Goal: Task Accomplishment & Management: Manage account settings

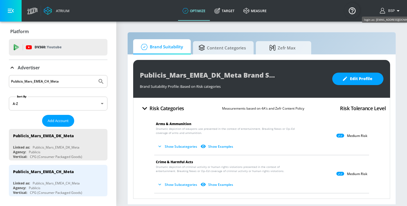
click at [394, 12] on span "BSP" at bounding box center [390, 11] width 9 height 4
click at [393, 12] on div at bounding box center [203, 103] width 407 height 206
click at [59, 82] on input "Publicis_Mars_EMEA_CH_Meta" at bounding box center [53, 81] width 84 height 7
drag, startPoint x: 66, startPoint y: 82, endPoint x: 12, endPoint y: 82, distance: 54.2
click at [12, 82] on input "Publicis_Mars_EMEA_CH_Meta" at bounding box center [53, 81] width 84 height 7
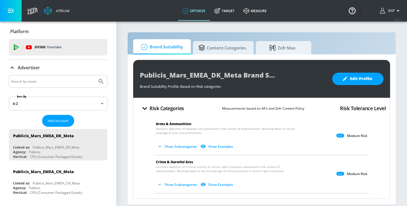
paste input "426944592469277"
type input "426944592469277"
click at [103, 81] on icon "Submit Search" at bounding box center [101, 81] width 7 height 7
click at [394, 9] on span "BSP" at bounding box center [390, 11] width 9 height 4
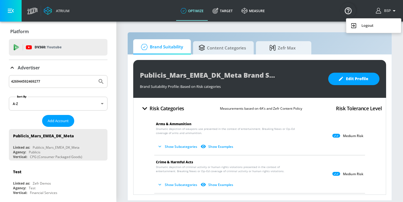
click at [72, 78] on div at bounding box center [201, 101] width 403 height 202
click at [67, 81] on input "426944592469277" at bounding box center [53, 81] width 84 height 7
drag, startPoint x: 67, startPoint y: 81, endPoint x: 15, endPoint y: 80, distance: 52.0
click at [15, 80] on input "426944592469277" at bounding box center [53, 81] width 84 height 7
paste input "Publicis_Mars_EMEA_DK_Meta"
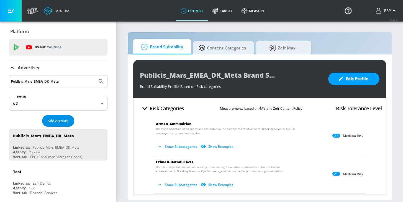
type input "Publicis_Mars_EMEA_DK_Meta"
click at [49, 121] on span "Add Account" at bounding box center [58, 121] width 21 height 6
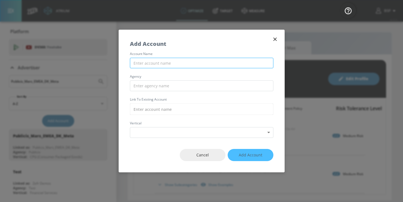
click at [168, 63] on input "text" at bounding box center [201, 63] width 143 height 11
paste input "Publicis_Mars_EMEA_DK_Meta"
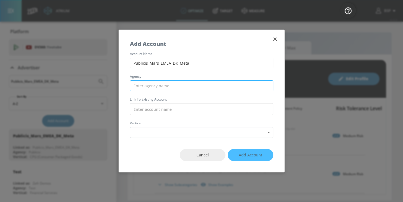
type input "Publicis_Mars_EMEA_DK_Meta"
click at [167, 84] on input "text" at bounding box center [201, 86] width 143 height 11
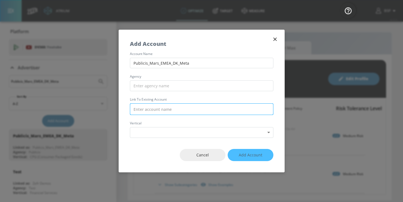
click at [159, 110] on input "text" at bounding box center [201, 109] width 143 height 12
paste input "Publicis_Mars_EMEA_DK_Meta"
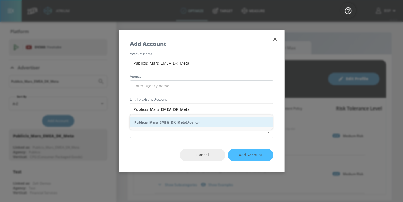
click at [178, 122] on strong "Publicis_Mars_EMEA_DK_Meta" at bounding box center [160, 123] width 52 height 6
type input "Publicis_Mars_EMEA_DK_Meta (Agency)"
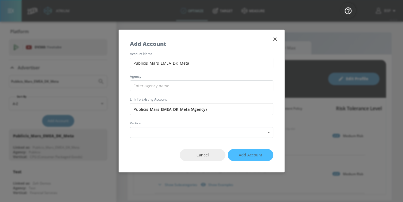
drag, startPoint x: 148, startPoint y: 109, endPoint x: 128, endPoint y: 109, distance: 20.5
click at [128, 109] on div "account name Publicis_Mars_EMEA_DK_Meta agency Link to Existing Account Publici…" at bounding box center [201, 95] width 165 height 86
click at [140, 88] on input "text" at bounding box center [201, 86] width 143 height 11
paste input "Publicis"
type input "Publicis"
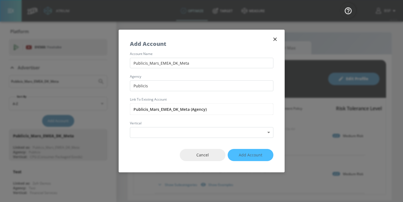
click at [144, 79] on div "account name Publicis_Mars_EMEA_DK_Meta agency Publicis Link to Existing Accoun…" at bounding box center [201, 95] width 165 height 86
click at [137, 133] on body "Atrium optimize Target measure optimize Target measure v 4.32.0 BSP Platform DV…" at bounding box center [201, 101] width 403 height 202
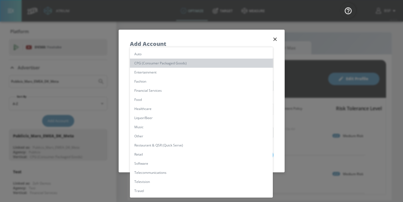
click at [144, 64] on li "CPG (Consumer Packaged Goods)" at bounding box center [201, 63] width 143 height 9
type input "[object Object]"
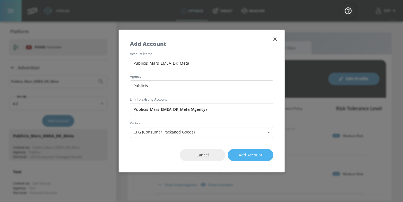
click at [258, 152] on span "Add Account" at bounding box center [251, 155] width 24 height 7
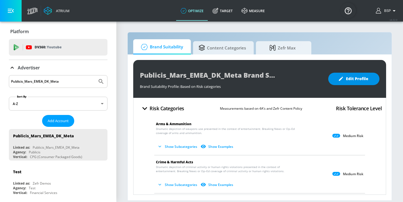
click at [348, 84] on button "Edit Profile" at bounding box center [353, 79] width 51 height 12
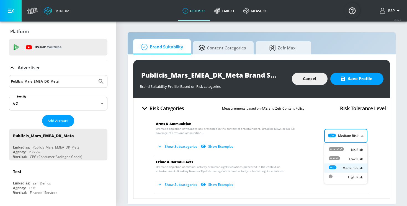
click at [337, 135] on body "Atrium optimize Target measure optimize Target measure v 4.32.0 BSP Platform DV…" at bounding box center [203, 103] width 407 height 206
click at [340, 158] on div "Low Risk" at bounding box center [345, 159] width 34 height 6
type input "LOW"
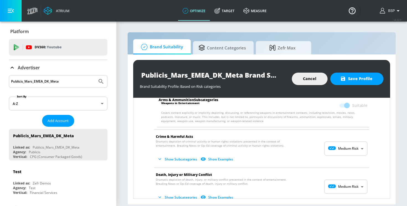
scroll to position [74, 0]
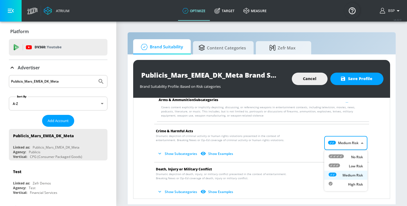
click at [332, 143] on body "Atrium optimize Target measure optimize Target measure v 4.32.0 BSP Platform DV…" at bounding box center [203, 103] width 407 height 206
click at [331, 167] on icon at bounding box center [333, 166] width 11 height 4
type input "LOW"
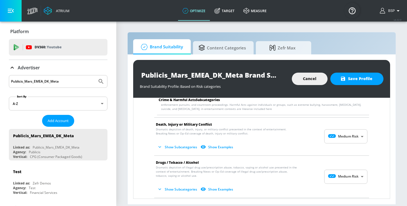
scroll to position [167, 0]
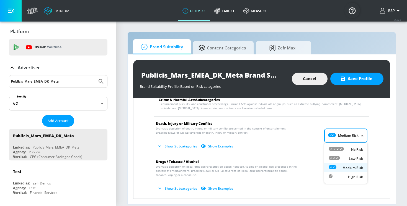
click at [341, 136] on body "Atrium optimize Target measure optimize Target measure v 4.32.0 BSP Platform DV…" at bounding box center [203, 103] width 407 height 206
click at [340, 156] on div "Low Risk" at bounding box center [345, 159] width 34 height 6
type input "LOW"
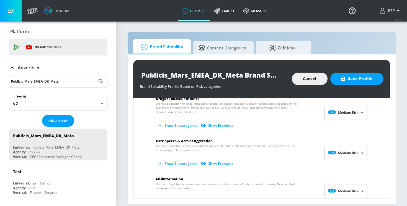
scroll to position [144, 0]
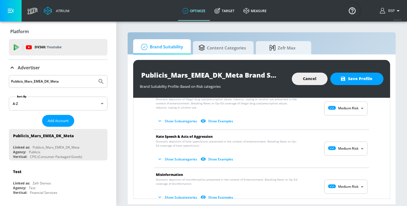
click at [336, 152] on body "Atrium optimize Target measure optimize Target measure v 4.32.0 BSP Platform DV…" at bounding box center [203, 103] width 407 height 206
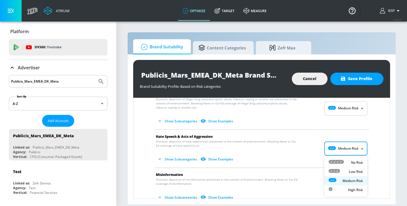
click at [336, 170] on icon at bounding box center [333, 171] width 11 height 4
type input "LOW"
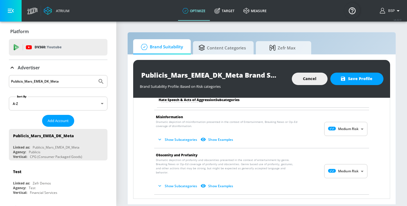
scroll to position [251, 0]
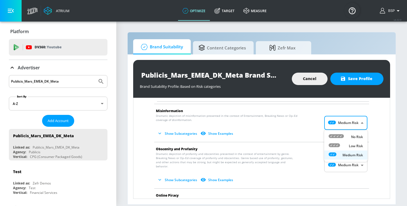
click at [333, 123] on body "Atrium optimize Target measure optimize Target measure v 4.32.0 BSP Platform DV…" at bounding box center [203, 103] width 407 height 206
click at [336, 138] on div at bounding box center [335, 137] width 15 height 6
type input "MINIMAL"
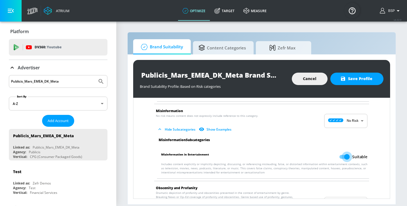
click at [346, 156] on input "Suitable" at bounding box center [347, 157] width 32 height 11
checkbox input "false"
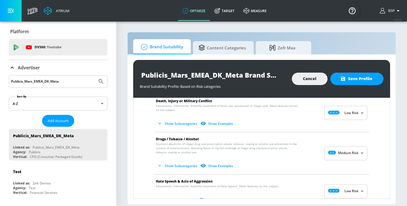
scroll to position [86, 0]
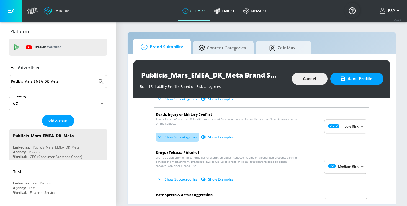
click at [175, 135] on button "Show Subcategories" at bounding box center [177, 137] width 43 height 9
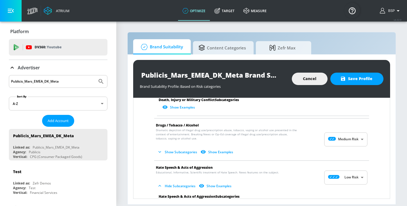
scroll to position [264, 0]
click at [169, 148] on button "Show Subcategories" at bounding box center [177, 152] width 43 height 9
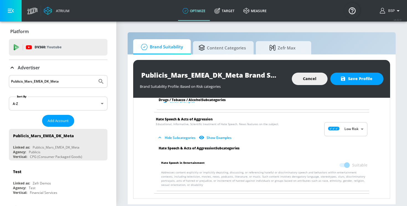
scroll to position [462, 0]
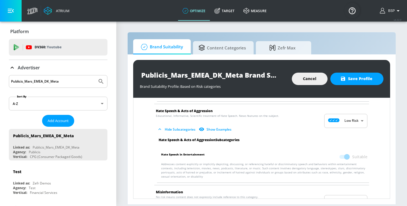
click at [346, 155] on span at bounding box center [343, 157] width 9 height 4
click at [345, 115] on body "Atrium optimize Target measure optimize Target measure v 4.32.0 BSP Platform DV…" at bounding box center [203, 103] width 407 height 206
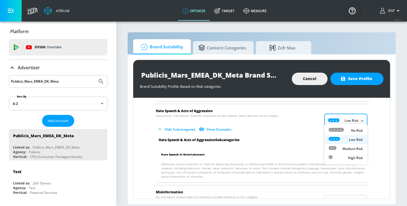
click at [331, 129] on icon at bounding box center [335, 130] width 15 height 4
type input "MINIMAL"
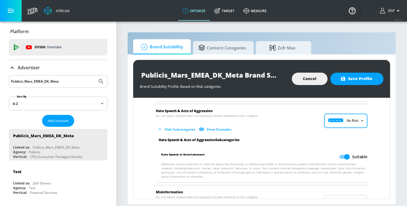
click at [346, 152] on input "Suitable" at bounding box center [347, 157] width 32 height 11
checkbox input "false"
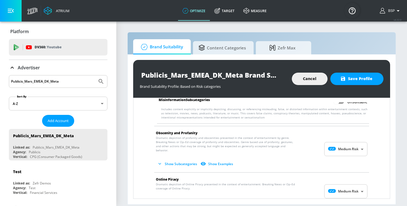
scroll to position [599, 0]
click at [157, 161] on icon "button" at bounding box center [160, 164] width 6 height 6
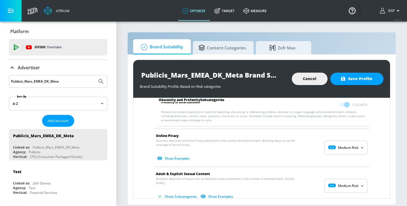
scroll to position [685, 0]
click at [335, 138] on body "Atrium optimize Target measure optimize Target measure v 4.32.0 BSP Platform DV…" at bounding box center [203, 103] width 407 height 206
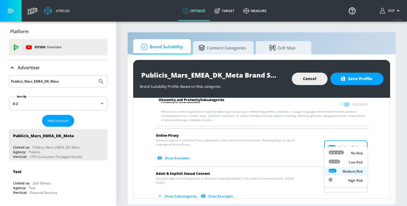
click at [335, 161] on icon at bounding box center [333, 162] width 11 height 4
type input "LOW"
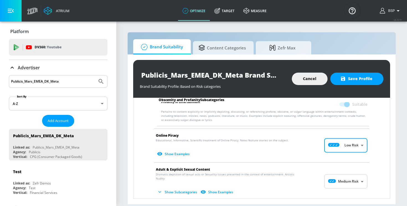
scroll to position [695, 0]
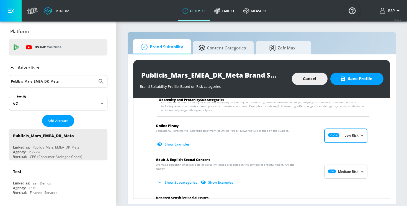
click at [333, 161] on body "Atrium optimize Target measure optimize Target measure v 4.32.0 BSP Platform DV…" at bounding box center [203, 103] width 407 height 206
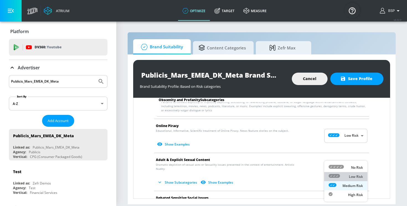
click at [333, 179] on div at bounding box center [333, 177] width 11 height 6
type input "LOW"
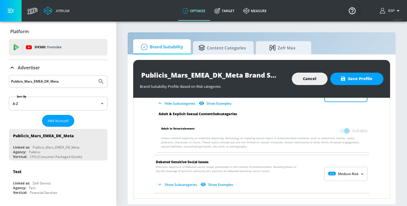
scroll to position [778, 0]
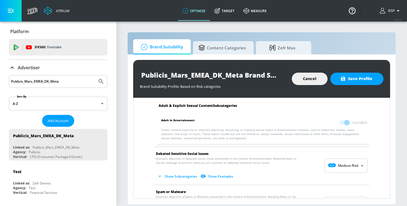
click at [335, 156] on body "Atrium optimize Target measure optimize Target measure v 4.32.0 BSP Platform DV…" at bounding box center [203, 103] width 407 height 206
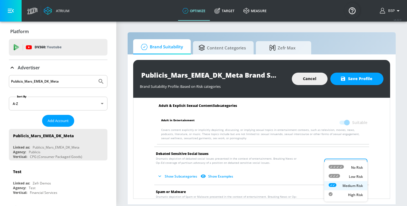
click at [336, 177] on icon at bounding box center [333, 176] width 11 height 4
type input "LOW"
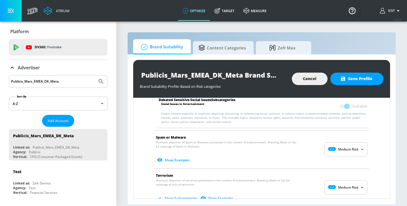
scroll to position [882, 0]
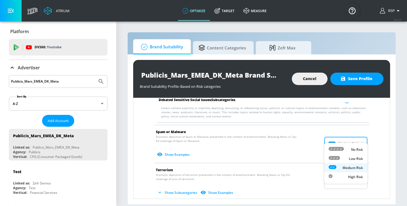
click at [342, 141] on body "Atrium optimize Target measure optimize Target measure v 4.32.0 BSP Platform DV…" at bounding box center [203, 103] width 407 height 206
click at [342, 160] on div "Low Risk" at bounding box center [345, 159] width 34 height 6
type input "LOW"
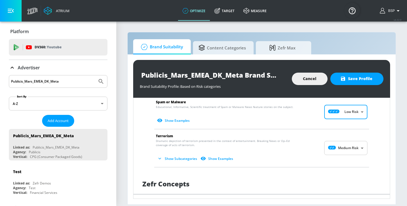
scroll to position [918, 0]
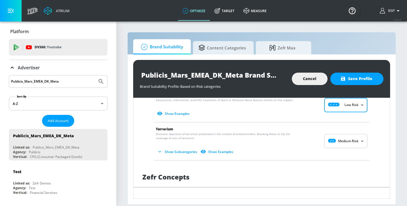
click at [335, 134] on body "Atrium optimize Target measure optimize Target measure v 4.32.0 BSP Platform DV…" at bounding box center [203, 103] width 407 height 206
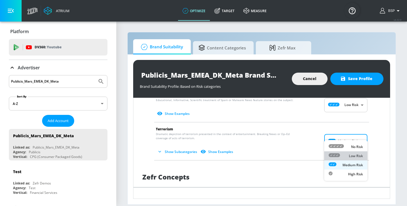
click at [335, 155] on icon at bounding box center [333, 156] width 11 height 4
type input "LOW"
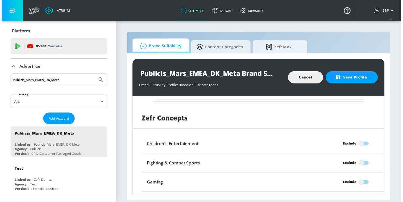
scroll to position [1061, 0]
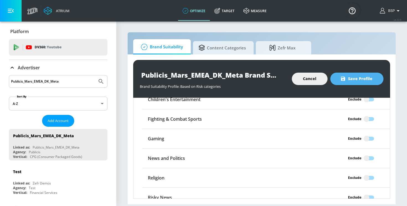
click at [352, 77] on span "Save Profile" at bounding box center [356, 79] width 31 height 7
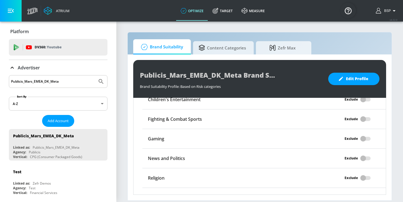
click at [64, 83] on input "Publicis_Mars_EMEA_DK_Meta" at bounding box center [53, 81] width 84 height 7
click at [52, 121] on span "Add Account" at bounding box center [58, 121] width 21 height 6
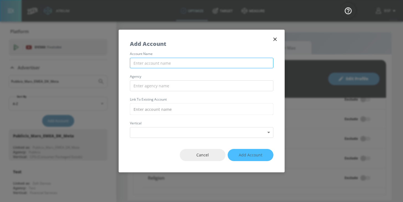
click at [147, 66] on input "text" at bounding box center [201, 63] width 143 height 11
paste input "Publicis_Mars_EMEA_FI_Meta"
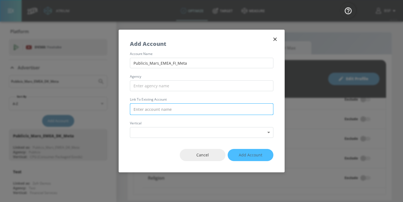
type input "Publicis_Mars_EMEA_FI_Meta"
click at [143, 104] on input "text" at bounding box center [201, 109] width 143 height 12
paste input "Publicis_Mars_EMEA_FI_Meta"
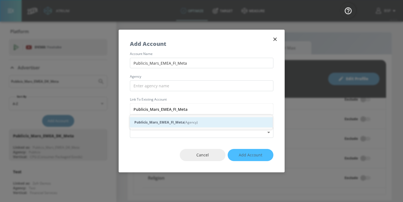
click at [152, 123] on strong "Publicis_Mars_EMEA_FI_Meta" at bounding box center [159, 123] width 50 height 6
type input "Publicis_Mars_EMEA_FI_Meta (Agency)"
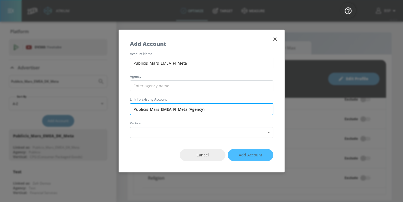
drag, startPoint x: 147, startPoint y: 109, endPoint x: 132, endPoint y: 108, distance: 15.3
click at [132, 109] on input "Publicis_Mars_EMEA_FI_Meta (Agency)" at bounding box center [201, 109] width 143 height 12
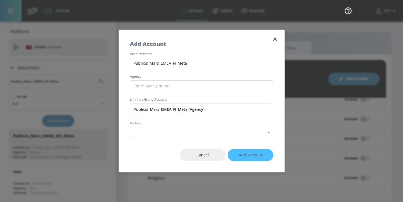
click at [157, 80] on div "account name Publicis_Mars_EMEA_FI_Meta agency Link to Existing Account Publici…" at bounding box center [201, 95] width 165 height 86
click at [157, 84] on input "text" at bounding box center [201, 86] width 143 height 11
paste input "Publicis"
type input "Publicis"
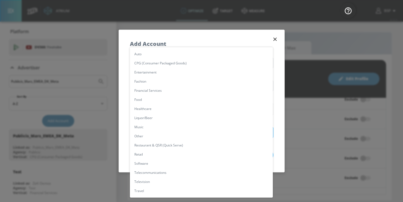
click at [149, 129] on body "Atrium optimize Target measure optimize Target measure v 4.32.0 BSP Platform DV…" at bounding box center [201, 101] width 403 height 202
click at [160, 66] on li "CPG (Consumer Packaged Goods)" at bounding box center [201, 63] width 143 height 9
type input "[object Object]"
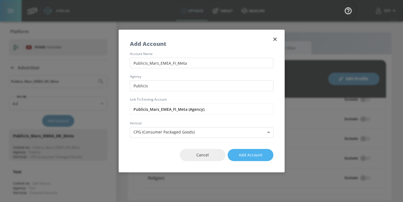
click at [246, 156] on span "Add Account" at bounding box center [251, 155] width 24 height 7
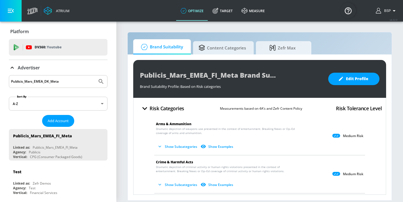
click at [179, 145] on button "Show Subcategories" at bounding box center [177, 146] width 43 height 9
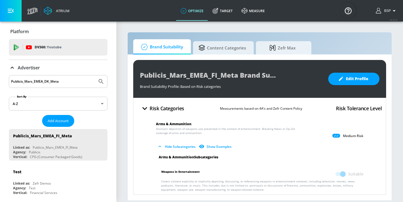
click at [337, 136] on icon at bounding box center [336, 136] width 8 height 4
click at [354, 80] on span "Edit Profile" at bounding box center [353, 79] width 29 height 7
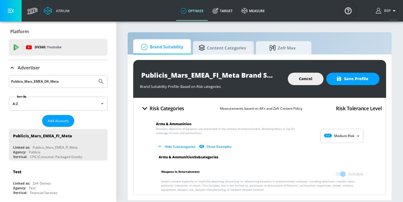
click at [345, 136] on body "Atrium optimize Target measure optimize Target measure v 4.32.0 BSP Platform DV…" at bounding box center [201, 101] width 403 height 202
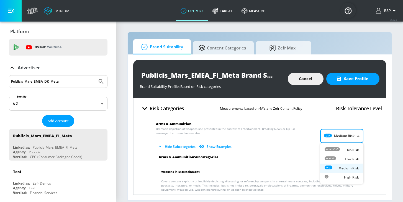
click at [342, 157] on div "Low Risk" at bounding box center [341, 159] width 34 height 6
type input "LOW"
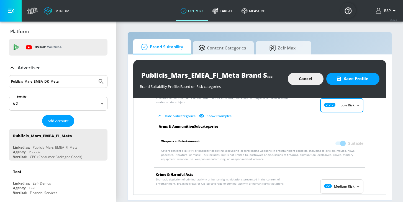
scroll to position [30, 0]
click at [327, 188] on body "Atrium optimize Target measure optimize Target measure v 4.32.0 BSP Platform DV…" at bounding box center [201, 101] width 403 height 202
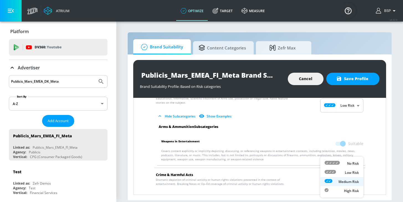
click at [334, 171] on icon at bounding box center [329, 172] width 11 height 4
type input "LOW"
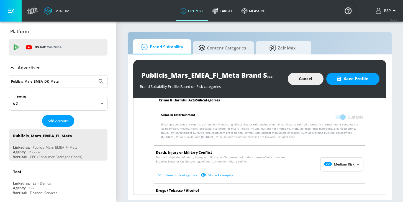
scroll to position [147, 0]
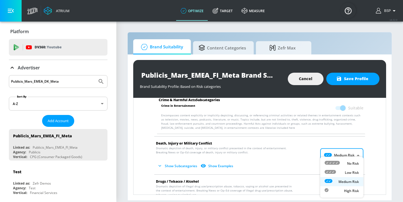
click at [337, 152] on body "Atrium optimize Target measure optimize Target measure v 4.32.0 BSP Platform DV…" at bounding box center [201, 101] width 403 height 202
click at [336, 173] on div "Low Risk" at bounding box center [341, 173] width 34 height 6
type input "LOW"
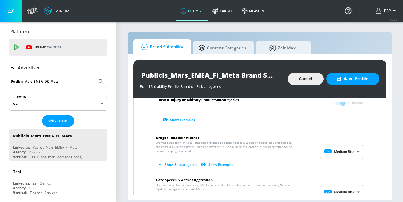
scroll to position [343, 0]
click at [181, 166] on button "Show Subcategories" at bounding box center [177, 164] width 43 height 9
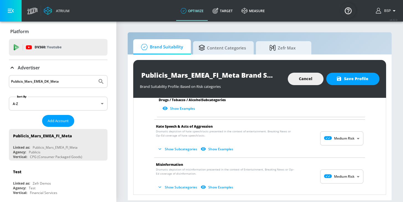
scroll to position [552, 0]
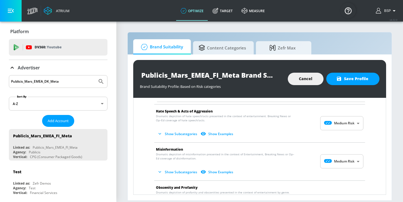
click at [157, 136] on icon "button" at bounding box center [160, 134] width 6 height 6
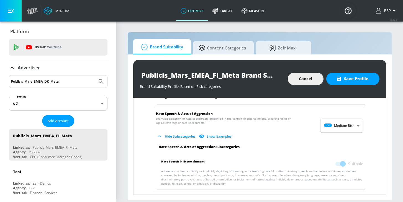
scroll to position [550, 0]
click at [333, 124] on body "Atrium optimize Target measure optimize Target measure v 4.32.0 BSP Platform DV…" at bounding box center [201, 101] width 403 height 202
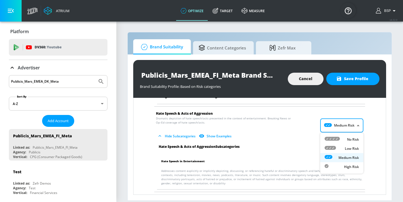
click at [332, 139] on icon at bounding box center [331, 139] width 15 height 4
type input "MINIMAL"
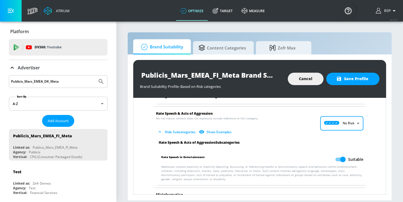
click at [344, 161] on input "Suitable" at bounding box center [343, 159] width 32 height 11
checkbox input "false"
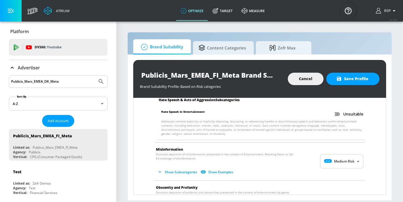
scroll to position [614, 0]
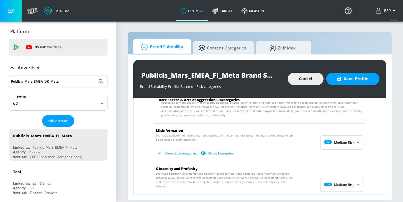
click at [328, 145] on body "Atrium optimize Target measure optimize Target measure v 4.32.0 BSP Platform DV…" at bounding box center [201, 101] width 403 height 202
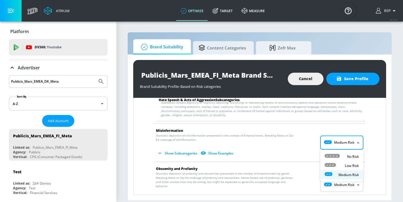
click at [328, 153] on li "No Risk" at bounding box center [341, 156] width 43 height 9
type input "MINIMAL"
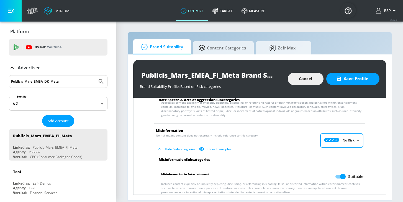
click at [343, 176] on input "Suitable" at bounding box center [343, 177] width 32 height 11
checkbox input "false"
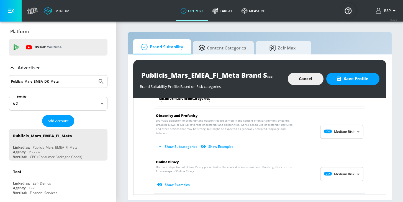
scroll to position [708, 0]
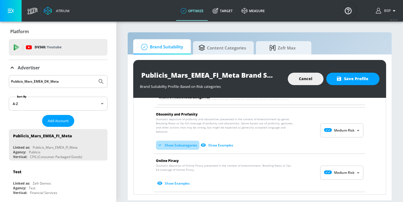
click at [190, 141] on button "Show Subcategories" at bounding box center [177, 145] width 43 height 9
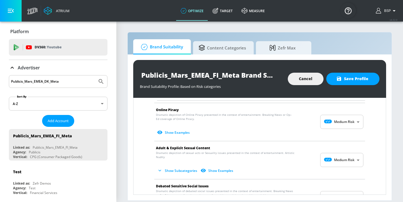
scroll to position [802, 0]
click at [331, 123] on body "Atrium optimize Target measure optimize Target measure v 4.32.0 BSP Platform DV…" at bounding box center [201, 101] width 403 height 202
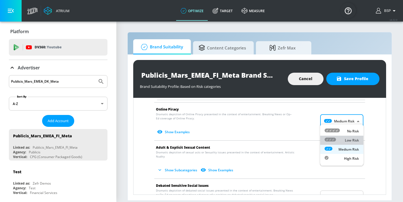
click at [332, 140] on icon at bounding box center [329, 140] width 11 height 4
type input "LOW"
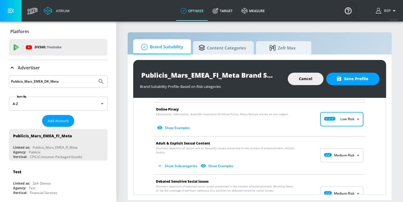
click at [337, 155] on body "Atrium optimize Target measure optimize Target measure v 4.32.0 BSP Platform DV…" at bounding box center [201, 101] width 403 height 202
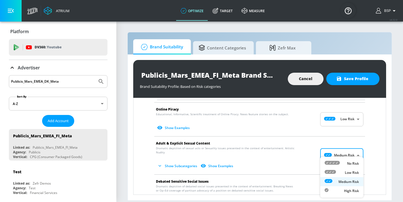
click at [335, 172] on icon at bounding box center [329, 172] width 11 height 4
type input "LOW"
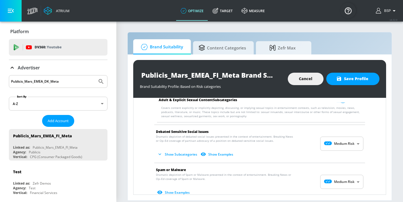
scroll to position [895, 0]
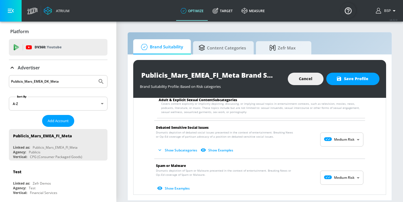
click at [336, 133] on body "Atrium optimize Target measure optimize Target measure v 4.32.0 BSP Platform DV…" at bounding box center [201, 101] width 403 height 202
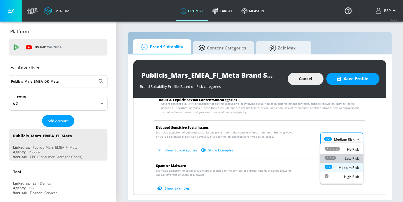
click at [338, 159] on div "Low Risk" at bounding box center [341, 159] width 34 height 6
type input "LOW"
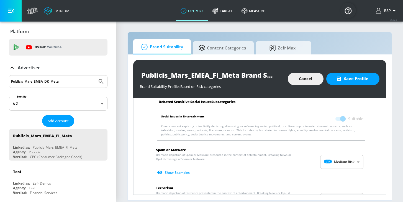
scroll to position [957, 0]
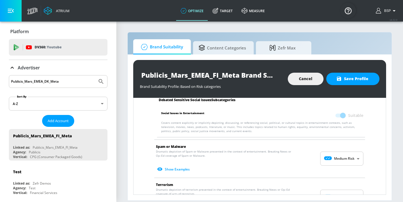
click at [337, 154] on body "Atrium optimize Target measure optimize Target measure v 4.32.0 BSP Platform DV…" at bounding box center [201, 101] width 403 height 202
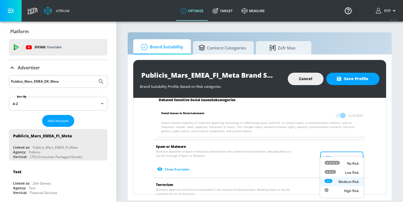
click at [340, 174] on div "Low Risk" at bounding box center [341, 173] width 34 height 6
type input "LOW"
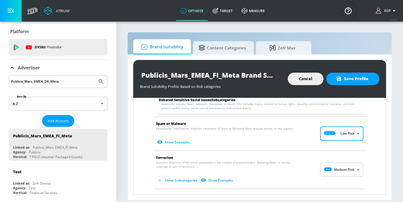
scroll to position [985, 0]
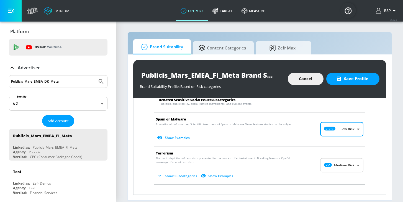
click at [330, 166] on body "Atrium optimize Target measure optimize Target measure v 4.32.0 BSP Platform DV…" at bounding box center [201, 101] width 403 height 202
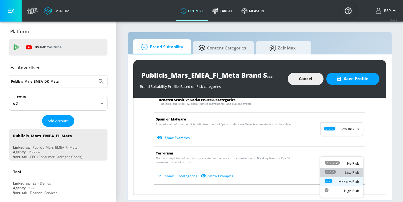
click at [333, 173] on icon at bounding box center [329, 172] width 11 height 4
type input "LOW"
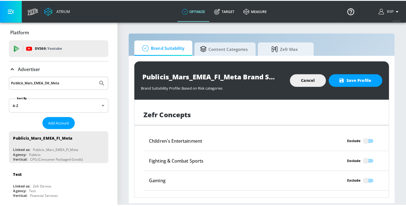
scroll to position [1160, 0]
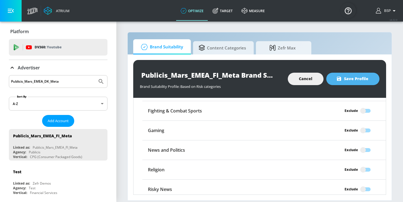
click at [344, 81] on span "Save Profile" at bounding box center [352, 79] width 31 height 7
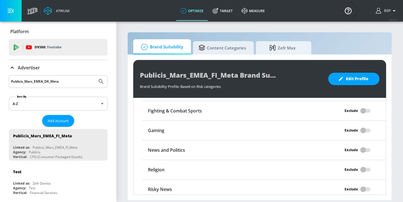
scroll to position [1152, 0]
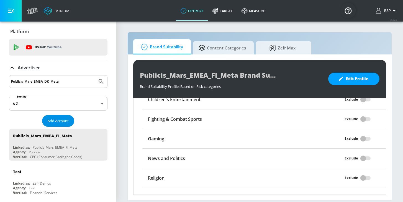
click at [63, 117] on button "Add Account" at bounding box center [58, 121] width 32 height 12
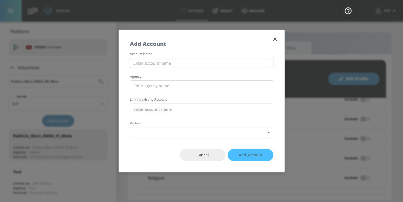
click at [161, 61] on input "text" at bounding box center [201, 63] width 143 height 11
paste input "Publicis_Mars_EMEA_IE_Meta"
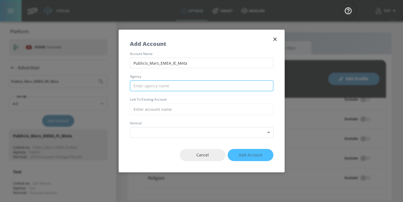
type input "Publicis_Mars_EMEA_IE_Meta"
click at [162, 88] on input "text" at bounding box center [201, 86] width 143 height 11
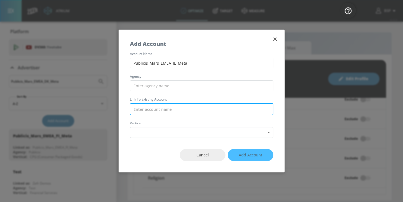
click at [154, 108] on input "text" at bounding box center [201, 109] width 143 height 12
paste input "Publicis_Mars_EMEA_IE_Meta"
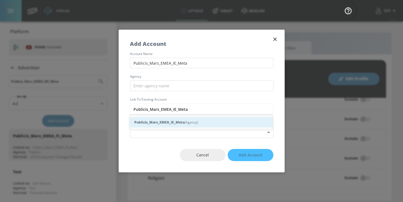
click at [164, 121] on strong "Publicis_Mars_EMEA_IE_Meta" at bounding box center [159, 123] width 50 height 6
type input "Publicis_Mars_EMEA_IE_Meta (Agency)"
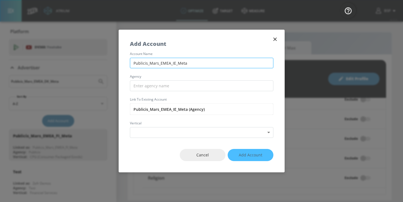
drag, startPoint x: 147, startPoint y: 63, endPoint x: 130, endPoint y: 61, distance: 16.7
click at [130, 62] on input "Publicis_Mars_EMEA_IE_Meta" at bounding box center [201, 63] width 143 height 11
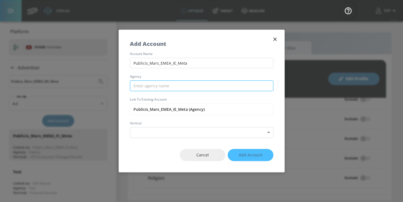
click at [139, 85] on input "text" at bounding box center [201, 86] width 143 height 11
paste input "Publicis"
type input "Publicis"
click at [162, 76] on label "agency" at bounding box center [201, 76] width 143 height 3
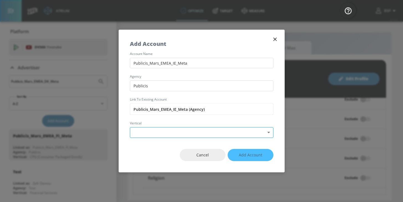
click at [152, 138] on body "Atrium optimize Target measure optimize Target measure v 4.32.0 BSP Platform DV…" at bounding box center [201, 101] width 403 height 202
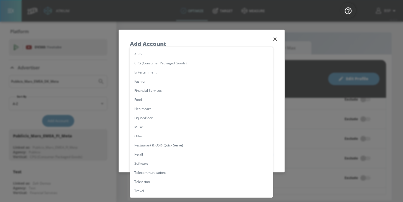
click at [160, 63] on li "CPG (Consumer Packaged Goods)" at bounding box center [201, 63] width 143 height 9
type input "[object Object]"
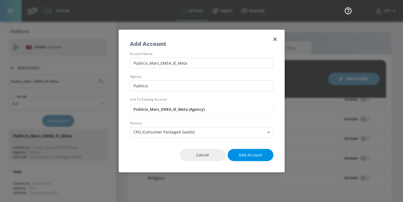
click at [251, 153] on span "Add Account" at bounding box center [251, 155] width 24 height 7
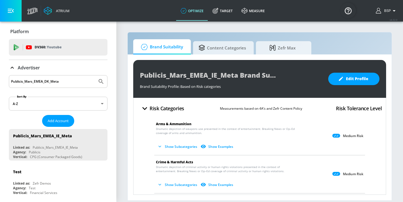
click at [182, 146] on button "Show Subcategories" at bounding box center [177, 146] width 43 height 9
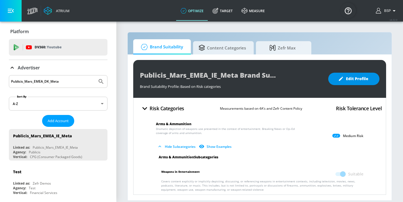
click at [353, 81] on span "Edit Profile" at bounding box center [353, 79] width 29 height 7
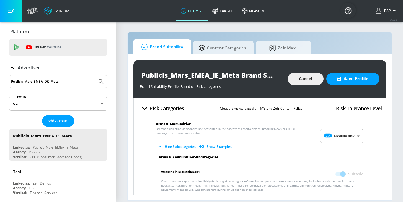
click at [346, 134] on body "Atrium optimize Target measure optimize Target measure v 4.32.0 BSP Platform DV…" at bounding box center [201, 101] width 403 height 202
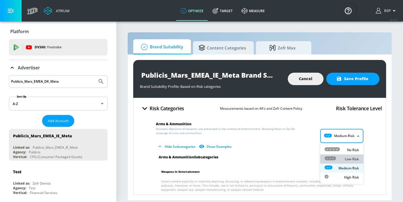
click at [343, 157] on div "Low Risk" at bounding box center [341, 159] width 34 height 6
type input "LOW"
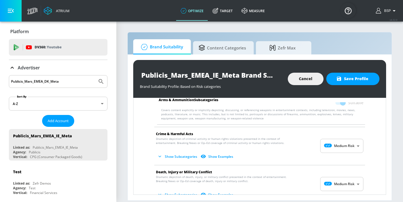
scroll to position [84, 0]
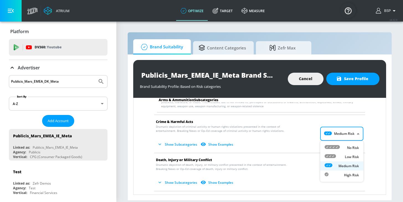
click at [326, 136] on body "Atrium optimize Target measure optimize Target measure v 4.32.0 BSP Platform DV…" at bounding box center [201, 101] width 403 height 202
click at [328, 156] on icon at bounding box center [329, 156] width 11 height 4
type input "LOW"
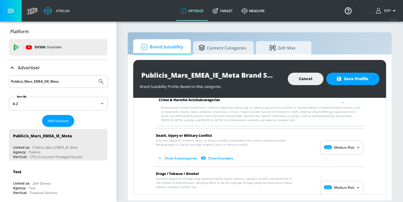
scroll to position [169, 0]
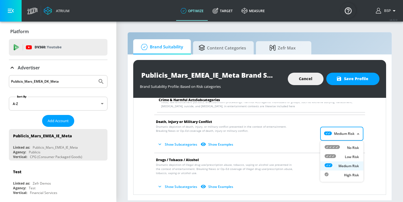
click at [340, 127] on body "Atrium optimize Target measure optimize Target measure v 4.32.0 BSP Platform DV…" at bounding box center [201, 101] width 403 height 202
click at [335, 154] on icon at bounding box center [329, 156] width 11 height 4
type input "LOW"
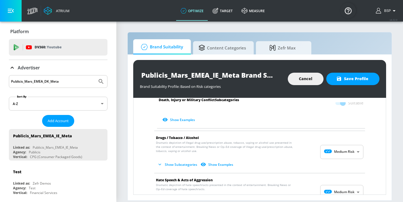
scroll to position [343, 0]
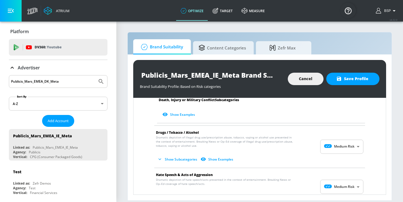
click at [182, 158] on button "Show Subcategories" at bounding box center [177, 159] width 43 height 9
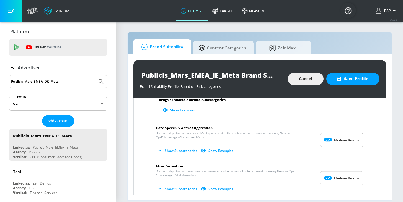
scroll to position [535, 0]
click at [332, 141] on body "Atrium optimize Target measure optimize Target measure v 4.32.0 BSP Platform DV…" at bounding box center [201, 101] width 403 height 202
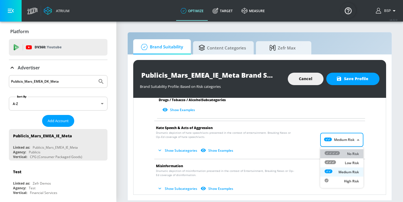
click at [335, 151] on icon at bounding box center [331, 153] width 15 height 4
type input "MINIMAL"
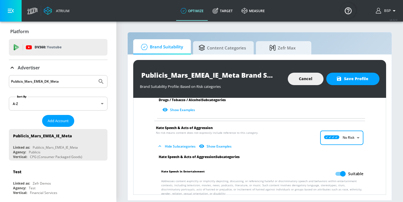
click at [338, 171] on input "Suitable" at bounding box center [343, 174] width 32 height 11
checkbox input "false"
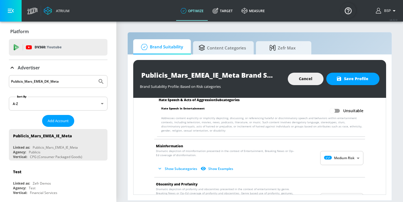
scroll to position [620, 0]
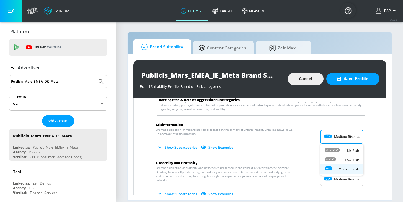
click at [338, 132] on body "Atrium optimize Target measure optimize Target measure v 4.32.0 BSP Platform DV…" at bounding box center [201, 101] width 403 height 202
click at [339, 150] on icon at bounding box center [331, 150] width 15 height 4
type input "MINIMAL"
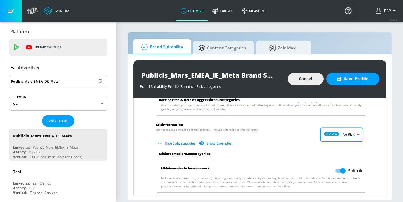
click at [343, 170] on input "Suitable" at bounding box center [343, 171] width 32 height 11
checkbox input "false"
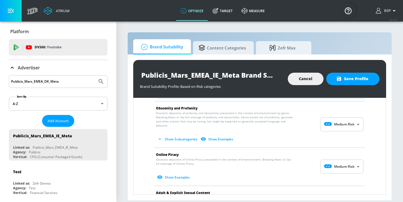
scroll to position [719, 0]
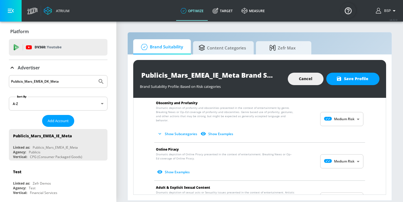
click at [331, 154] on body "Atrium optimize Target measure optimize Target measure v 4.32.0 BSP Platform DV…" at bounding box center [201, 101] width 403 height 202
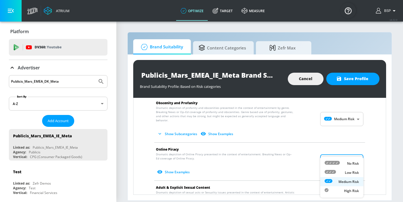
click at [331, 172] on icon at bounding box center [329, 172] width 11 height 4
type input "LOW"
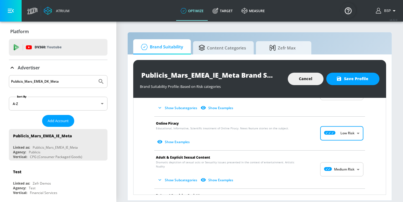
scroll to position [758, 0]
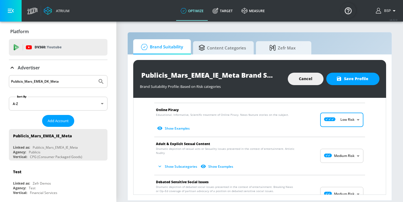
click at [328, 152] on body "Atrium optimize Target measure optimize Target measure v 4.32.0 BSP Platform DV…" at bounding box center [201, 101] width 403 height 202
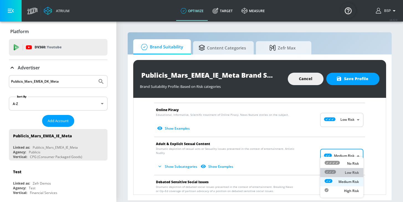
click at [331, 172] on icon at bounding box center [329, 172] width 11 height 4
type input "LOW"
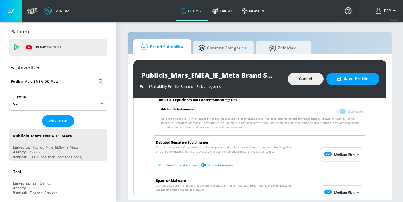
scroll to position [861, 0]
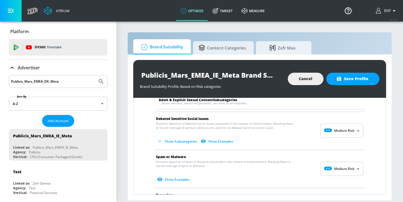
click at [331, 130] on body "Atrium optimize Target measure optimize Target measure v 4.32.0 BSP Platform DV…" at bounding box center [201, 101] width 403 height 202
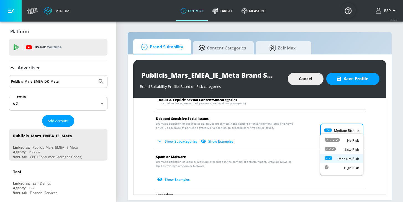
click at [332, 146] on li "Low Risk" at bounding box center [341, 149] width 43 height 9
type input "LOW"
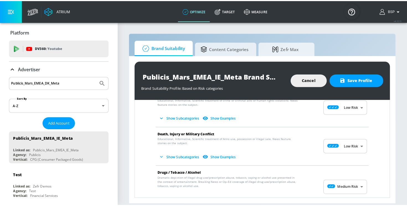
scroll to position [0, 0]
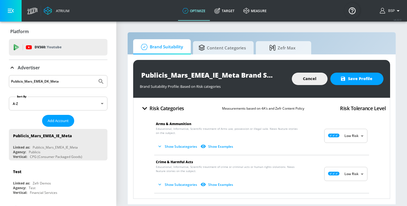
click at [67, 84] on input "Publicis_Mars_EMEA_DK_Meta" at bounding box center [53, 81] width 84 height 7
drag, startPoint x: 67, startPoint y: 84, endPoint x: 11, endPoint y: 84, distance: 56.2
click at [11, 84] on div "Publicis_Mars_EMEA_DK_Meta" at bounding box center [58, 81] width 99 height 13
paste input "Publicis_Mars_EMEA_GR_Meta"
type input "Publicis_Mars_EMEA_GR_Meta"
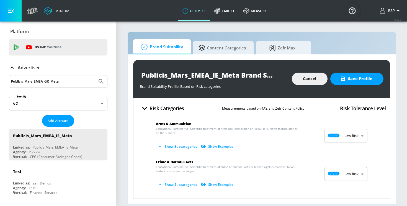
click at [95, 76] on button "Submit Search" at bounding box center [101, 82] width 12 height 12
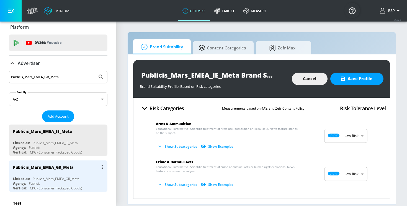
scroll to position [5, 0]
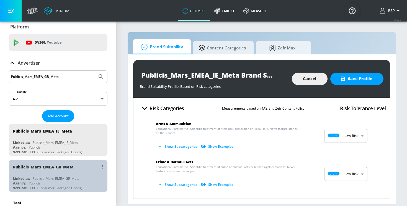
click at [36, 173] on div "Publicis_Mars_EMEA_GR_Meta" at bounding box center [59, 166] width 93 height 13
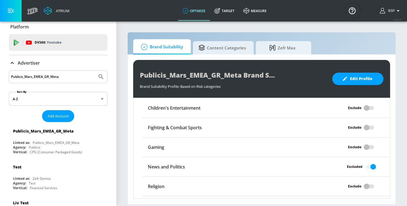
scroll to position [492, 0]
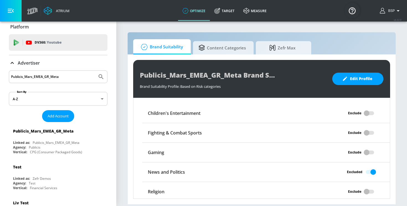
click at [72, 77] on input "Publicis_Mars_EMEA_GR_Meta" at bounding box center [53, 76] width 84 height 7
drag, startPoint x: 72, startPoint y: 77, endPoint x: 1, endPoint y: 77, distance: 71.4
paste input "Publicis_Mars_EMEA_HU_Meta"
type input "Publicis_Mars_EMEA_HU_Meta"
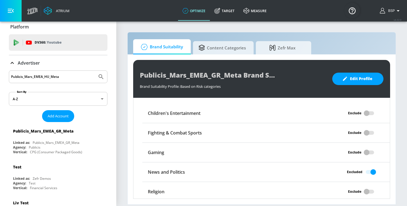
click at [95, 71] on button "Submit Search" at bounding box center [101, 77] width 12 height 12
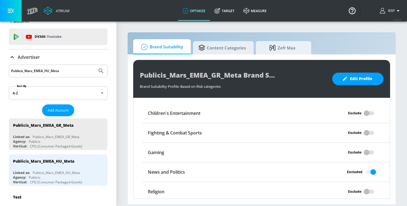
scroll to position [13, 0]
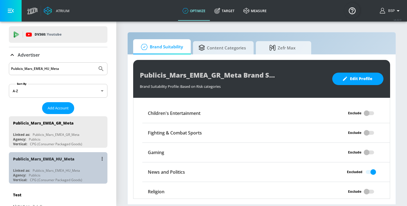
click at [39, 166] on div "Publicis_Mars_EMEA_HU_Meta Linked as: Publicis_Mars_EMEA_HU_Meta Agency: Public…" at bounding box center [58, 168] width 99 height 32
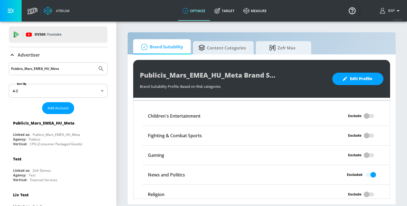
scroll to position [510, 0]
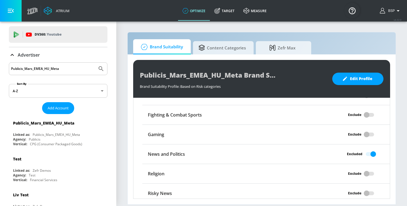
click at [81, 72] on input "Publicis_Mars_EMEA_HU_Meta" at bounding box center [53, 68] width 84 height 7
drag, startPoint x: 81, startPoint y: 72, endPoint x: 17, endPoint y: 72, distance: 64.8
click at [17, 72] on input "Publicis_Mars_EMEA_HU_Meta" at bounding box center [53, 68] width 84 height 7
paste input "Publicis_Mars_EMEA_FI_Meta"
click at [64, 67] on input "Publicis_Mars_EMEA_FI_Meta" at bounding box center [53, 68] width 84 height 7
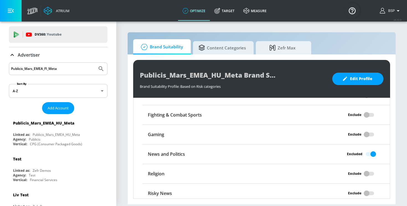
type input "Publicis_Mars_EMEA_FI_Meta"
click at [95, 63] on button "Submit Search" at bounding box center [101, 69] width 12 height 12
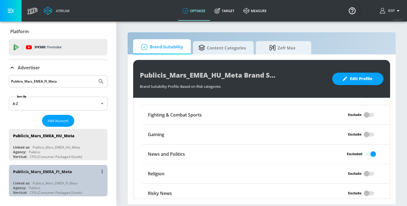
click at [57, 176] on div "Publicis_Mars_EMEA_FI_Meta" at bounding box center [59, 171] width 93 height 13
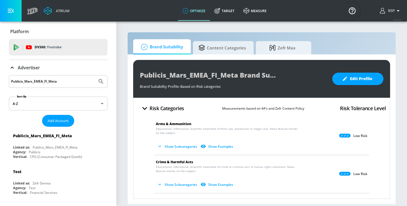
drag, startPoint x: 65, startPoint y: 80, endPoint x: 5, endPoint y: 80, distance: 60.0
paste input "Publicis_Mars_EMEA_BE_Meta"
type input "Publicis_Mars_EMEA_BE_Meta"
click at [95, 76] on button "Submit Search" at bounding box center [101, 82] width 12 height 12
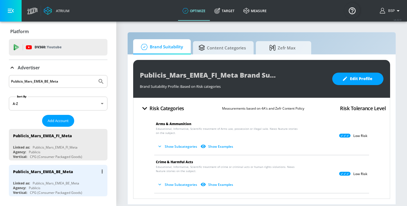
click at [56, 178] on div "Publicis_Mars_EMEA_BE_Meta" at bounding box center [59, 171] width 93 height 13
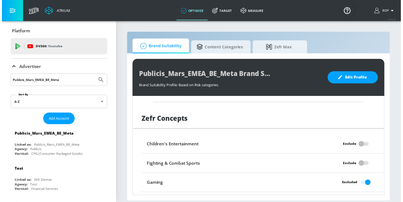
scroll to position [92, 0]
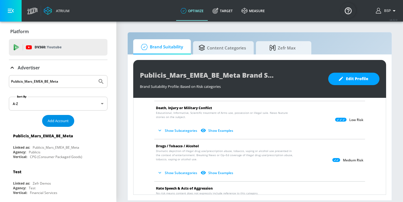
click at [56, 122] on span "Add Account" at bounding box center [58, 121] width 21 height 6
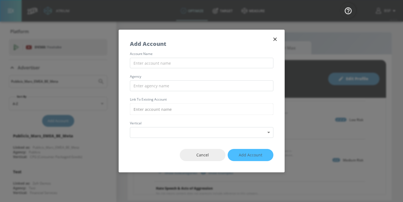
click at [174, 55] on div "account name agency Link to Existing Account vertical Select Vertical ​" at bounding box center [201, 95] width 165 height 86
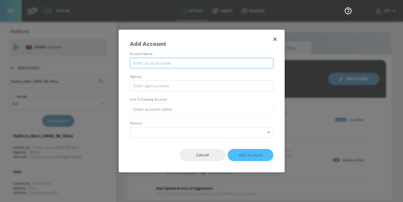
click at [174, 61] on input "text" at bounding box center [201, 63] width 143 height 11
paste input "Publicis_Mars_EMEA_IE_Meta"
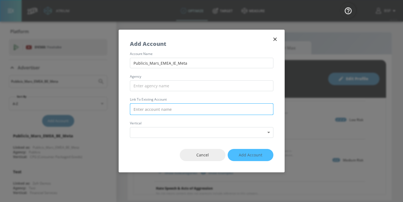
type input "Publicis_Mars_EMEA_IE_Meta"
click at [163, 111] on input "text" at bounding box center [201, 109] width 143 height 12
paste input "Publicis_Mars_EMEA_IE_Meta"
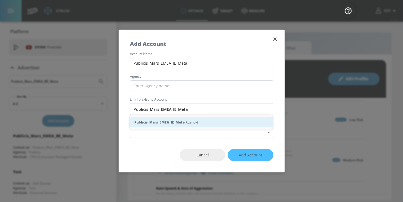
click at [166, 124] on strong "Publicis_Mars_EMEA_IE_Meta" at bounding box center [159, 123] width 50 height 6
type input "Publicis_Mars_EMEA_IE_Meta (Agency)"
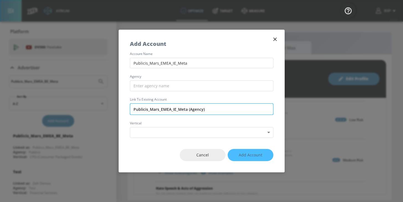
drag, startPoint x: 147, startPoint y: 110, endPoint x: 133, endPoint y: 109, distance: 14.4
click at [133, 109] on input "Publicis_Mars_EMEA_IE_Meta (Agency)" at bounding box center [201, 109] width 143 height 12
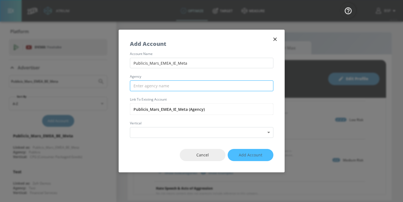
click at [136, 85] on input "text" at bounding box center [201, 86] width 143 height 11
paste input "Publicis"
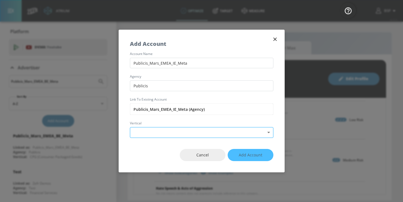
type input "Publicis"
click at [145, 129] on body "Atrium optimize Target measure optimize Target measure v 4.32.0 BSP Platform DV…" at bounding box center [201, 101] width 403 height 202
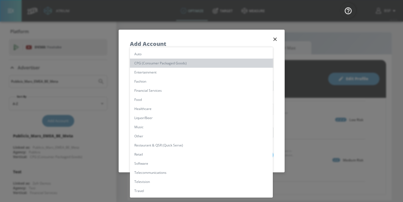
click at [156, 67] on li "CPG (Consumer Packaged Goods)" at bounding box center [201, 63] width 143 height 9
type input "[object Object]"
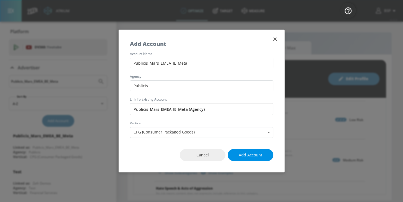
click at [242, 158] on span "Add Account" at bounding box center [251, 155] width 24 height 7
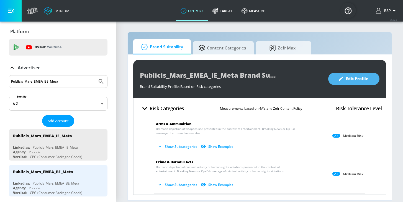
click at [353, 80] on span "Edit Profile" at bounding box center [353, 79] width 29 height 7
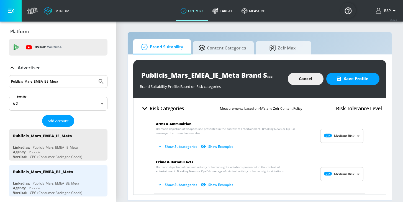
click at [353, 137] on body "Atrium optimize Target measure optimize Target measure v 4.32.0 BSP Platform DV…" at bounding box center [201, 101] width 403 height 202
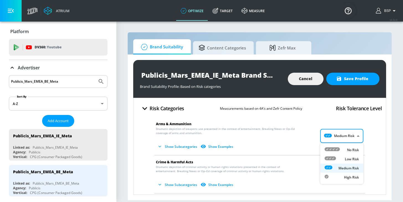
click at [346, 157] on p "Low Risk" at bounding box center [352, 159] width 14 height 5
type input "LOW"
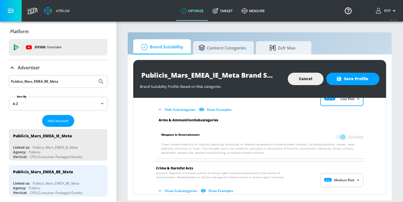
scroll to position [45, 0]
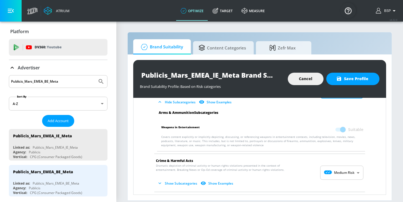
click at [346, 168] on body "Atrium optimize Target measure optimize Target measure v 4.32.0 BSP Platform DV…" at bounding box center [201, 101] width 403 height 202
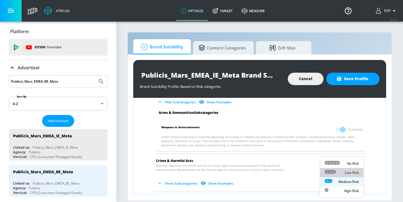
click at [344, 172] on div "Low Risk" at bounding box center [341, 173] width 34 height 6
type input "LOW"
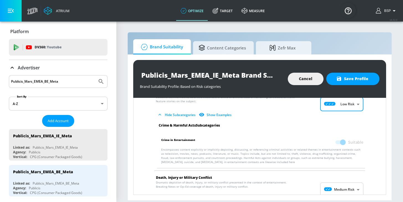
scroll to position [139, 0]
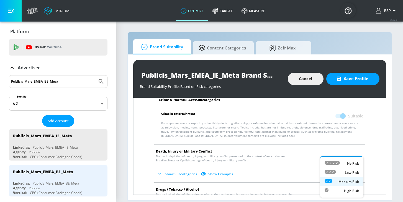
click at [339, 158] on body "Atrium optimize Target measure optimize Target measure v 4.32.0 BSP Platform DV…" at bounding box center [201, 101] width 403 height 202
click at [338, 172] on div "Low Risk" at bounding box center [341, 173] width 34 height 6
type input "LOW"
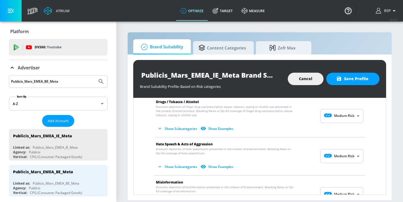
scroll to position [379, 0]
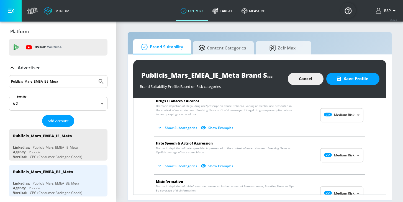
click at [166, 130] on button "Show Subcategories" at bounding box center [177, 127] width 43 height 9
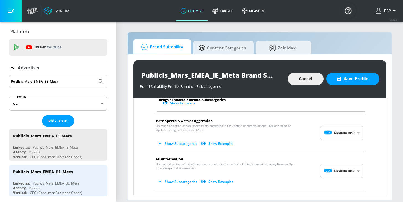
scroll to position [547, 0]
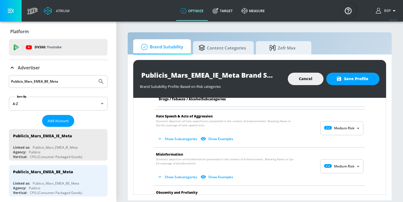
click at [335, 130] on body "Atrium optimize Target measure optimize Target measure v 4.32.0 BSP Platform DV…" at bounding box center [201, 101] width 403 height 202
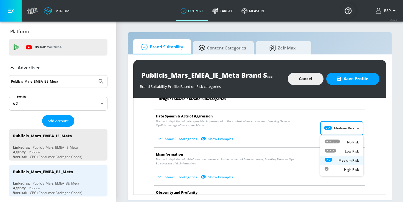
click at [335, 139] on li "No Risk" at bounding box center [341, 142] width 43 height 9
type input "MINIMAL"
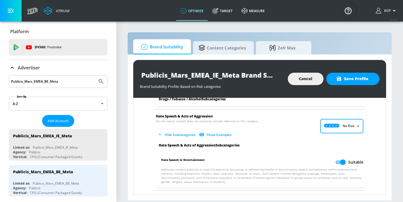
click at [342, 163] on input "Suitable" at bounding box center [343, 162] width 32 height 11
checkbox input "false"
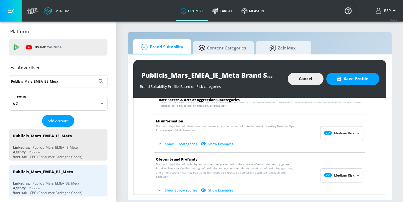
scroll to position [627, 0]
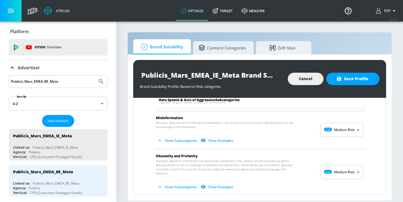
click at [336, 133] on body "Atrium optimize Target measure optimize Target measure v 4.32.0 BSP Platform DV…" at bounding box center [201, 101] width 403 height 202
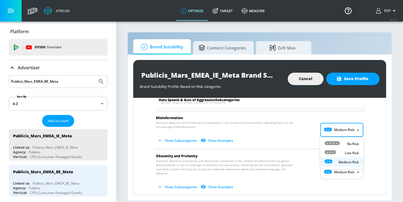
click at [335, 146] on div at bounding box center [331, 144] width 15 height 6
type input "MINIMAL"
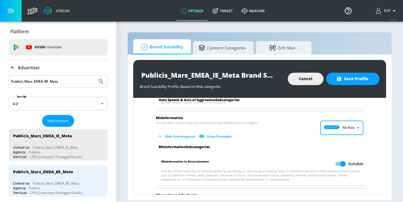
click at [345, 166] on input "Suitable" at bounding box center [343, 164] width 32 height 11
checkbox input "false"
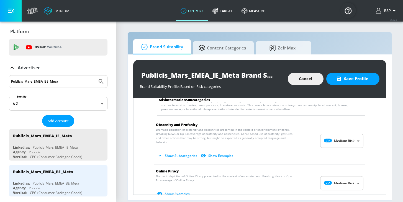
scroll to position [703, 0]
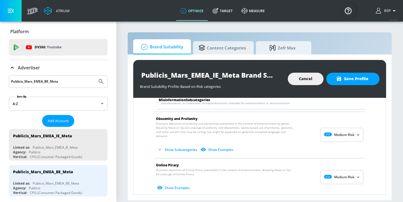
click at [162, 147] on icon "button" at bounding box center [160, 150] width 6 height 6
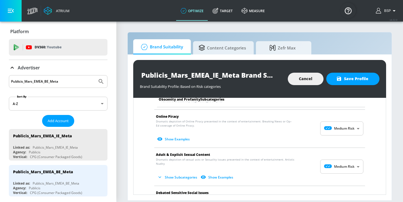
scroll to position [795, 0]
click at [172, 173] on button "Show Subcategories" at bounding box center [177, 177] width 43 height 9
click at [332, 123] on body "Atrium optimize Target measure optimize Target measure v 4.32.0 BSP Platform DV…" at bounding box center [201, 101] width 403 height 202
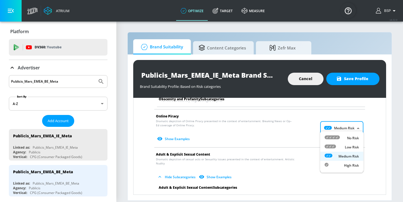
click at [333, 146] on icon at bounding box center [329, 147] width 11 height 4
type input "LOW"
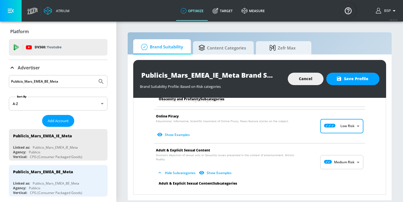
click at [340, 159] on body "Atrium optimize Target measure optimize Target measure v 4.32.0 BSP Platform DV…" at bounding box center [201, 101] width 403 height 202
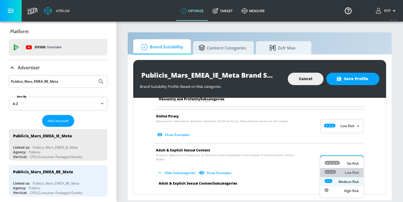
click at [340, 173] on div "Low Risk" at bounding box center [341, 173] width 34 height 6
type input "LOW"
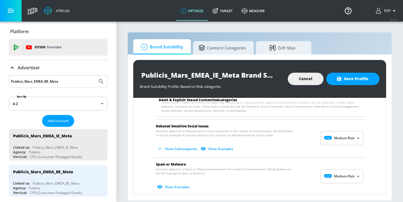
scroll to position [899, 0]
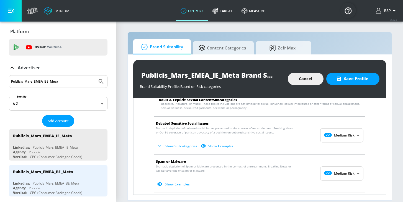
click at [186, 142] on button "Show Subcategories" at bounding box center [177, 146] width 43 height 9
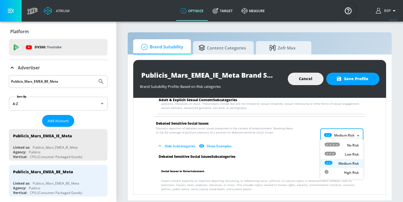
click at [353, 134] on body "Atrium optimize Target measure optimize Target measure v 4.32.0 BSP Platform DV…" at bounding box center [201, 101] width 403 height 202
click at [352, 157] on p "Low Risk" at bounding box center [352, 154] width 14 height 5
type input "LOW"
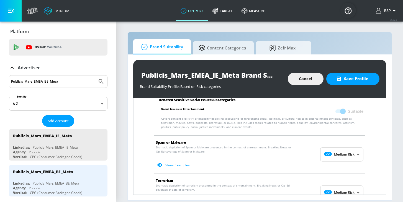
scroll to position [968, 0]
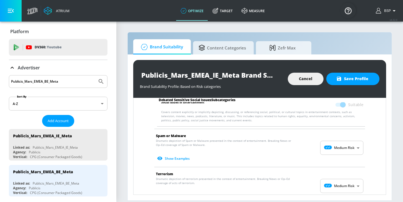
click at [339, 142] on body "Atrium optimize Target measure optimize Target measure v 4.32.0 BSP Platform DV…" at bounding box center [201, 101] width 403 height 202
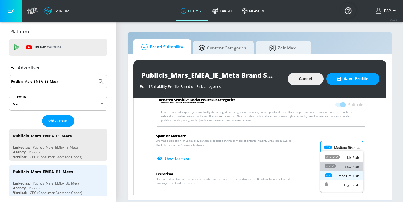
click at [337, 169] on div "Low Risk" at bounding box center [341, 167] width 34 height 6
type input "LOW"
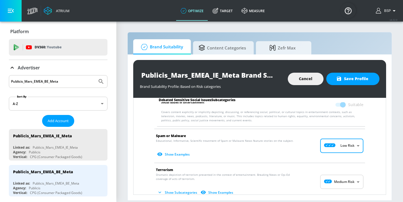
scroll to position [999, 0]
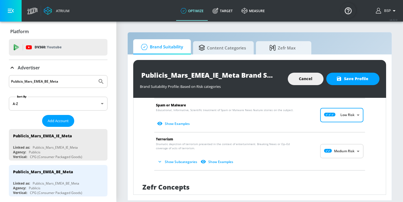
click at [342, 146] on body "Atrium optimize Target measure optimize Target measure v 4.32.0 BSP Platform DV…" at bounding box center [201, 101] width 403 height 202
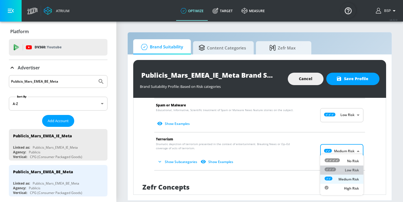
click at [338, 171] on div "Low Risk" at bounding box center [341, 170] width 34 height 6
type input "LOW"
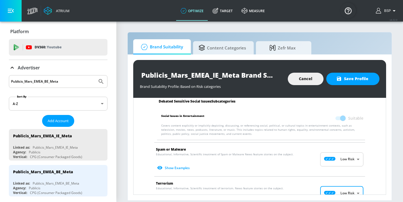
scroll to position [955, 0]
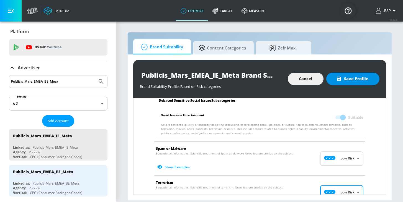
click at [349, 80] on span "Save Profile" at bounding box center [352, 79] width 31 height 7
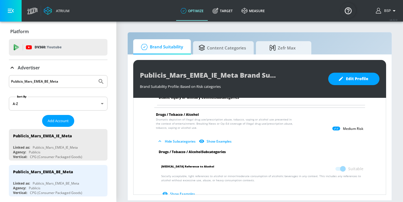
scroll to position [0, 0]
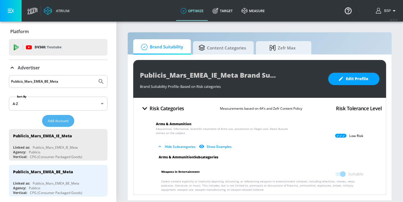
click at [63, 119] on span "Add Account" at bounding box center [58, 121] width 21 height 6
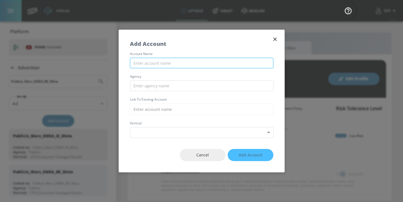
click at [168, 66] on input "text" at bounding box center [201, 63] width 143 height 11
paste input "Publicis_Mars_EMEA_IL_Meta"
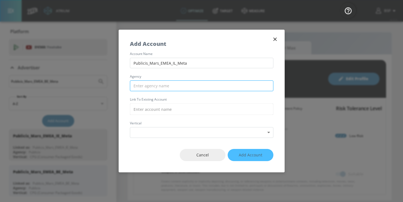
type input "Publicis_Mars_EMEA_IL_Meta"
click at [169, 85] on input "text" at bounding box center [201, 86] width 143 height 11
click at [166, 103] on div "account name Publicis_Mars_EMEA_IL_Meta agency Link to Existing Account vertica…" at bounding box center [201, 95] width 165 height 86
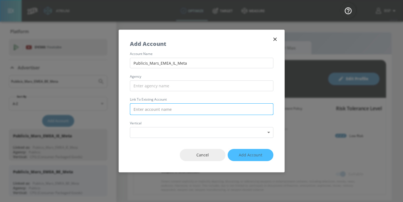
click at [166, 107] on input "text" at bounding box center [201, 109] width 143 height 12
paste input "Publicis_Mars_EMEA_IL_Meta"
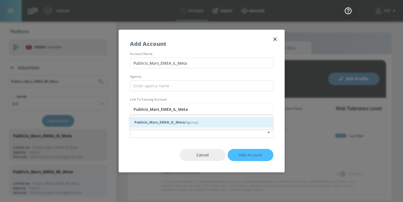
click at [164, 124] on strong "Publicis_Mars_EMEA_IL_Meta" at bounding box center [159, 123] width 50 height 6
type input "Publicis_Mars_EMEA_IL_Meta (Agency)"
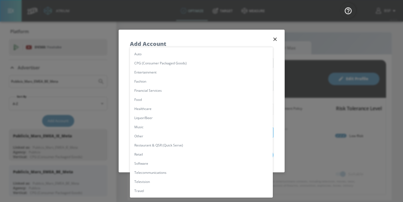
click at [164, 131] on body "Atrium optimize Target measure optimize Target measure v 4.32.0 BSP Platform DV…" at bounding box center [201, 101] width 403 height 202
click at [176, 63] on li "CPG (Consumer Packaged Goods)" at bounding box center [201, 63] width 143 height 9
type input "[object Object]"
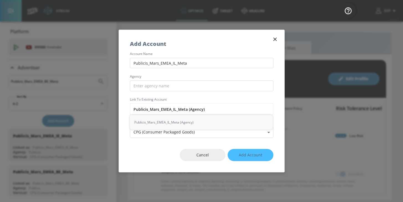
drag, startPoint x: 148, startPoint y: 108, endPoint x: 129, endPoint y: 108, distance: 18.8
click at [129, 108] on div "account name Publicis_Mars_EMEA_IL_Meta agency Link to Existing Account Publici…" at bounding box center [201, 95] width 165 height 86
click at [148, 86] on input "text" at bounding box center [201, 86] width 143 height 11
paste input "Publicis"
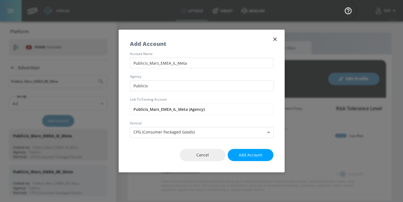
type input "Publicis"
click at [159, 78] on label "agency" at bounding box center [201, 76] width 143 height 3
click at [242, 155] on span "Add Account" at bounding box center [251, 155] width 24 height 7
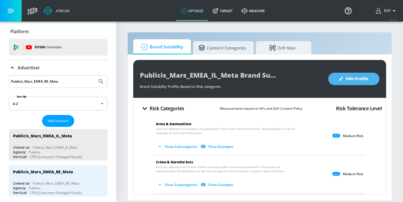
click at [351, 79] on span "Edit Profile" at bounding box center [353, 79] width 29 height 7
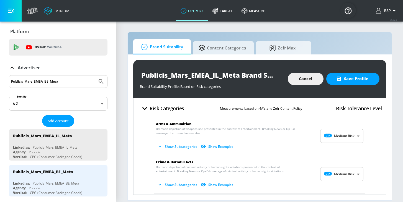
click at [346, 139] on body "Atrium optimize Target measure optimize Target measure v 4.32.0 BSP Platform DV…" at bounding box center [201, 101] width 403 height 202
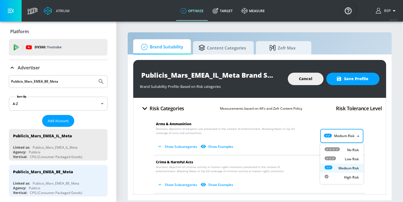
click at [343, 160] on div "Low Risk" at bounding box center [341, 159] width 34 height 6
type input "LOW"
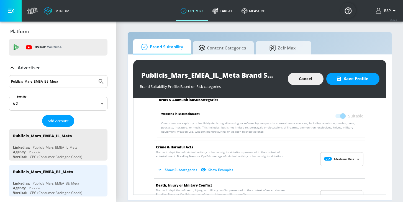
scroll to position [59, 0]
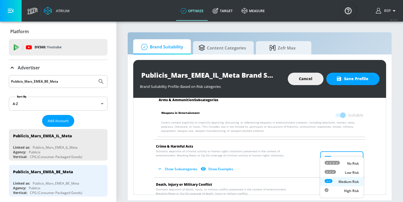
click at [331, 159] on body "Atrium optimize Target measure optimize Target measure v 4.32.0 BSP Platform DV…" at bounding box center [201, 101] width 403 height 202
click at [332, 172] on icon at bounding box center [329, 172] width 11 height 4
type input "LOW"
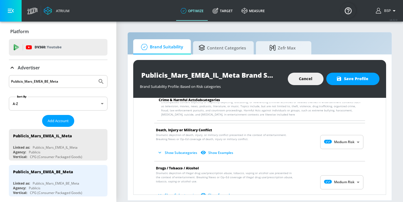
scroll to position [181, 0]
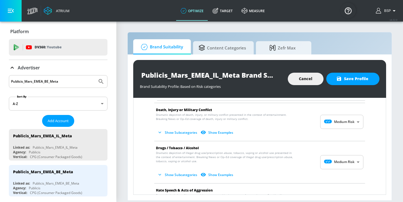
click at [325, 119] on body "Atrium optimize Target measure optimize Target measure v 4.32.0 BSP Platform DV…" at bounding box center [201, 101] width 403 height 202
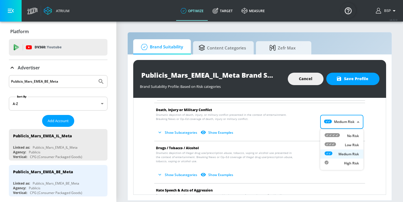
click at [329, 144] on icon at bounding box center [329, 145] width 11 height 4
type input "LOW"
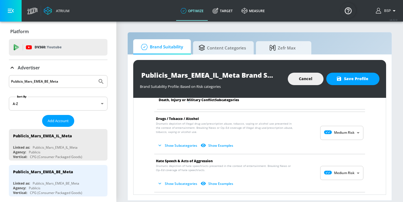
scroll to position [364, 0]
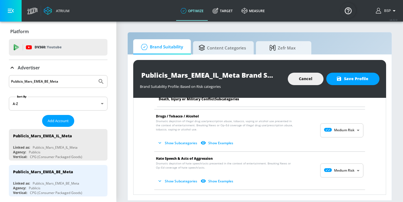
click at [180, 146] on button "Show Subcategories" at bounding box center [177, 143] width 43 height 9
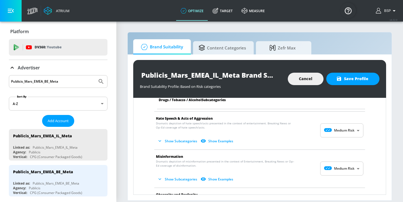
scroll to position [545, 0]
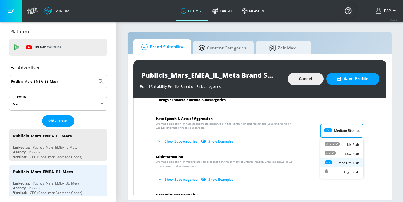
click at [334, 132] on body "Atrium optimize Target measure optimize Target measure v 4.32.0 BSP Platform DV…" at bounding box center [201, 101] width 403 height 202
click at [335, 145] on icon at bounding box center [331, 144] width 15 height 4
type input "MINIMAL"
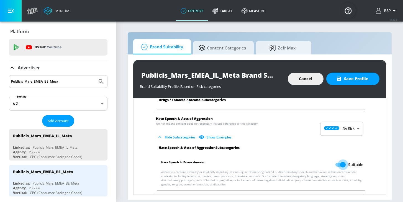
click at [341, 166] on input "Suitable" at bounding box center [343, 165] width 32 height 11
checkbox input "false"
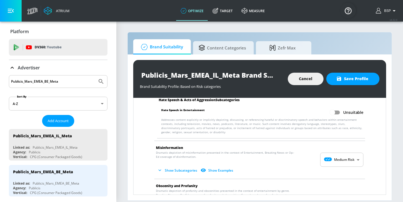
scroll to position [597, 0]
click at [329, 154] on body "Atrium optimize Target measure optimize Target measure v 4.32.0 BSP Platform DV…" at bounding box center [201, 101] width 403 height 202
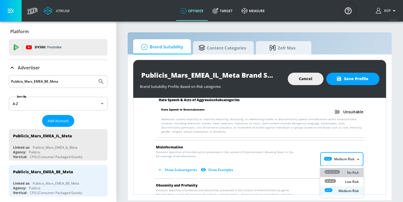
click at [331, 170] on div at bounding box center [331, 173] width 15 height 6
type input "MINIMAL"
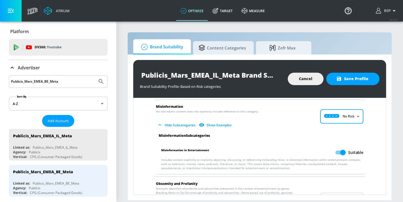
scroll to position [640, 0]
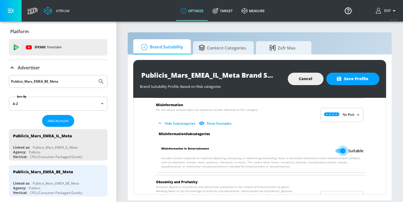
click at [340, 150] on input "Suitable" at bounding box center [343, 151] width 32 height 11
checkbox input "false"
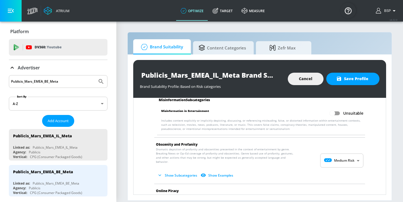
scroll to position [707, 0]
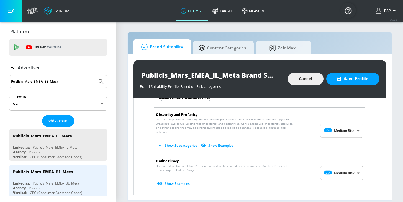
click at [185, 141] on button "Show Subcategories" at bounding box center [177, 145] width 43 height 9
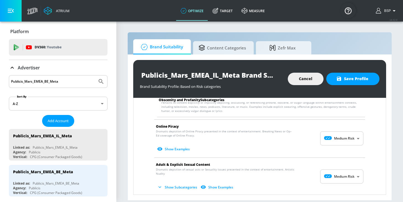
scroll to position [784, 0]
click at [330, 132] on body "Atrium optimize Target measure optimize Target measure v 4.32.0 BSP Platform DV…" at bounding box center [201, 101] width 403 height 202
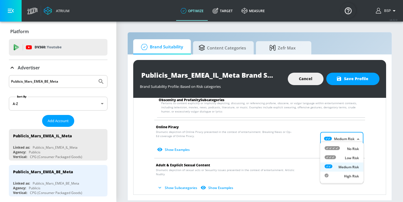
click at [331, 156] on icon at bounding box center [329, 158] width 11 height 4
type input "LOW"
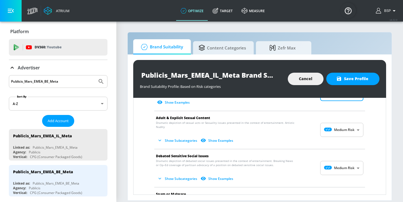
scroll to position [828, 0]
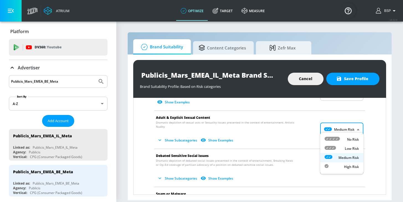
click at [335, 126] on body "Atrium optimize Target measure optimize Target measure v 4.32.0 BSP Platform DV…" at bounding box center [201, 101] width 403 height 202
click at [335, 148] on icon at bounding box center [329, 148] width 11 height 4
type input "LOW"
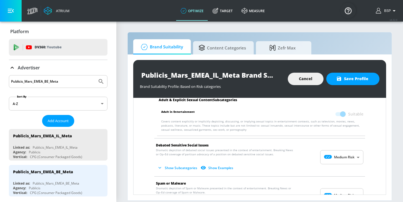
scroll to position [905, 0]
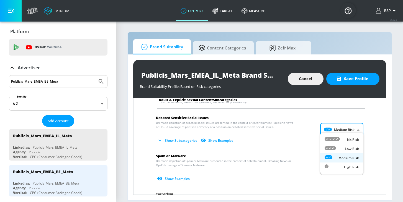
click at [336, 123] on body "Atrium optimize Target measure optimize Target measure v 4.32.0 BSP Platform DV…" at bounding box center [201, 101] width 403 height 202
click at [336, 147] on div "Low Risk" at bounding box center [341, 149] width 34 height 6
type input "LOW"
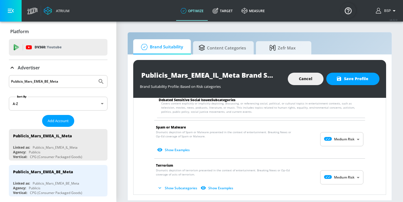
scroll to position [979, 0]
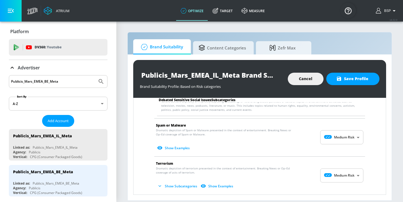
click at [335, 132] on body "Atrium optimize Target measure optimize Target measure v 4.32.0 BSP Platform DV…" at bounding box center [201, 101] width 403 height 202
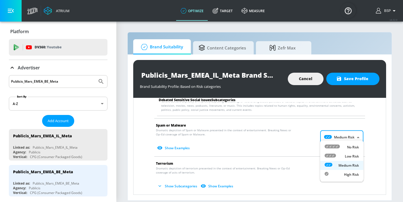
click at [335, 153] on li "Low Risk" at bounding box center [341, 156] width 43 height 9
type input "LOW"
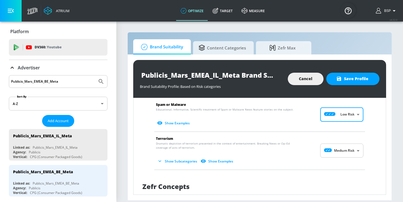
scroll to position [1001, 0]
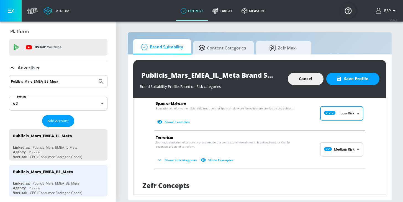
click at [334, 144] on body "Atrium optimize Target measure optimize Target measure v 4.32.0 BSP Platform DV…" at bounding box center [201, 101] width 403 height 202
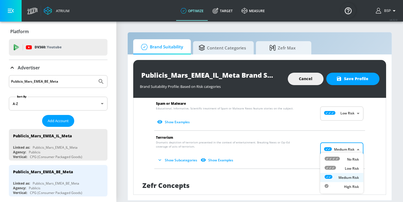
click at [334, 170] on div at bounding box center [329, 169] width 11 height 6
type input "LOW"
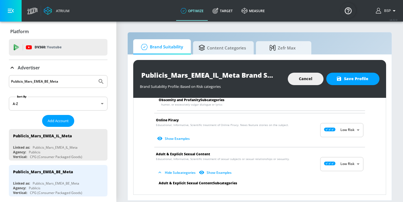
scroll to position [659, 0]
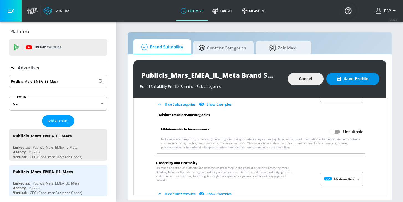
click at [345, 82] on button "Save Profile" at bounding box center [352, 79] width 53 height 12
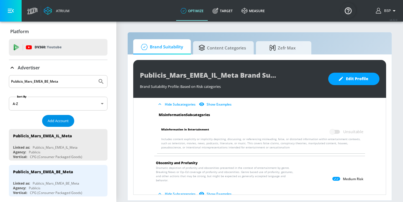
click at [63, 121] on span "Add Account" at bounding box center [58, 121] width 21 height 6
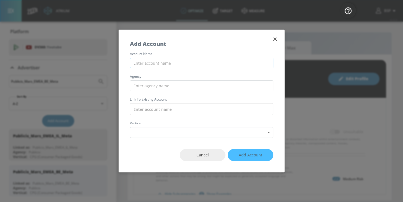
click at [145, 68] on input "text" at bounding box center [201, 63] width 143 height 11
paste input "Publicis_Mars_EMEA_NO_Meta"
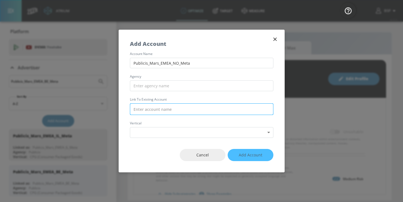
type input "Publicis_Mars_EMEA_NO_Meta"
click at [162, 110] on input "text" at bounding box center [201, 109] width 143 height 12
paste input "Publicis_Mars_EMEA_NO_Meta"
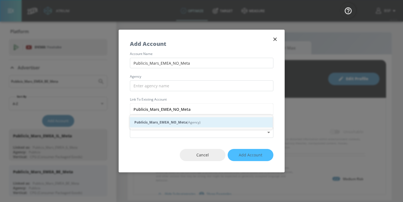
click at [188, 125] on div "Publicis_Mars_EMEA_NO_Meta (Agency)" at bounding box center [201, 122] width 143 height 10
type input "Publicis_Mars_EMEA_NO_Meta (Agency)"
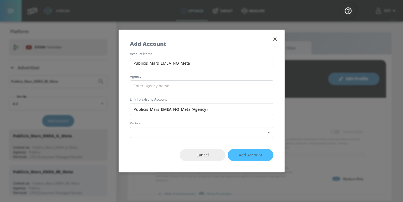
drag, startPoint x: 146, startPoint y: 63, endPoint x: 133, endPoint y: 63, distance: 13.3
click at [133, 63] on input "Publicis_Mars_EMEA_NO_Meta" at bounding box center [201, 63] width 143 height 11
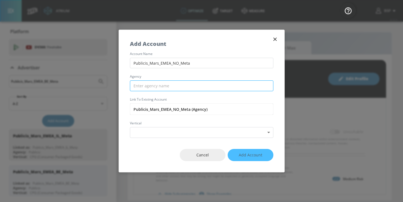
click at [144, 83] on input "text" at bounding box center [201, 86] width 143 height 11
paste input "Publicis"
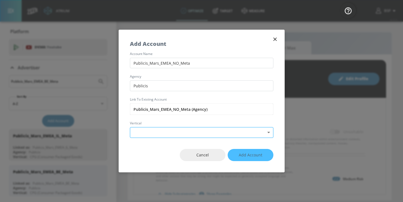
type input "Publicis"
click at [143, 131] on body "Atrium optimize Target measure optimize Target measure v 4.32.0 BSP Platform DV…" at bounding box center [201, 101] width 403 height 202
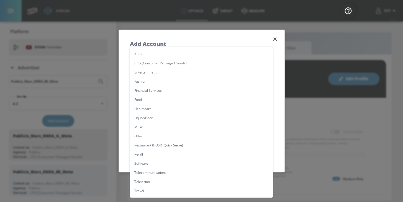
click at [180, 62] on li "CPG (Consumer Packaged Goods)" at bounding box center [201, 63] width 143 height 9
type input "[object Object]"
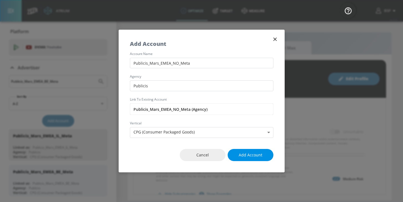
click at [249, 158] on span "Add Account" at bounding box center [251, 155] width 24 height 7
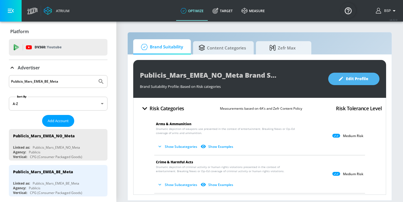
click at [347, 84] on button "Edit Profile" at bounding box center [353, 79] width 51 height 12
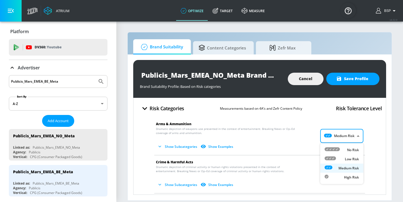
click at [344, 130] on body "Atrium optimize Target measure optimize Target measure v 4.32.0 BSP Platform DV…" at bounding box center [201, 101] width 403 height 202
click at [339, 157] on div "Low Risk" at bounding box center [341, 159] width 34 height 6
type input "LOW"
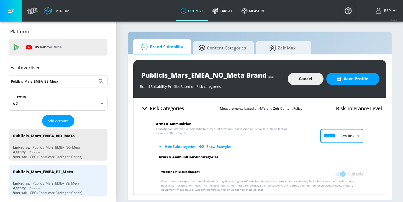
scroll to position [26, 0]
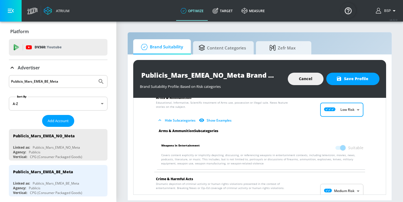
click at [328, 183] on p "Dramatic depiction of criminal activity or human rights violations presented in…" at bounding box center [255, 194] width 198 height 24
click at [328, 185] on body "Atrium optimize Target measure optimize Target measure v 4.32.0 BSP Platform DV…" at bounding box center [201, 101] width 403 height 202
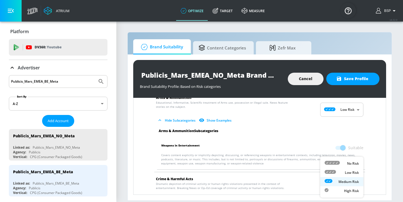
scroll to position [30, 0]
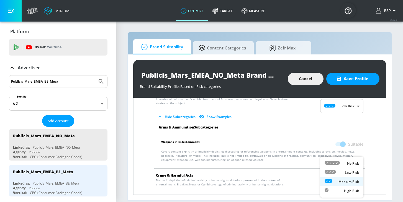
click at [328, 171] on icon at bounding box center [329, 172] width 11 height 4
type input "LOW"
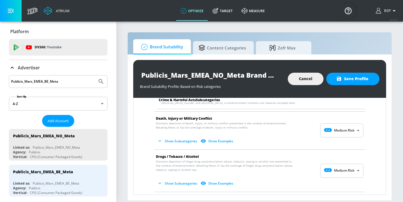
scroll to position [175, 0]
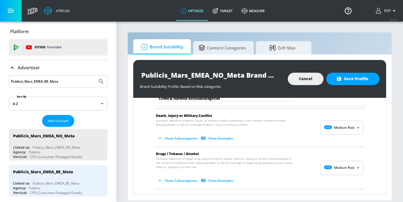
click at [343, 128] on body "Atrium optimize Target measure optimize Target measure v 4.32.0 BSP Platform DV…" at bounding box center [201, 101] width 403 height 202
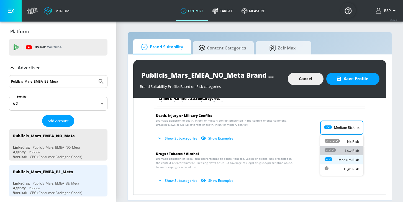
click at [339, 148] on div "Low Risk" at bounding box center [341, 151] width 34 height 6
type input "LOW"
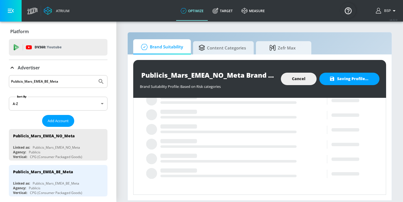
scroll to position [94, 0]
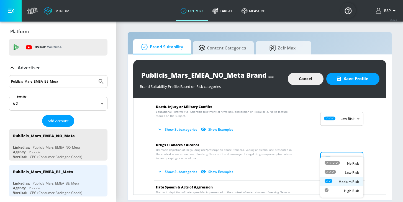
click at [327, 159] on body "Atrium optimize Target measure optimize Target measure v 4.32.0 BSP Platform DV…" at bounding box center [201, 101] width 403 height 202
click at [329, 177] on li "Low Risk" at bounding box center [341, 172] width 43 height 9
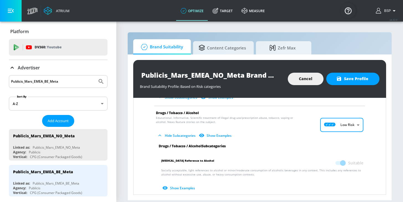
scroll to position [132, 0]
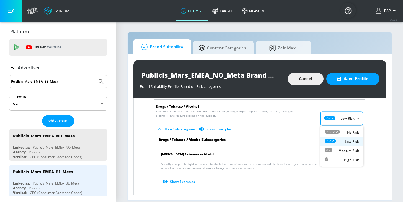
click at [331, 121] on body "Atrium optimize Target measure optimize Target measure v 4.32.0 BSP Platform DV…" at bounding box center [201, 101] width 403 height 202
click at [333, 149] on div "Medium Risk" at bounding box center [341, 151] width 34 height 6
type input "MEDIUM"
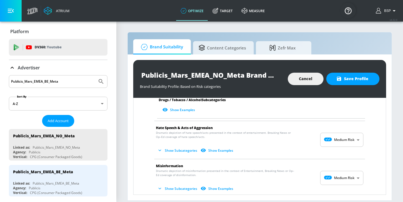
scroll to position [302, 0]
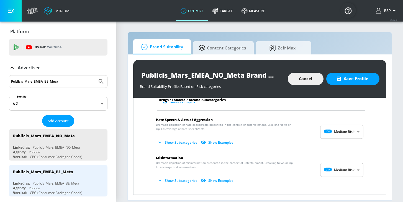
click at [338, 130] on body "Atrium optimize Target measure optimize Target measure v 4.32.0 BSP Platform DV…" at bounding box center [201, 101] width 403 height 202
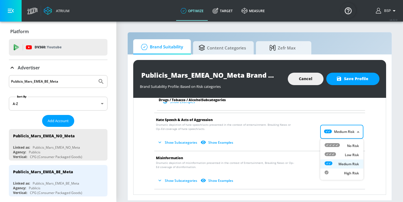
click at [334, 146] on icon at bounding box center [331, 145] width 15 height 4
type input "MINIMAL"
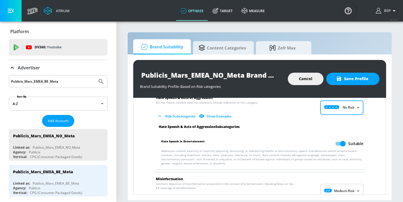
scroll to position [321, 0]
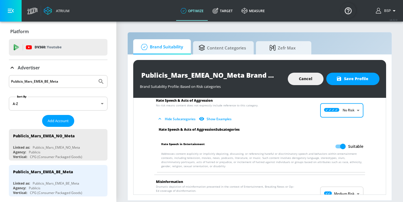
click at [340, 146] on input "Suitable" at bounding box center [343, 146] width 32 height 11
checkbox input "false"
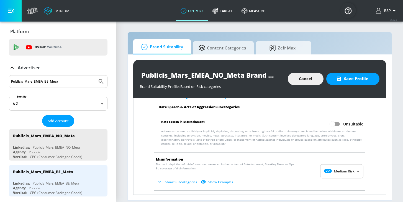
scroll to position [349, 0]
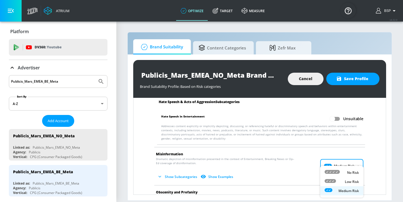
click at [348, 163] on body "Atrium optimize Target measure optimize Target measure v 4.32.0 BSP Platform DV…" at bounding box center [201, 101] width 403 height 202
click at [345, 170] on div "No Risk" at bounding box center [341, 173] width 34 height 6
type input "MINIMAL"
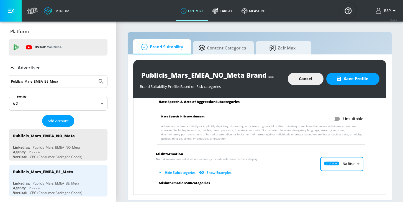
scroll to position [377, 0]
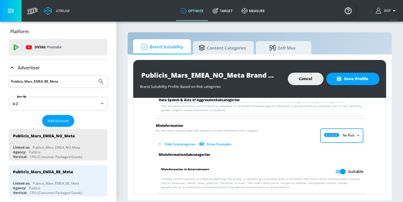
click at [339, 170] on input "Suitable" at bounding box center [343, 172] width 32 height 11
checkbox input "false"
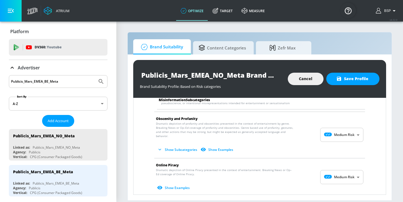
scroll to position [463, 0]
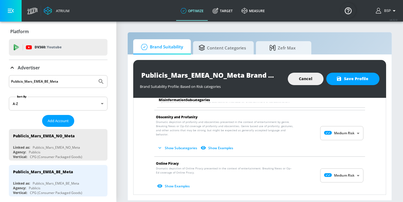
click at [341, 129] on body "Atrium optimize Target measure optimize Target measure v 4.32.0 BSP Platform DV…" at bounding box center [201, 101] width 403 height 202
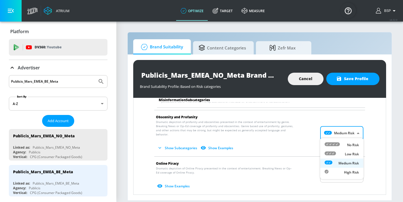
click at [305, 115] on div at bounding box center [201, 101] width 403 height 202
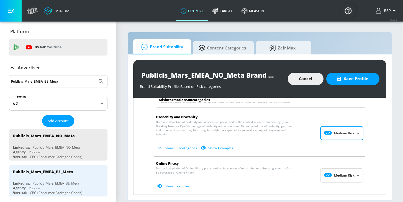
click at [180, 145] on button "Show Subcategories" at bounding box center [177, 148] width 43 height 9
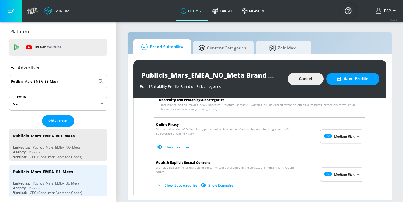
scroll to position [552, 0]
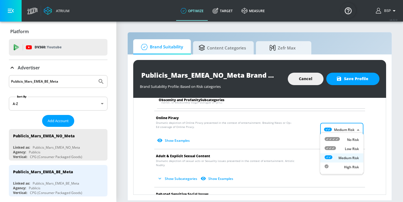
click at [332, 122] on body "Atrium optimize Target measure optimize Target measure v 4.32.0 BSP Platform DV…" at bounding box center [201, 101] width 403 height 202
click at [333, 149] on icon at bounding box center [329, 148] width 11 height 4
type input "LOW"
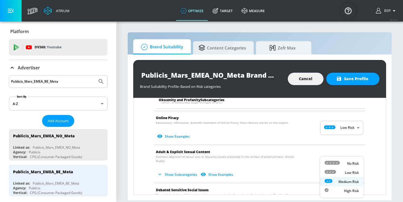
click at [324, 157] on body "Atrium optimize Target measure optimize Target measure v 4.32.0 BSP Platform DV…" at bounding box center [201, 101] width 403 height 202
click at [331, 171] on icon at bounding box center [329, 172] width 11 height 4
type input "LOW"
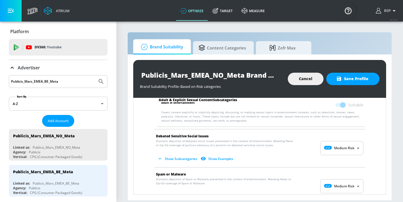
scroll to position [654, 0]
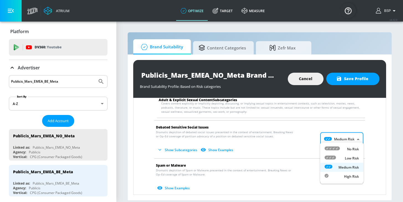
click at [343, 136] on body "Atrium optimize Target measure optimize Target measure v 4.32.0 BSP Platform DV…" at bounding box center [201, 101] width 403 height 202
click at [343, 157] on div "Low Risk" at bounding box center [341, 159] width 34 height 6
type input "LOW"
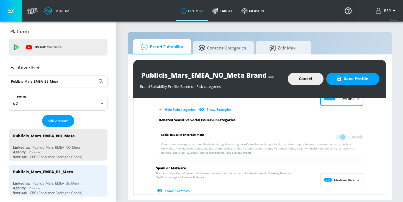
scroll to position [703, 0]
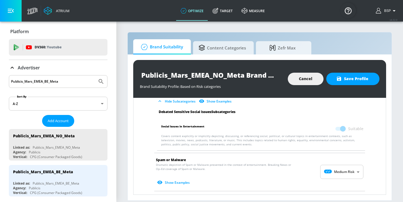
click at [344, 166] on body "Atrium optimize Target measure optimize Target measure v 4.32.0 BSP Platform DV…" at bounding box center [201, 101] width 403 height 202
click at [341, 172] on div "Low Risk" at bounding box center [341, 173] width 34 height 6
type input "LOW"
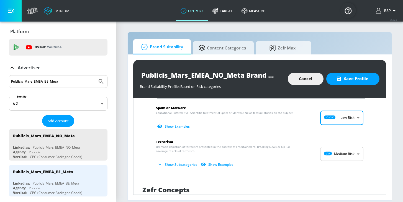
scroll to position [755, 0]
click at [331, 147] on body "Atrium optimize Target measure optimize Target measure v 4.32.0 BSP Platform DV…" at bounding box center [201, 101] width 403 height 202
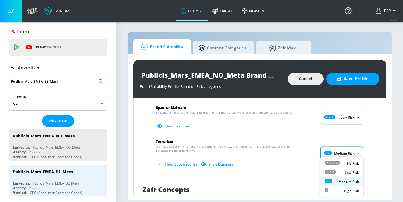
click at [334, 171] on icon at bounding box center [329, 172] width 11 height 4
type input "LOW"
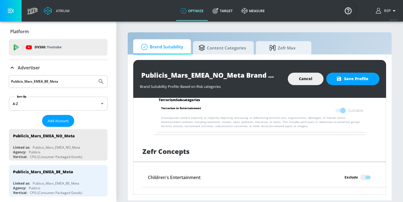
scroll to position [835, 0]
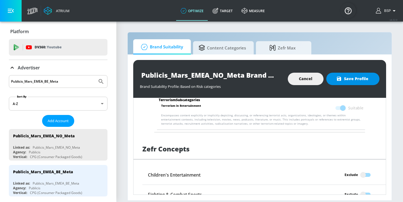
click at [345, 80] on span "Save Profile" at bounding box center [352, 79] width 31 height 7
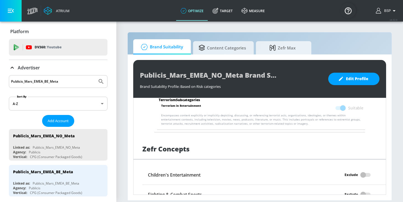
drag, startPoint x: 66, startPoint y: 84, endPoint x: -2, endPoint y: 83, distance: 68.4
click at [0, 83] on html "Atrium optimize Target measure optimize Target measure v 4.32.0 BSP Platform DV…" at bounding box center [201, 101] width 403 height 202
click at [60, 117] on button "Add Account" at bounding box center [58, 121] width 32 height 12
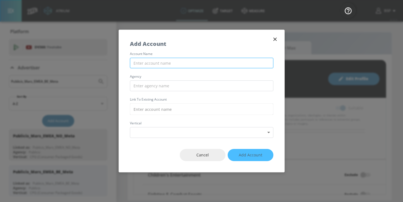
click at [141, 61] on input "text" at bounding box center [201, 63] width 143 height 11
paste input "Publicis_Mars_EMEA_RO_Meta"
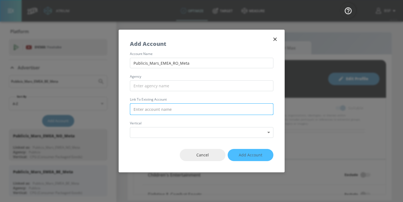
type input "Publicis_Mars_EMEA_RO_Meta"
click at [163, 111] on input "text" at bounding box center [201, 109] width 143 height 12
paste input "Publicis_Mars_EMEA_RO_Meta"
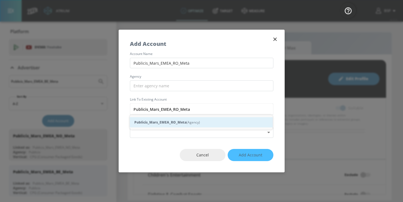
click at [177, 122] on strong "Publicis_Mars_EMEA_RO_Meta" at bounding box center [160, 123] width 52 height 6
type input "Publicis_Mars_EMEA_RO_Meta (Agency)"
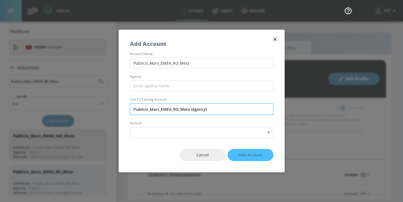
drag, startPoint x: 147, startPoint y: 109, endPoint x: 130, endPoint y: 109, distance: 17.4
click at [130, 109] on input "Publicis_Mars_EMEA_RO_Meta (Agency)" at bounding box center [201, 109] width 143 height 12
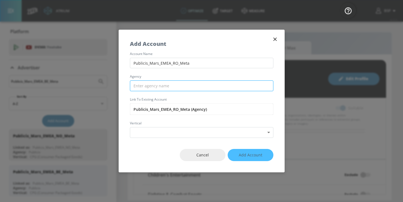
click at [141, 85] on input "text" at bounding box center [201, 86] width 143 height 11
paste input "Publicis"
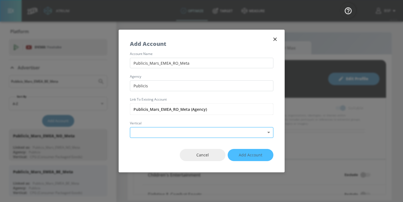
type input "Publicis"
click at [152, 127] on body "Atrium optimize Target measure optimize Target measure v 4.32.0 BSP Platform DV…" at bounding box center [201, 101] width 403 height 202
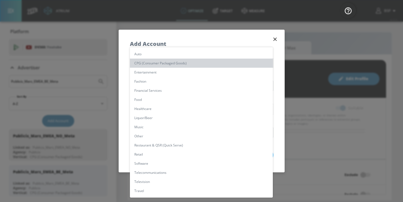
click at [154, 61] on li "CPG (Consumer Packaged Goods)" at bounding box center [201, 63] width 143 height 9
type input "[object Object]"
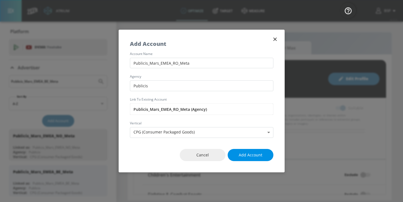
click at [244, 154] on span "Add Account" at bounding box center [251, 155] width 24 height 7
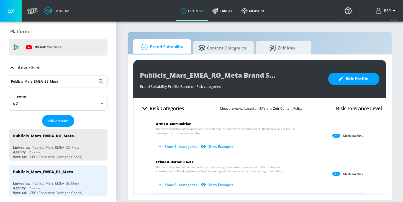
click at [183, 147] on button "Show Subcategories" at bounding box center [177, 146] width 43 height 9
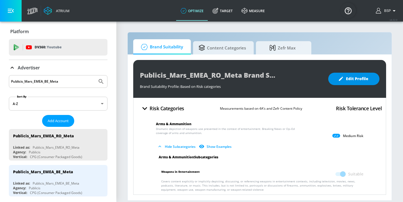
click at [341, 74] on button "Edit Profile" at bounding box center [353, 79] width 51 height 12
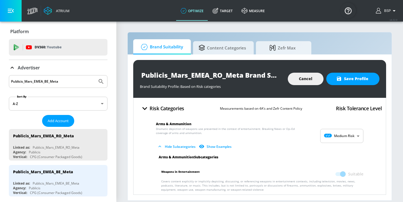
click at [338, 132] on body "Atrium optimize Target measure optimize Target measure v 4.32.0 BSP Platform DV…" at bounding box center [201, 101] width 403 height 202
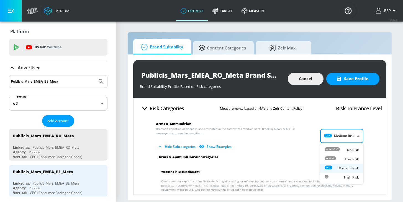
click at [341, 157] on div "Low Risk" at bounding box center [341, 159] width 34 height 6
type input "LOW"
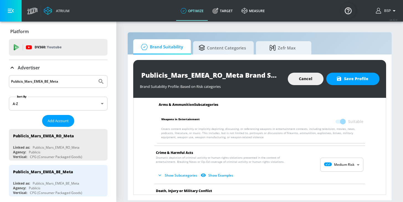
scroll to position [53, 0]
click at [332, 164] on body "Atrium optimize Target measure optimize Target measure v 4.32.0 BSP Platform DV…" at bounding box center [201, 101] width 403 height 202
click at [335, 173] on icon at bounding box center [329, 172] width 11 height 4
type input "LOW"
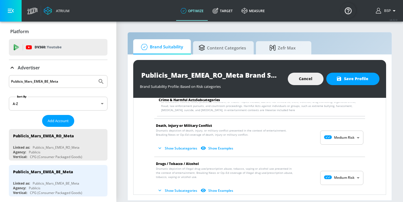
scroll to position [167, 0]
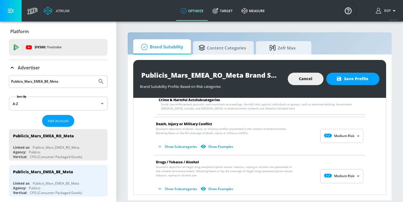
click at [337, 143] on span "Show Subcategories Show Examples" at bounding box center [255, 146] width 198 height 9
click at [337, 140] on body "Atrium optimize Target measure optimize Target measure v 4.32.0 BSP Platform DV…" at bounding box center [201, 101] width 403 height 202
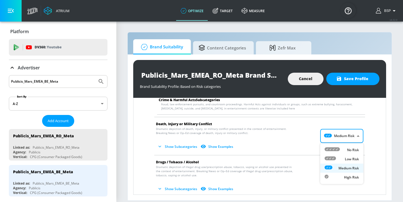
click at [340, 157] on div "Low Risk" at bounding box center [341, 159] width 34 height 6
type input "LOW"
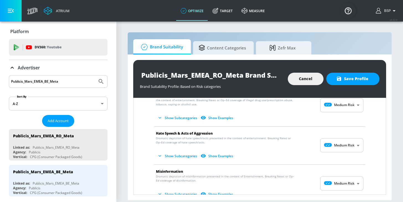
scroll to position [391, 0]
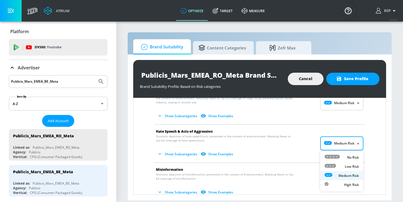
click at [335, 143] on body "Atrium optimize Target measure optimize Target measure v 4.32.0 BSP Platform DV…" at bounding box center [201, 101] width 403 height 202
click at [337, 164] on div "Low Risk" at bounding box center [341, 167] width 34 height 6
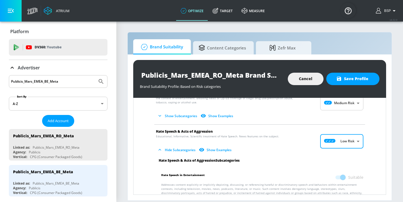
click at [341, 178] on span at bounding box center [339, 178] width 9 height 4
click at [333, 141] on body "Atrium optimize Target measure optimize Target measure v 4.32.0 BSP Platform DV…" at bounding box center [201, 101] width 403 height 202
click at [338, 154] on icon at bounding box center [331, 155] width 15 height 4
type input "MINIMAL"
click at [345, 179] on input "Suitable" at bounding box center [343, 177] width 32 height 11
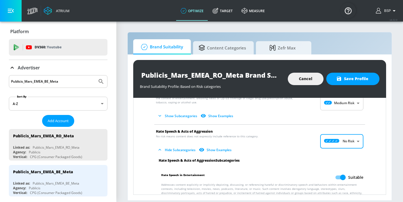
checkbox input "false"
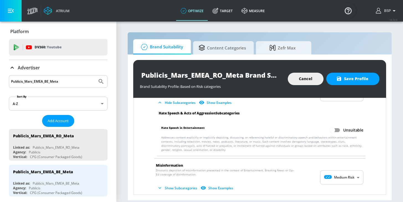
scroll to position [468, 0]
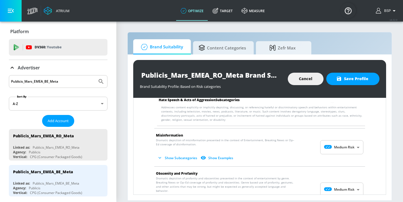
click at [327, 147] on body "Atrium optimize Target measure optimize Target measure v 4.32.0 BSP Platform DV…" at bounding box center [201, 101] width 403 height 202
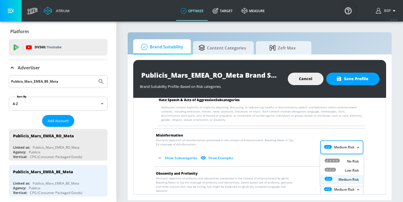
click at [333, 161] on icon at bounding box center [331, 161] width 15 height 4
type input "MINIMAL"
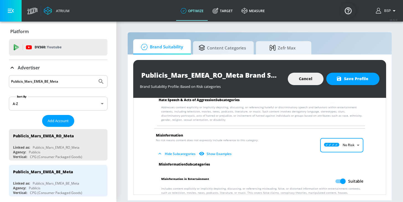
click at [339, 182] on input "Suitable" at bounding box center [343, 181] width 32 height 11
checkbox input "false"
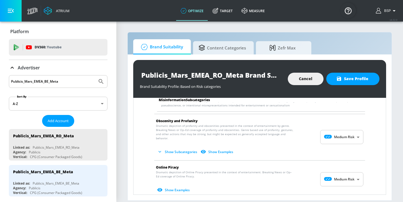
scroll to position [561, 0]
click at [341, 134] on body "Atrium optimize Target measure optimize Target measure v 4.32.0 BSP Platform DV…" at bounding box center [201, 101] width 403 height 202
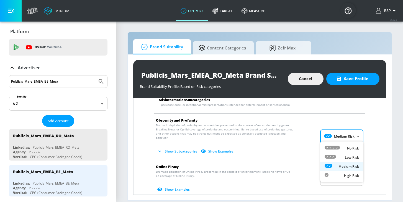
click at [147, 125] on div at bounding box center [201, 101] width 403 height 202
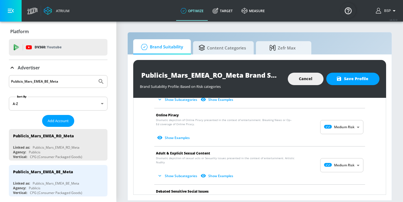
scroll to position [614, 0]
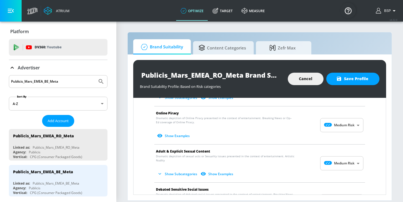
click at [332, 121] on body "Atrium optimize Target measure optimize Target measure v 4.32.0 BSP Platform DV…" at bounding box center [201, 101] width 403 height 202
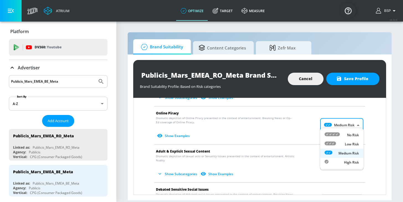
click at [337, 142] on div "Low Risk" at bounding box center [341, 144] width 34 height 6
type input "LOW"
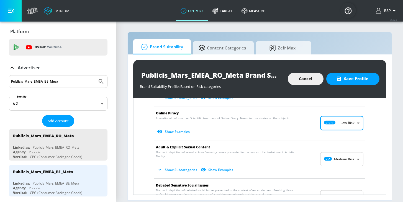
click at [342, 154] on body "Atrium optimize Target measure optimize Target measure v 4.32.0 BSP Platform DV…" at bounding box center [201, 101] width 403 height 202
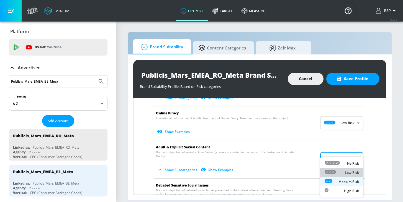
click at [340, 169] on li "Low Risk" at bounding box center [341, 172] width 43 height 9
type input "LOW"
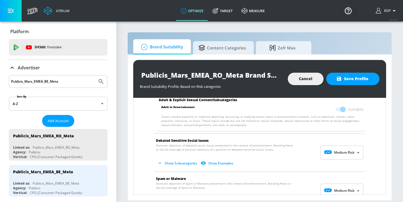
scroll to position [700, 0]
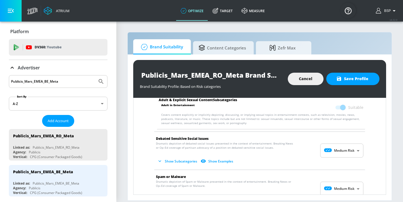
click at [336, 149] on body "Atrium optimize Target measure optimize Target measure v 4.32.0 BSP Platform DV…" at bounding box center [201, 101] width 403 height 202
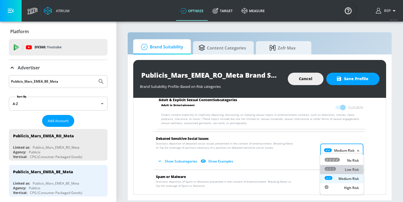
click at [339, 167] on div "Low Risk" at bounding box center [341, 170] width 34 height 6
type input "LOW"
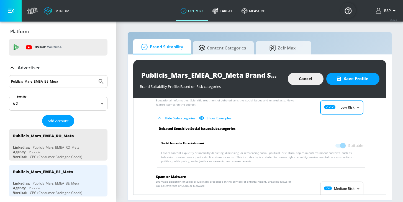
scroll to position [748, 0]
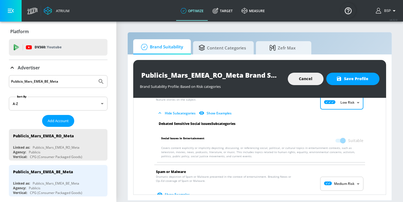
click at [341, 180] on body "Atrium optimize Target measure optimize Target measure v 4.32.0 BSP Platform DV…" at bounding box center [201, 101] width 403 height 202
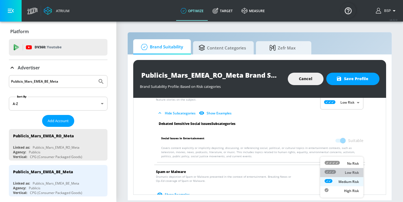
click at [336, 172] on div "Low Risk" at bounding box center [341, 173] width 34 height 6
type input "LOW"
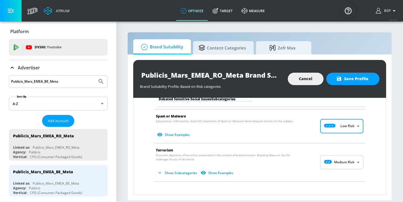
scroll to position [804, 0]
click at [335, 155] on body "Atrium optimize Target measure optimize Target measure v 4.32.0 BSP Platform DV…" at bounding box center [201, 101] width 403 height 202
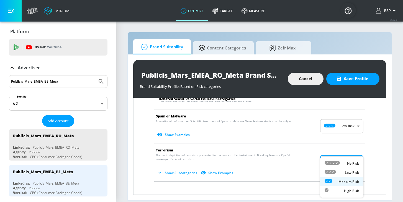
click at [336, 172] on div "Low Risk" at bounding box center [341, 173] width 34 height 6
type input "LOW"
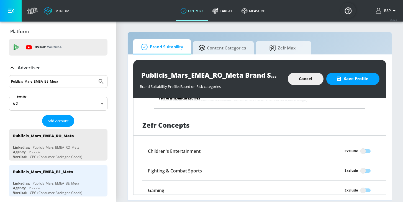
scroll to position [916, 0]
click at [340, 82] on button "Save Profile" at bounding box center [352, 79] width 53 height 12
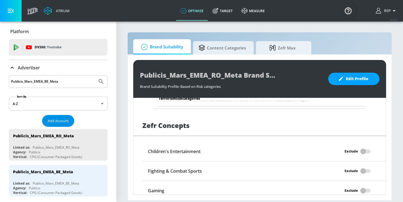
click at [64, 126] on button "Add Account" at bounding box center [58, 121] width 32 height 12
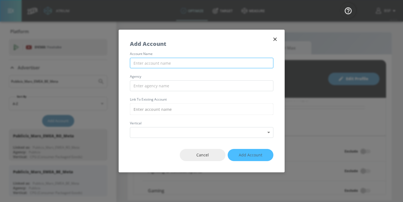
click at [155, 64] on input "text" at bounding box center [201, 63] width 143 height 11
paste input "Publicis_Mars_EMEA_SE_Meta"
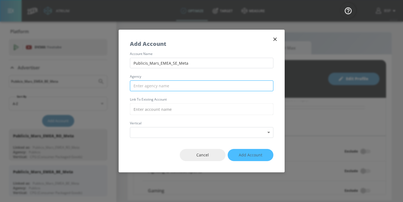
type input "Publicis_Mars_EMEA_SE_Meta"
click at [149, 85] on input "text" at bounding box center [201, 86] width 143 height 11
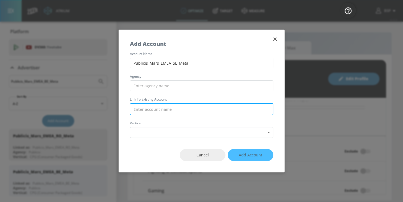
click at [148, 107] on input "text" at bounding box center [201, 109] width 143 height 12
paste input "Publicis_Mars_EMEA_SE_Meta"
drag, startPoint x: 147, startPoint y: 109, endPoint x: 132, endPoint y: 108, distance: 15.5
click at [132, 108] on input "Publicis_Mars_EMEA_SE_Meta" at bounding box center [201, 109] width 143 height 12
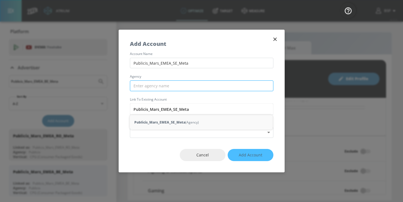
type input "Publicis_Mars_EMEA_SE_Meta"
click at [144, 87] on input "text" at bounding box center [201, 86] width 143 height 11
paste input "Publicis"
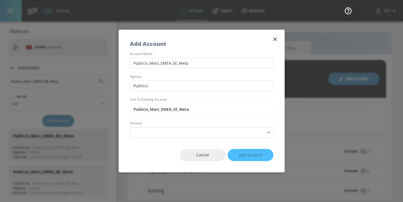
type input "Publicis"
click at [156, 73] on div "account name Publicis_Mars_EMEA_SE_Meta agency Publicis Link to Existing Accoun…" at bounding box center [201, 95] width 165 height 86
click at [154, 133] on body "Atrium optimize Target measure optimize Target measure v 4.32.0 BSP Platform DV…" at bounding box center [201, 101] width 403 height 202
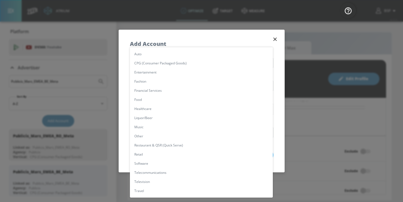
click at [158, 65] on li "CPG (Consumer Packaged Goods)" at bounding box center [201, 63] width 143 height 9
type input "[object Object]"
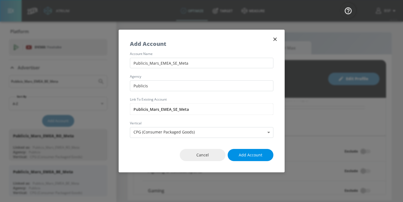
click at [251, 154] on span "Add Account" at bounding box center [251, 155] width 24 height 7
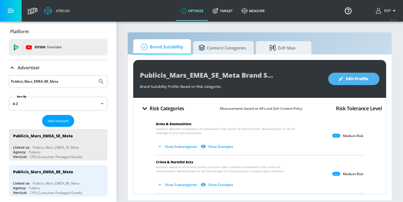
click at [335, 77] on button "Edit Profile" at bounding box center [353, 79] width 51 height 12
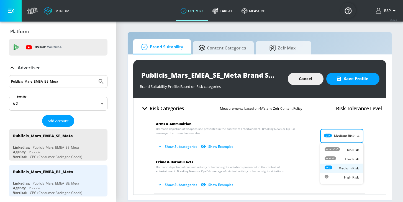
click at [353, 141] on body "Atrium optimize Target measure optimize Target measure v 4.32.0 BSP Platform DV…" at bounding box center [201, 101] width 403 height 202
click at [346, 160] on p "Low Risk" at bounding box center [352, 159] width 14 height 5
type input "LOW"
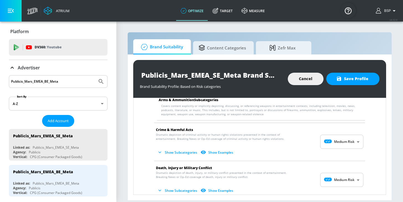
scroll to position [79, 0]
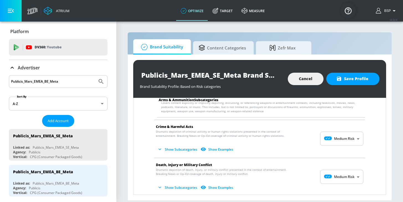
click at [330, 133] on body "Atrium optimize Target measure optimize Target measure v 4.32.0 BSP Platform DV…" at bounding box center [201, 101] width 403 height 202
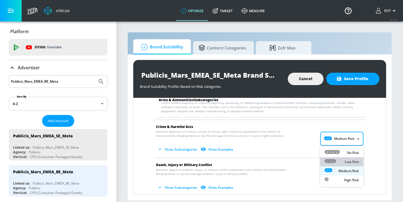
click at [333, 160] on icon at bounding box center [329, 161] width 11 height 4
type input "LOW"
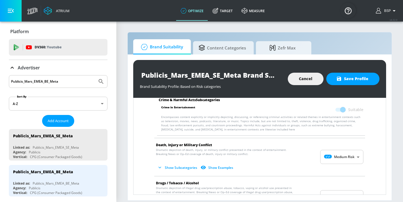
scroll to position [167, 0]
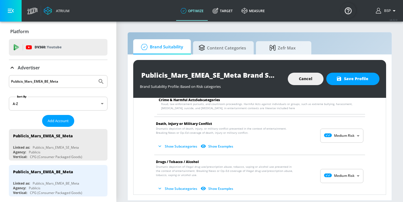
click at [335, 132] on body "Atrium optimize Target measure optimize Target measure v 4.32.0 BSP Platform DV…" at bounding box center [201, 101] width 403 height 202
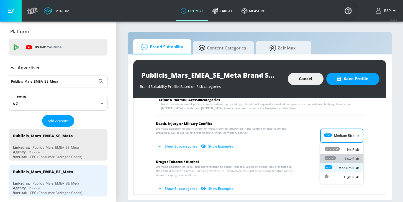
click at [337, 157] on div "Low Risk" at bounding box center [341, 159] width 34 height 6
type input "LOW"
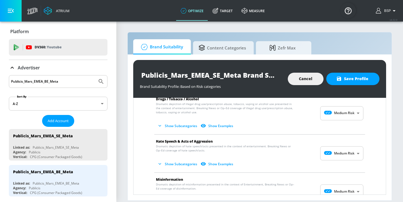
scroll to position [382, 0]
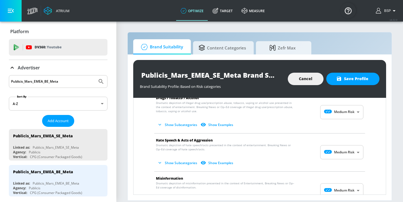
click at [324, 147] on body "Atrium optimize Target measure optimize Target measure v 4.32.0 BSP Platform DV…" at bounding box center [201, 101] width 403 height 202
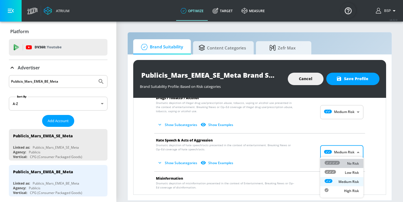
click at [327, 161] on icon at bounding box center [331, 163] width 15 height 4
type input "MINIMAL"
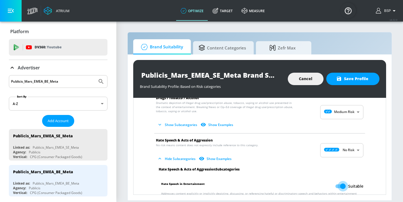
click at [342, 184] on input "Suitable" at bounding box center [343, 186] width 32 height 11
checkbox input "false"
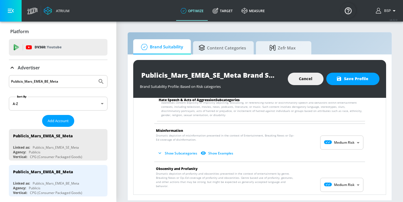
scroll to position [482, 0]
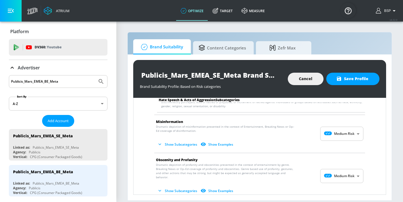
click at [336, 133] on body "Atrium optimize Target measure optimize Target measure v 4.32.0 BSP Platform DV…" at bounding box center [201, 101] width 403 height 202
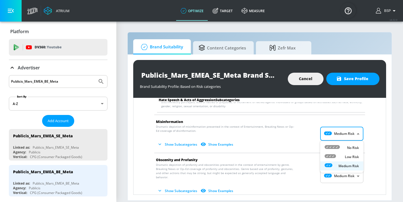
click at [336, 145] on icon at bounding box center [331, 147] width 15 height 4
type input "MINIMAL"
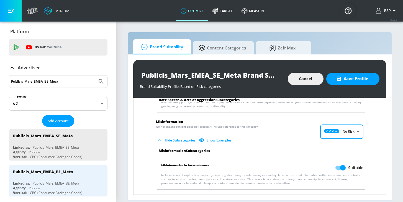
click at [342, 169] on input "Suitable" at bounding box center [343, 168] width 32 height 11
checkbox input "false"
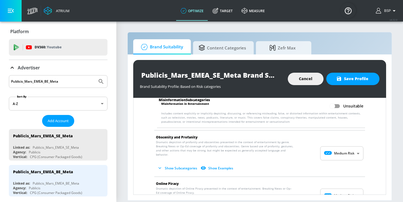
scroll to position [566, 0]
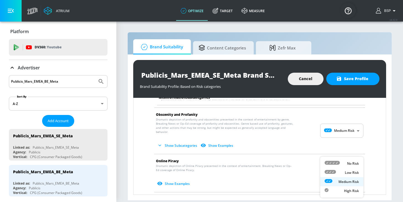
click at [328, 169] on body "Atrium optimize Target measure optimize Target measure v 4.32.0 BSP Platform DV…" at bounding box center [201, 101] width 403 height 202
click at [329, 172] on icon at bounding box center [329, 172] width 11 height 4
type input "LOW"
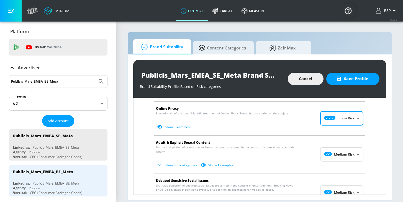
scroll to position [629, 0]
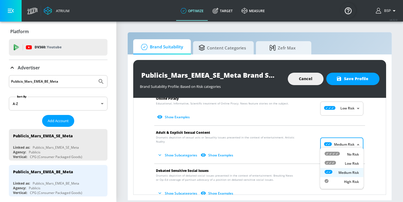
click at [332, 138] on body "Atrium optimize Target measure optimize Target measure v 4.32.0 BSP Platform DV…" at bounding box center [201, 101] width 403 height 202
click at [333, 160] on li "Low Risk" at bounding box center [341, 163] width 43 height 9
type input "LOW"
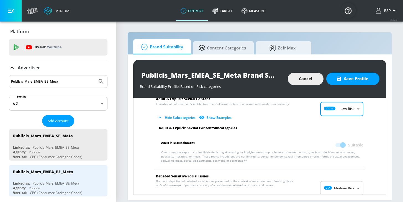
scroll to position [670, 0]
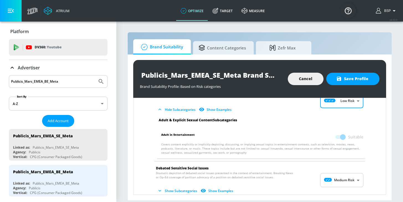
click at [335, 177] on body "Atrium optimize Target measure optimize Target measure v 4.32.0 BSP Platform DV…" at bounding box center [201, 101] width 403 height 202
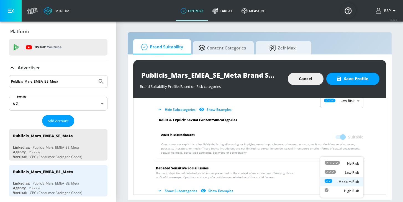
click at [333, 172] on icon at bounding box center [329, 172] width 11 height 4
type input "LOW"
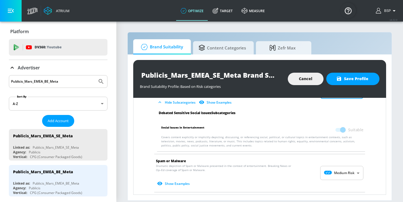
scroll to position [762, 0]
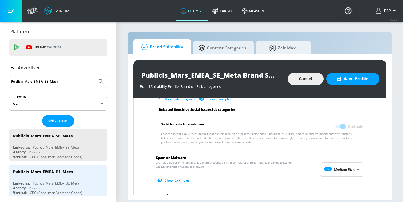
click at [336, 162] on body "Atrium optimize Target measure optimize Target measure v 4.32.0 BSP Platform DV…" at bounding box center [201, 101] width 403 height 202
click at [335, 174] on icon at bounding box center [329, 172] width 11 height 4
type input "LOW"
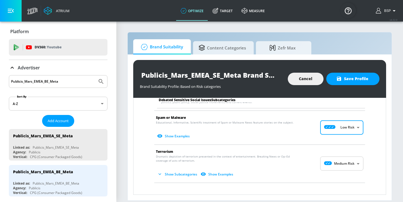
scroll to position [803, 0]
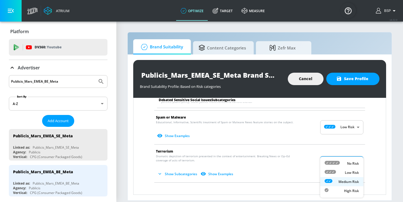
click at [338, 160] on body "Atrium optimize Target measure optimize Target measure v 4.32.0 BSP Platform DV…" at bounding box center [201, 101] width 403 height 202
click at [336, 173] on div "Low Risk" at bounding box center [341, 173] width 34 height 6
type input "LOW"
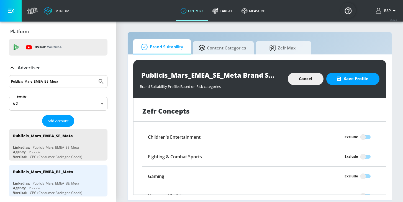
scroll to position [976, 0]
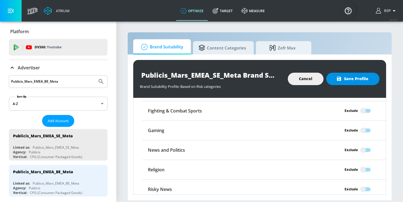
click at [354, 77] on span "Save Profile" at bounding box center [352, 79] width 31 height 7
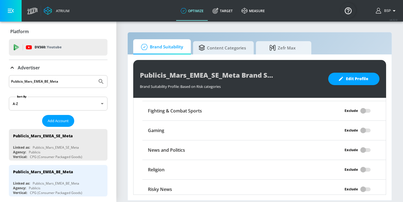
drag, startPoint x: 63, startPoint y: 83, endPoint x: 14, endPoint y: 82, distance: 48.2
click at [14, 82] on input "Publicis_Mars_EMEA_BE_Meta" at bounding box center [53, 81] width 84 height 7
click at [50, 123] on span "Add Account" at bounding box center [58, 121] width 21 height 6
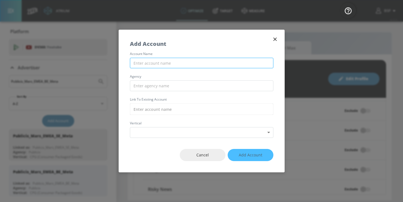
click at [150, 60] on input "text" at bounding box center [201, 63] width 143 height 11
paste input "Publicis_Mars_EMEA_SK_Meta"
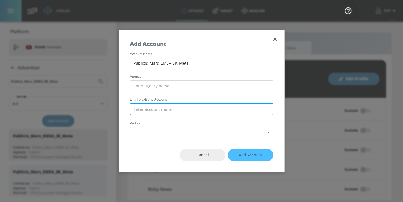
type input "Publicis_Mars_EMEA_SK_Meta"
click at [155, 109] on input "text" at bounding box center [201, 109] width 143 height 12
paste input "Publicis_Mars_EMEA_SK_Meta"
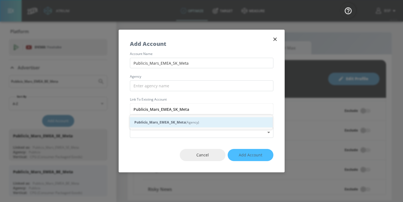
click at [176, 122] on strong "Publicis_Mars_EMEA_SK_Meta" at bounding box center [159, 123] width 51 height 6
type input "Publicis_Mars_EMEA_SK_Meta (Agency)"
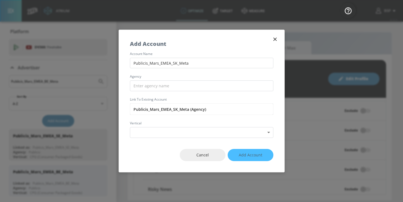
drag, startPoint x: 147, startPoint y: 108, endPoint x: 129, endPoint y: 109, distance: 18.5
click at [129, 109] on div "account name Publicis_Mars_EMEA_SK_Meta agency Link to Existing Account Publici…" at bounding box center [201, 95] width 165 height 86
click at [145, 86] on input "text" at bounding box center [201, 86] width 143 height 11
paste input "Publicis"
type input "Publicis"
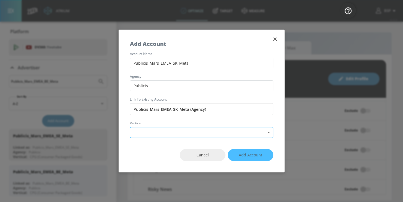
click at [147, 132] on body "Atrium optimize Target measure optimize Target measure v 4.32.0 BSP Platform DV…" at bounding box center [201, 101] width 403 height 202
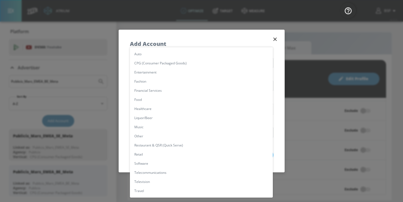
click at [157, 66] on li "CPG (Consumer Packaged Goods)" at bounding box center [201, 63] width 143 height 9
type input "[object Object]"
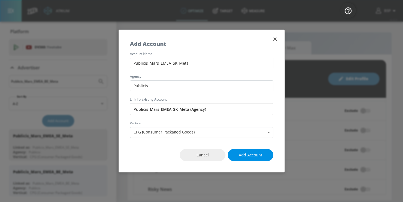
click at [245, 154] on span "Add Account" at bounding box center [251, 155] width 24 height 7
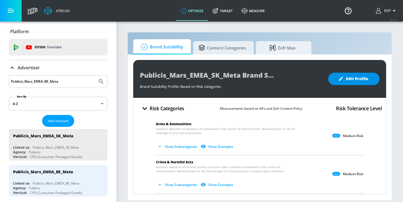
click at [342, 77] on icon "button" at bounding box center [341, 79] width 6 height 6
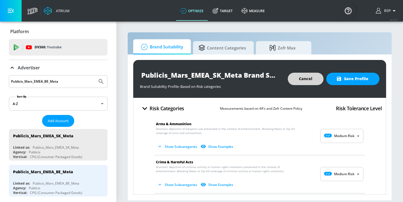
click at [335, 139] on body "Atrium optimize Target measure optimize Target measure v 4.32.0 BSP Platform DV…" at bounding box center [201, 101] width 403 height 202
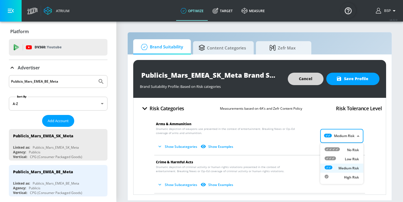
click at [336, 157] on div "Low Risk" at bounding box center [341, 159] width 34 height 6
type input "LOW"
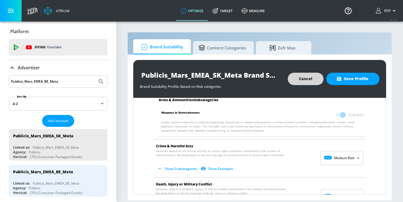
scroll to position [66, 0]
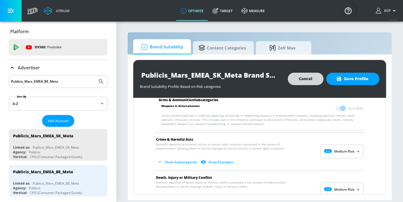
click at [332, 150] on body "Atrium optimize Target measure optimize Target measure v 4.32.0 BSP Platform DV…" at bounding box center [201, 101] width 403 height 202
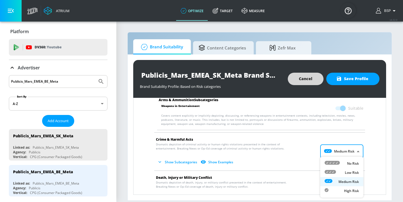
click at [333, 171] on icon at bounding box center [329, 172] width 11 height 4
type input "LOW"
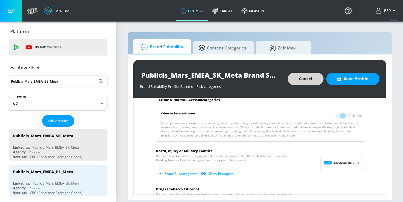
scroll to position [141, 0]
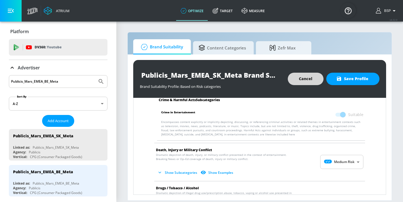
click at [345, 159] on body "Atrium optimize Target measure optimize Target measure v 4.32.0 BSP Platform DV…" at bounding box center [201, 101] width 403 height 202
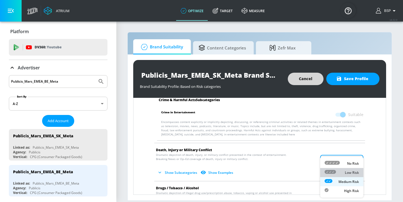
click at [345, 172] on p "Low Risk" at bounding box center [352, 172] width 14 height 5
type input "LOW"
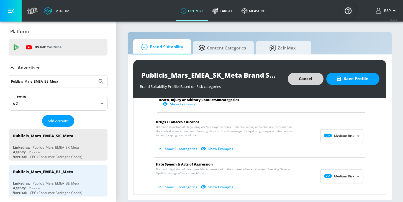
scroll to position [385, 0]
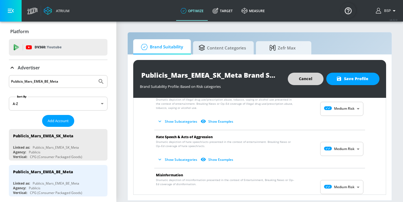
click at [339, 149] on body "Atrium optimize Target measure optimize Target measure v 4.32.0 BSP Platform DV…" at bounding box center [201, 101] width 403 height 202
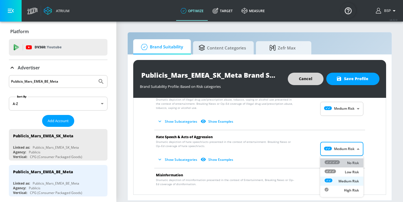
click at [343, 164] on div "No Risk" at bounding box center [341, 163] width 34 height 6
type input "MINIMAL"
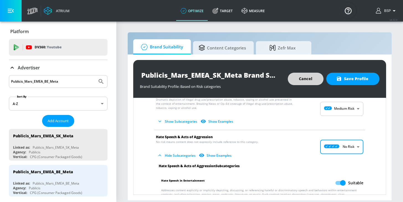
click at [343, 183] on input "Suitable" at bounding box center [343, 183] width 32 height 11
checkbox input "false"
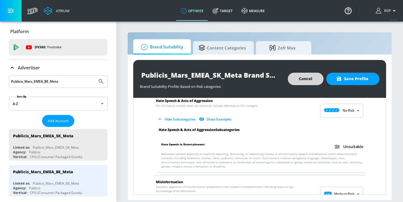
click at [334, 191] on body "Atrium optimize Target measure optimize Target measure v 4.32.0 BSP Platform DV…" at bounding box center [201, 101] width 403 height 202
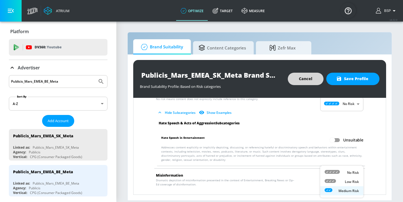
click at [333, 171] on icon at bounding box center [331, 172] width 15 height 4
type input "MINIMAL"
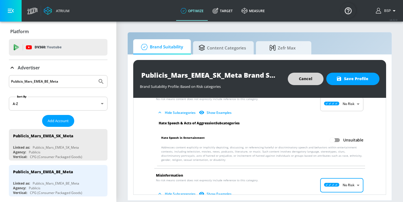
scroll to position [469, 0]
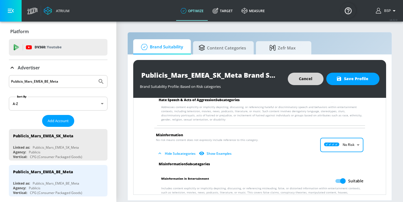
click at [348, 183] on span "Suitable" at bounding box center [355, 181] width 15 height 6
click at [348, 183] on input "Suitable" at bounding box center [343, 181] width 32 height 11
checkbox input "false"
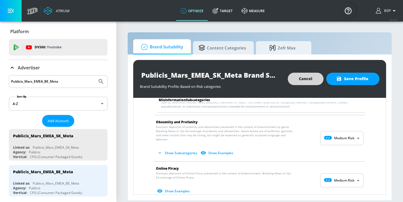
scroll to position [594, 0]
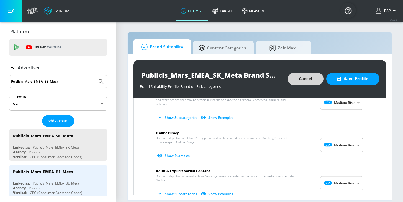
click at [327, 142] on body "Atrium optimize Target measure optimize Target measure v 4.32.0 BSP Platform DV…" at bounding box center [201, 101] width 403 height 202
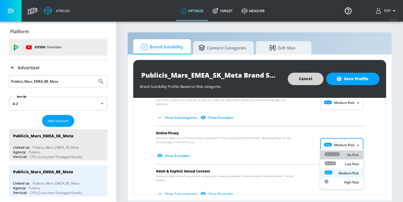
click at [330, 156] on icon at bounding box center [331, 154] width 15 height 4
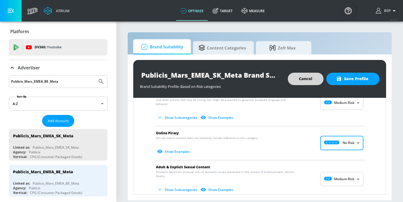
click at [331, 140] on body "Atrium optimize Target measure optimize Target measure v 4.32.0 BSP Platform DV…" at bounding box center [201, 101] width 403 height 202
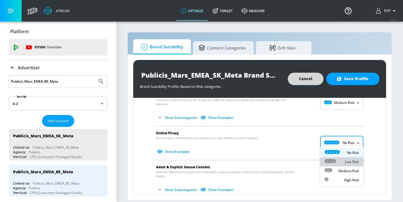
click at [333, 159] on div at bounding box center [329, 162] width 11 height 6
type input "LOW"
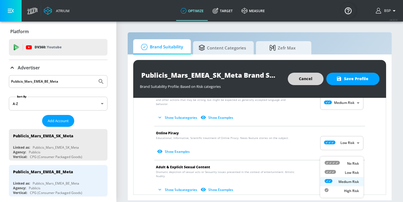
click at [336, 175] on body "Atrium optimize Target measure optimize Target measure v 4.32.0 BSP Platform DV…" at bounding box center [201, 101] width 403 height 202
click at [336, 173] on div "Low Risk" at bounding box center [341, 173] width 34 height 6
type input "LOW"
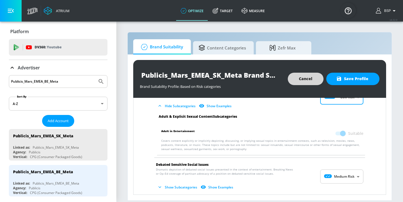
scroll to position [688, 0]
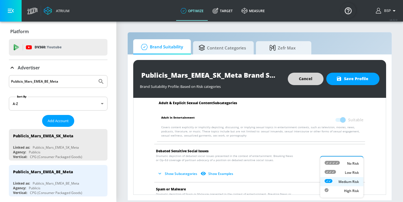
click at [335, 155] on body "Atrium optimize Target measure optimize Target measure v 4.32.0 BSP Platform DV…" at bounding box center [201, 101] width 403 height 202
click at [335, 172] on icon at bounding box center [329, 172] width 11 height 4
type input "LOW"
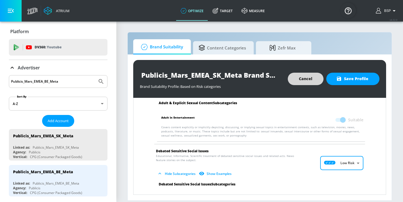
scroll to position [744, 0]
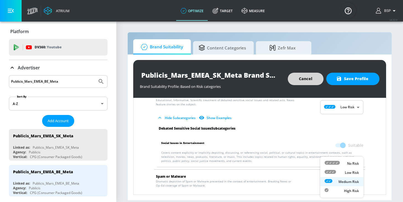
click at [337, 182] on body "Atrium optimize Target measure optimize Target measure v 4.32.0 BSP Platform DV…" at bounding box center [201, 101] width 403 height 202
click at [336, 174] on div "Low Risk" at bounding box center [341, 173] width 34 height 6
type input "LOW"
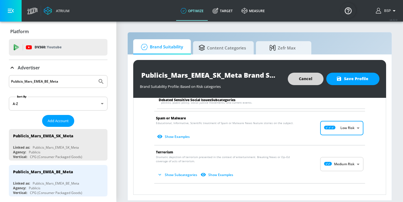
scroll to position [802, 0]
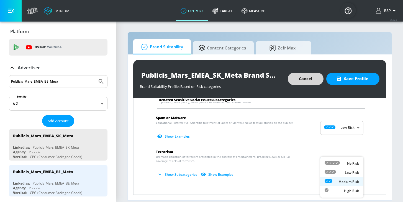
click at [335, 162] on body "Atrium optimize Target measure optimize Target measure v 4.32.0 BSP Platform DV…" at bounding box center [201, 101] width 403 height 202
click at [337, 172] on div "Low Risk" at bounding box center [341, 173] width 34 height 6
type input "LOW"
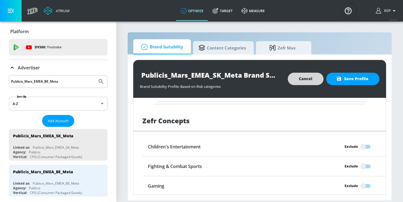
scroll to position [924, 0]
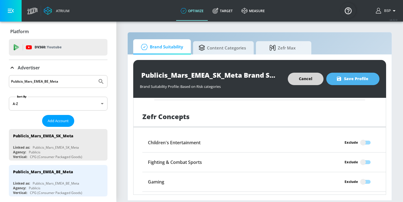
click at [348, 79] on span "Save Profile" at bounding box center [352, 79] width 31 height 7
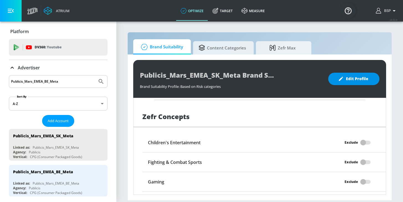
drag, startPoint x: 59, startPoint y: 84, endPoint x: -2, endPoint y: 84, distance: 61.4
click at [0, 84] on html "Atrium optimize Target measure optimize Target measure v 4.32.0 BSP Platform DV…" at bounding box center [201, 101] width 403 height 202
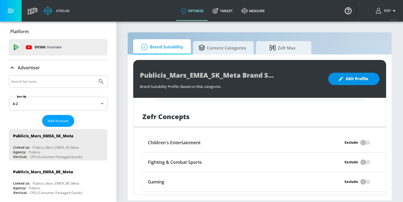
paste input "Publicis_Mars_EMEA_DE_TikTok"
type input "Publicis_Mars_EMEA_DE_TikTok"
click at [95, 76] on button "Submit Search" at bounding box center [101, 82] width 12 height 12
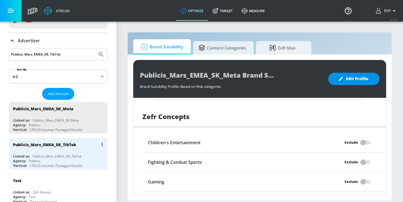
scroll to position [31, 0]
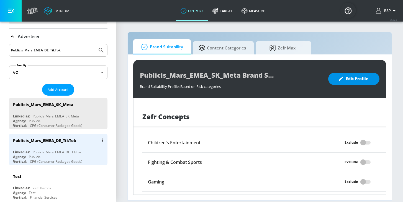
click at [48, 148] on div "Publicis_Mars_EMEA_DE_TikTok Linked as: Publicis_Mars_EMEA_DE_TikTok Agency: Pu…" at bounding box center [58, 150] width 99 height 32
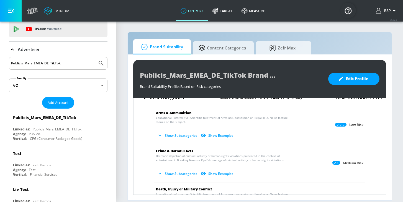
scroll to position [11, 0]
click at [184, 137] on button "Show Subcategories" at bounding box center [177, 135] width 43 height 9
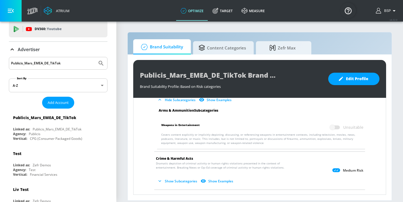
scroll to position [57, 0]
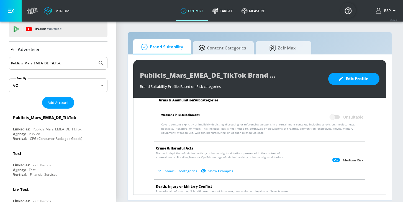
click at [180, 171] on button "Show Subcategories" at bounding box center [177, 171] width 43 height 9
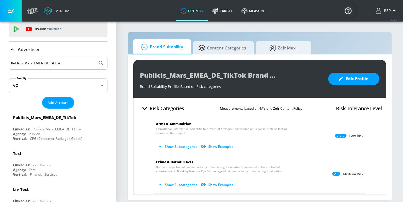
scroll to position [39, 0]
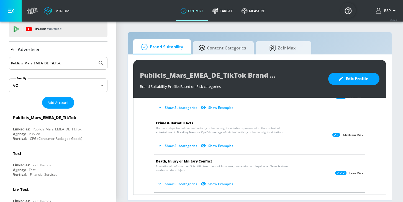
click at [168, 146] on button "Show Subcategories" at bounding box center [177, 145] width 43 height 9
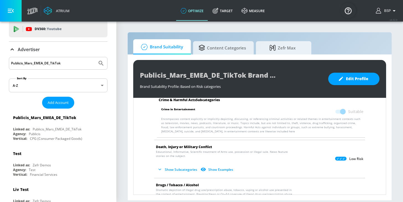
scroll to position [134, 0]
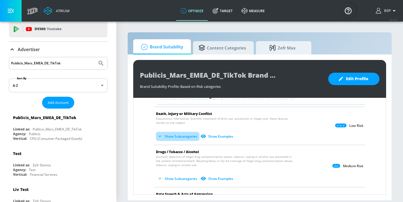
click at [177, 135] on button "Show Subcategories" at bounding box center [177, 136] width 43 height 9
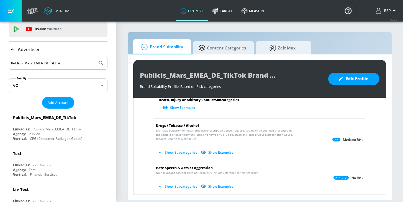
scroll to position [304, 0]
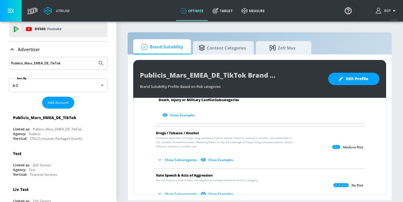
click at [164, 159] on button "Show Subcategories" at bounding box center [177, 160] width 43 height 9
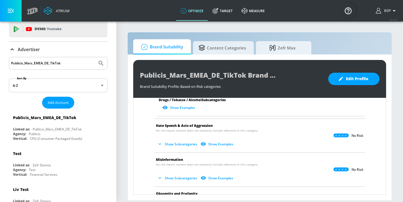
scroll to position [506, 0]
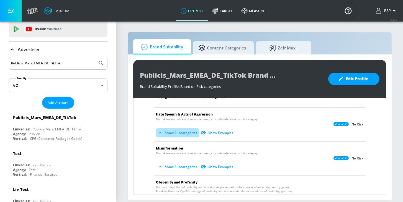
click at [168, 134] on button "Show Subcategories" at bounding box center [177, 132] width 43 height 9
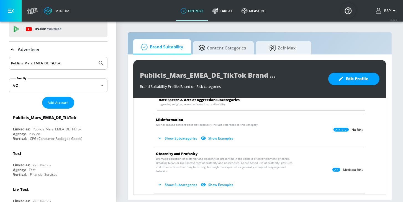
scroll to position [583, 0]
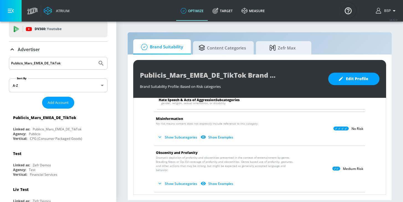
click at [164, 137] on button "Show Subcategories" at bounding box center [177, 137] width 43 height 9
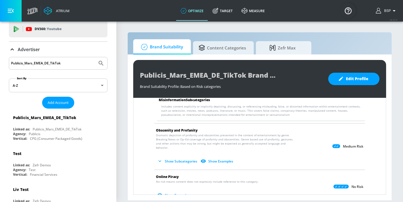
scroll to position [674, 0]
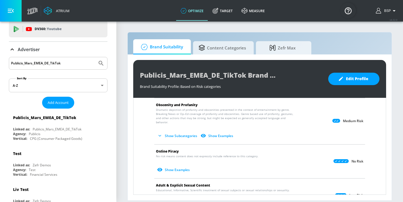
click at [175, 133] on button "Show Subcategories" at bounding box center [177, 135] width 43 height 9
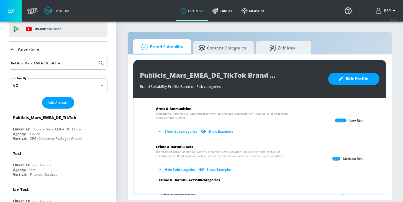
scroll to position [0, 0]
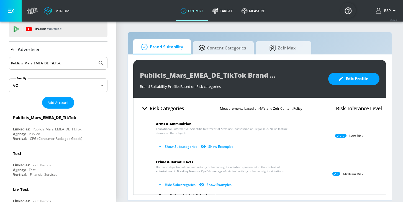
click at [165, 147] on button "Show Subcategories" at bounding box center [177, 146] width 43 height 9
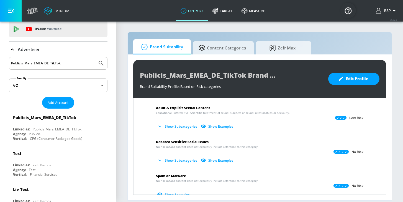
scroll to position [840, 0]
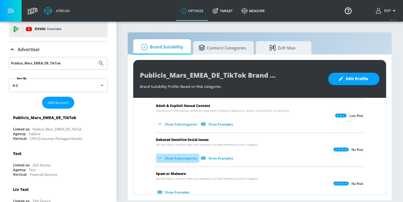
click at [169, 154] on button "Show Subcategories" at bounding box center [177, 158] width 43 height 9
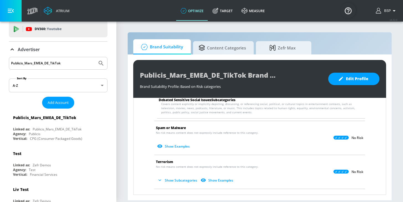
scroll to position [929, 0]
click at [178, 176] on button "Show Subcategories" at bounding box center [177, 180] width 43 height 9
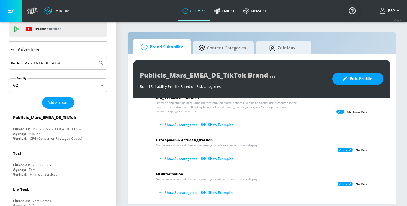
scroll to position [147, 0]
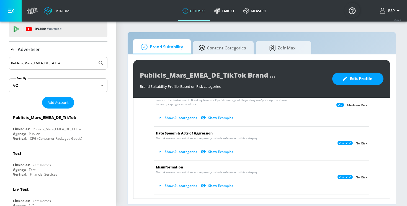
click at [170, 151] on button "Show Subcategories" at bounding box center [177, 151] width 43 height 9
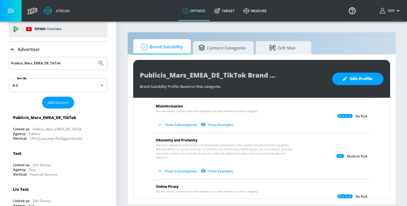
scroll to position [256, 0]
click at [172, 128] on button "Show Subcategories" at bounding box center [177, 125] width 43 height 9
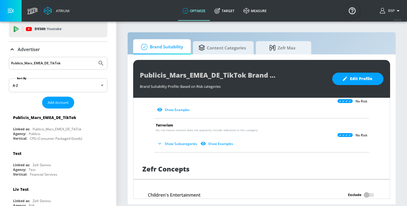
scroll to position [498, 0]
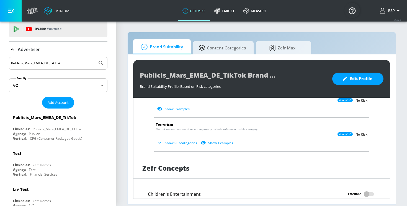
click at [221, 56] on div "Publicis_Mars_EMEA_DE_TikTok Brand Suitability Profile Brand Suitability Profil…" at bounding box center [262, 130] width 268 height 150
click at [220, 50] on span "Content Categories" at bounding box center [221, 46] width 47 height 13
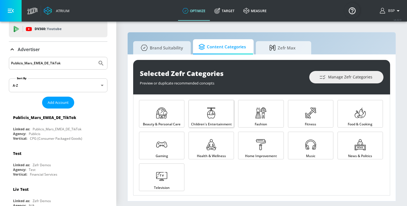
scroll to position [3, 0]
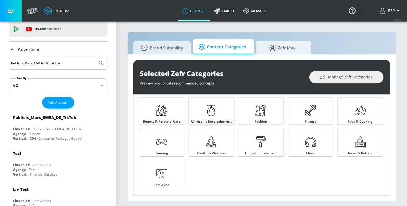
click at [221, 111] on link "Children's Entertainment" at bounding box center [210, 111] width 45 height 28
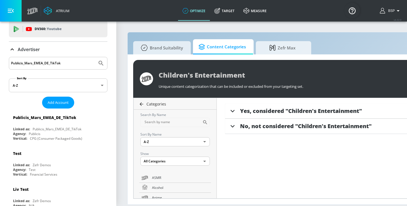
click at [142, 103] on icon at bounding box center [142, 105] width 6 height 6
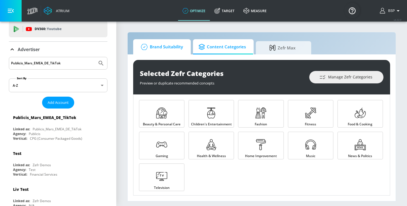
click at [157, 42] on span "Brand Suitability" at bounding box center [161, 46] width 44 height 13
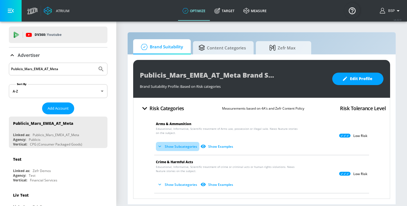
click at [182, 148] on button "Show Subcategories" at bounding box center [177, 146] width 43 height 9
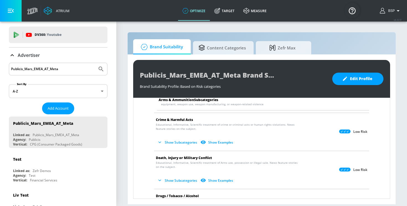
scroll to position [87, 0]
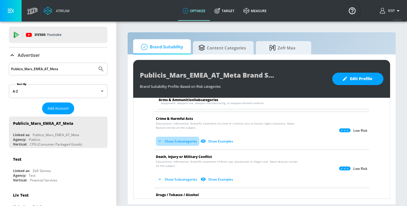
click at [178, 143] on button "Show Subcategories" at bounding box center [177, 141] width 43 height 9
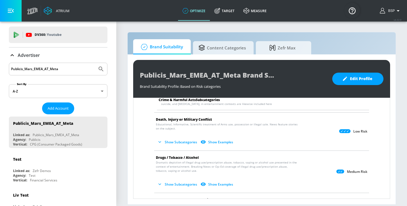
scroll to position [172, 0]
click at [172, 140] on button "Show Subcategories" at bounding box center [177, 141] width 43 height 9
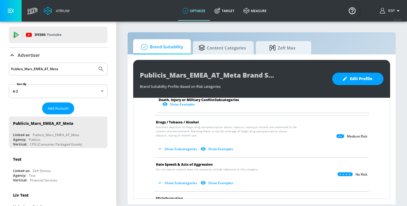
scroll to position [385, 0]
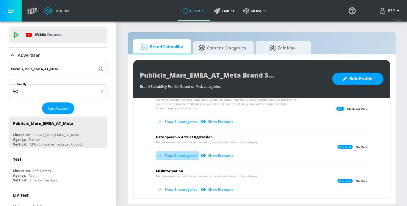
click at [170, 154] on button "Show Subcategories" at bounding box center [177, 155] width 43 height 9
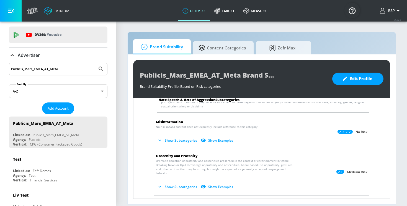
scroll to position [494, 0]
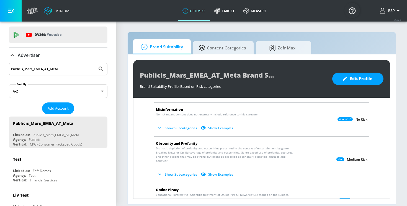
click at [166, 124] on button "Show Subcategories" at bounding box center [177, 128] width 43 height 9
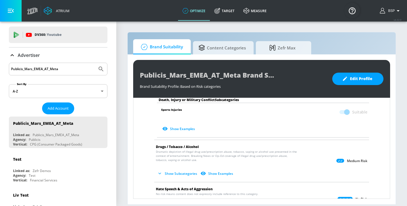
scroll to position [331, 0]
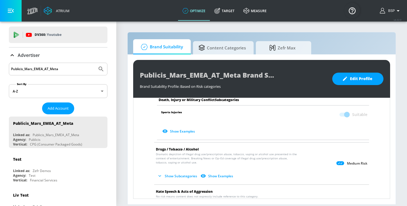
click at [171, 172] on button "Show Subcategories" at bounding box center [177, 176] width 43 height 9
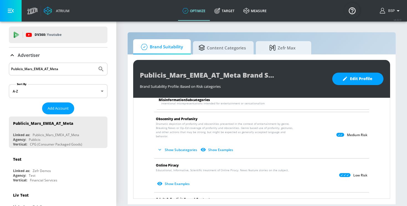
scroll to position [704, 0]
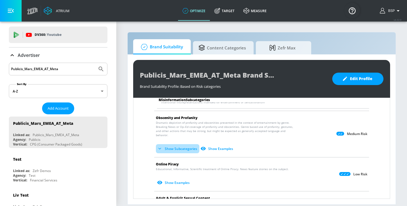
click at [163, 144] on button "Show Subcategories" at bounding box center [177, 148] width 43 height 9
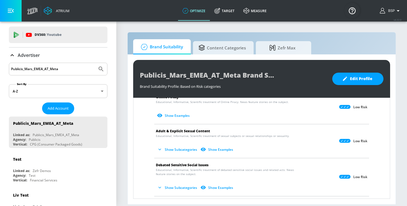
scroll to position [816, 0]
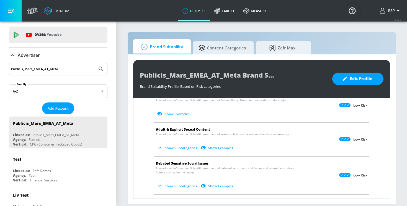
click at [167, 144] on button "Show Subcategories" at bounding box center [177, 148] width 43 height 9
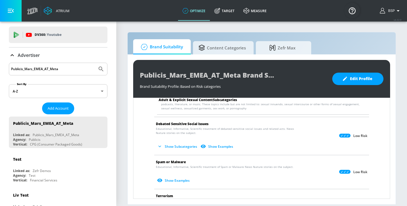
scroll to position [899, 0]
click at [169, 142] on button "Show Subcategories" at bounding box center [177, 146] width 43 height 9
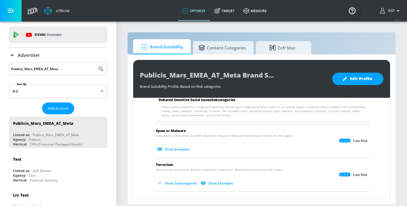
scroll to position [975, 0]
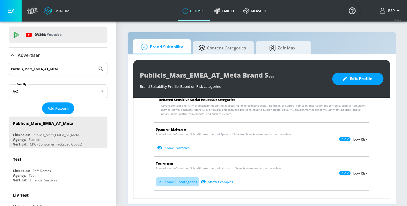
click at [165, 178] on button "Show Subcategories" at bounding box center [177, 182] width 43 height 9
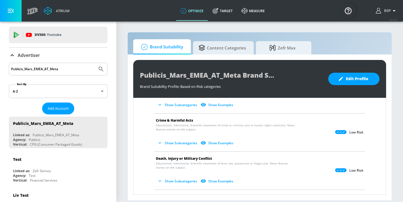
scroll to position [42, 0]
click at [185, 143] on button "Show Subcategories" at bounding box center [177, 143] width 43 height 9
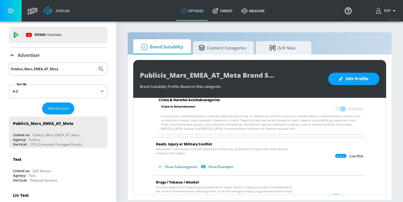
scroll to position [118, 0]
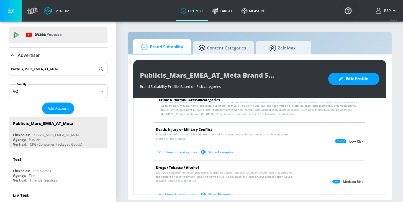
click at [185, 153] on button "Show Subcategories" at bounding box center [177, 152] width 43 height 9
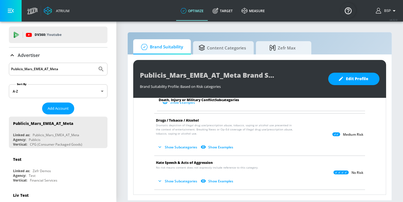
scroll to position [322, 0]
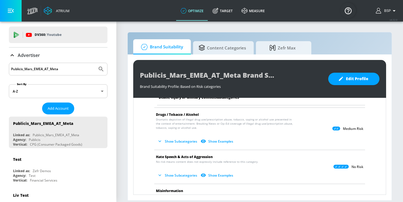
click at [166, 146] on button "Show Subcategories" at bounding box center [177, 141] width 43 height 9
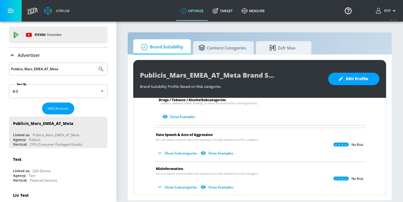
scroll to position [486, 0]
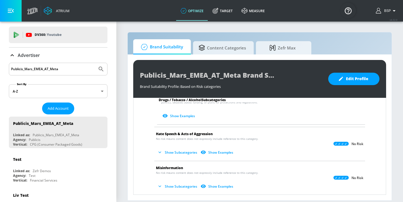
click at [157, 153] on icon "button" at bounding box center [160, 153] width 6 height 6
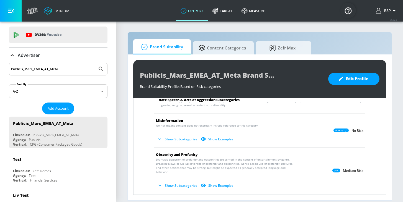
scroll to position [581, 0]
click at [164, 138] on button "Show Subcategories" at bounding box center [177, 138] width 43 height 9
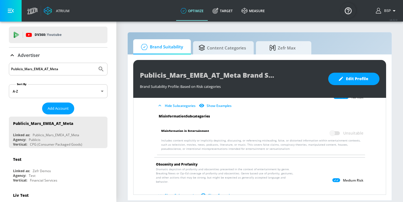
scroll to position [636, 0]
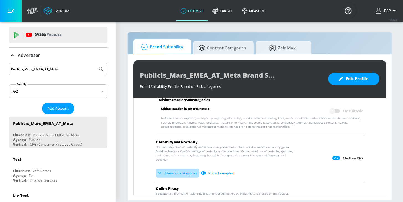
click at [172, 170] on button "Show Subcategories" at bounding box center [177, 173] width 43 height 9
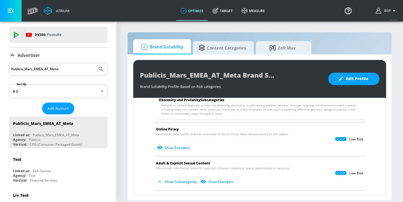
scroll to position [744, 0]
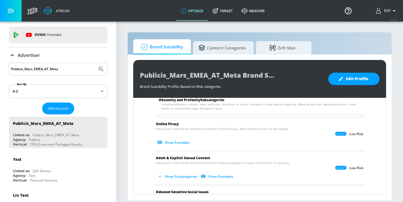
click at [176, 174] on button "Show Subcategories" at bounding box center [177, 176] width 43 height 9
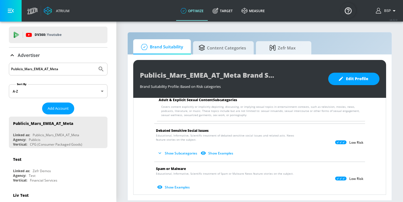
scroll to position [852, 0]
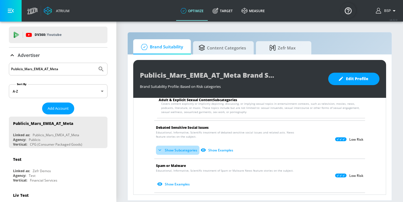
click at [171, 148] on button "Show Subcategories" at bounding box center [177, 150] width 43 height 9
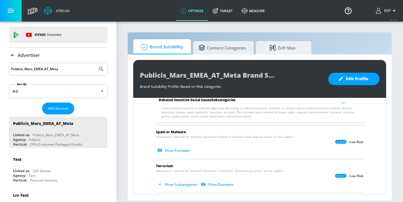
scroll to position [935, 0]
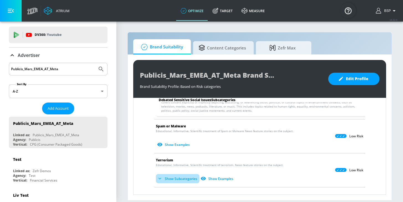
click at [177, 174] on button "Show Subcategories" at bounding box center [177, 178] width 43 height 9
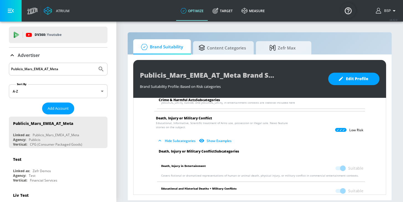
scroll to position [0, 0]
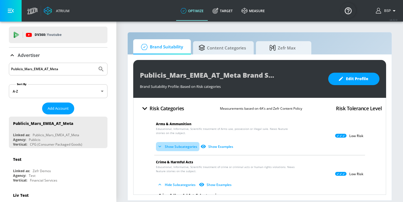
click at [180, 147] on button "Show Subcategories" at bounding box center [177, 146] width 43 height 9
click at [169, 149] on button "Show Subcategories" at bounding box center [177, 146] width 43 height 9
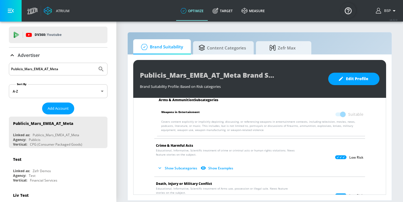
scroll to position [66, 0]
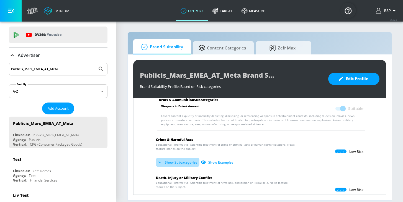
click at [169, 163] on button "Show Subcategories" at bounding box center [177, 162] width 43 height 9
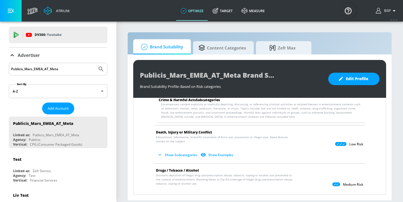
scroll to position [164, 0]
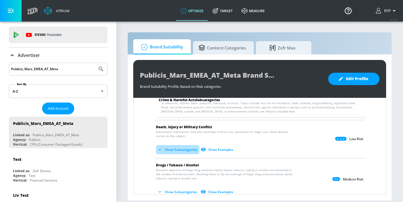
click at [165, 148] on button "Show Subcategories" at bounding box center [177, 149] width 43 height 9
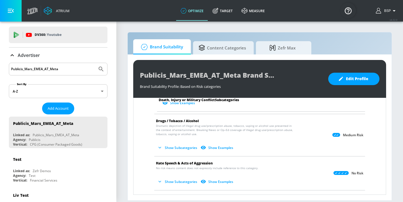
scroll to position [367, 0]
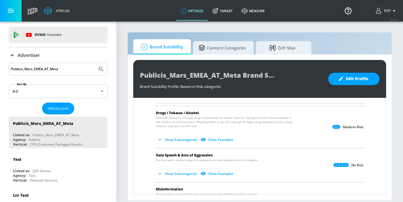
click at [180, 137] on button "Show Subcategories" at bounding box center [177, 139] width 43 height 9
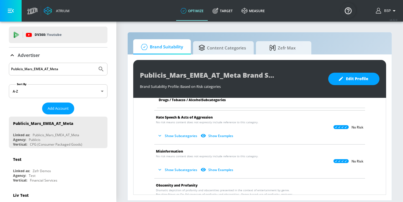
scroll to position [547, 0]
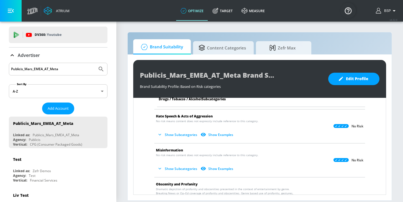
click at [172, 136] on button "Show Subcategories" at bounding box center [177, 134] width 43 height 9
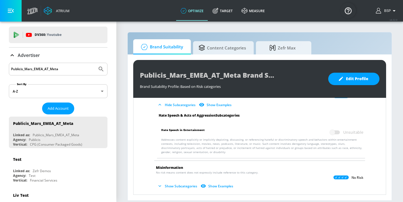
scroll to position [617, 0]
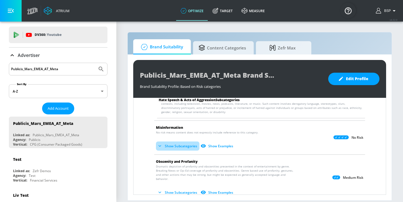
click at [177, 146] on button "Show Subcategories" at bounding box center [177, 146] width 43 height 9
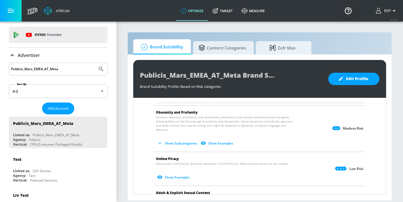
scroll to position [710, 0]
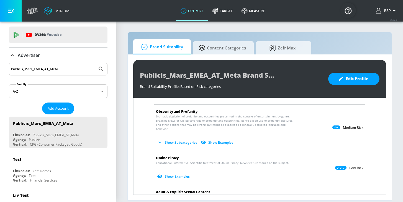
click at [164, 138] on button "Show Subcategories" at bounding box center [177, 142] width 43 height 9
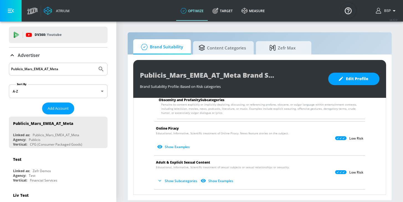
scroll to position [783, 0]
click at [172, 176] on button "Show Subcategories" at bounding box center [177, 180] width 43 height 9
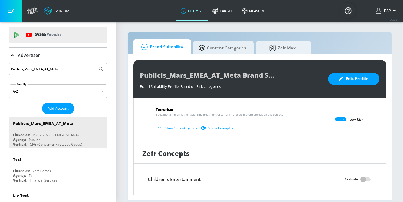
scroll to position [999, 0]
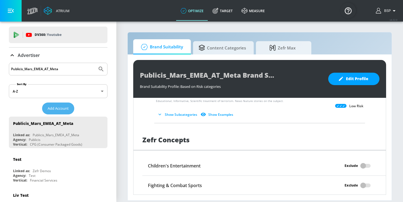
click at [64, 107] on span "Add Account" at bounding box center [58, 108] width 21 height 6
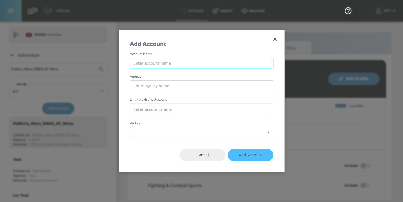
click at [159, 61] on input "text" at bounding box center [201, 63] width 143 height 11
paste input "Publicis_Mars_EMEA_AT_TikTok"
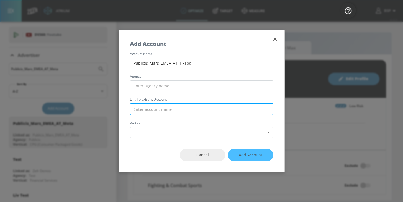
paste input "Publicis_Mars_EMEA_AT_TikTok"
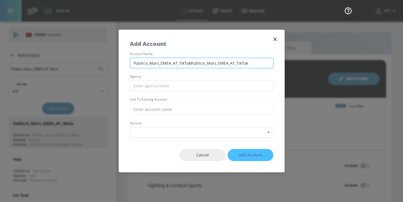
drag, startPoint x: 250, startPoint y: 63, endPoint x: 183, endPoint y: 61, distance: 67.8
click at [183, 62] on input "Publicis_Mars_EMEA_AT_TikTokPublicis_Mars_EMEA_AT_TikTok" at bounding box center [201, 63] width 143 height 11
type input "P"
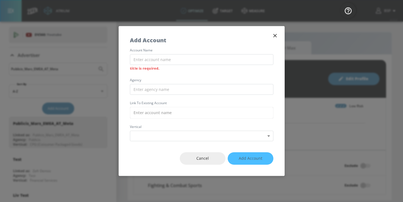
paste input "Publicis_Mars_EMEA_AT_TikTok"
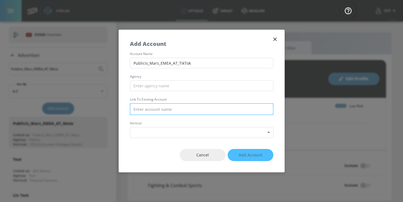
type input "Publicis_Mars_EMEA_AT_TikTok"
click at [149, 107] on input "text" at bounding box center [201, 109] width 143 height 12
paste input "Publicis_Mars_EMEA_AT_TikTok"
drag, startPoint x: 147, startPoint y: 108, endPoint x: 130, endPoint y: 108, distance: 17.4
click at [130, 108] on input "Publicis_Mars_EMEA_AT_TikTok" at bounding box center [201, 109] width 143 height 12
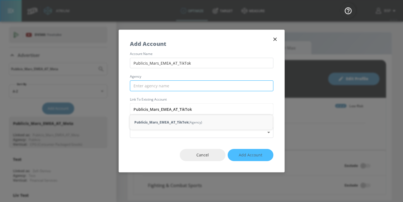
type input "Publicis_Mars_EMEA_AT_TikTok"
click at [141, 86] on input "text" at bounding box center [201, 86] width 143 height 11
paste input "Publicis"
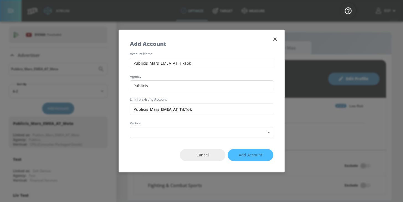
type input "Publicis"
click at [152, 72] on div "account name Publicis_Mars_EMEA_AT_TikTok agency Publicis Link to Existing Acco…" at bounding box center [201, 95] width 165 height 86
click at [155, 133] on body "Atrium optimize Target measure optimize Target measure v 4.32.0 BSP Platform DV…" at bounding box center [201, 101] width 403 height 202
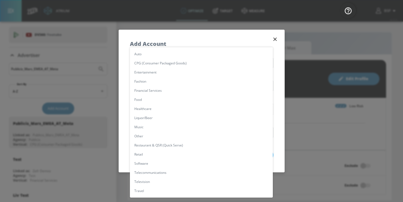
click at [149, 64] on li "CPG (Consumer Packaged Goods)" at bounding box center [201, 63] width 143 height 9
type input "[object Object]"
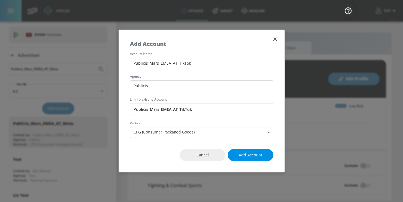
click at [248, 159] on button "Add Account" at bounding box center [250, 155] width 46 height 12
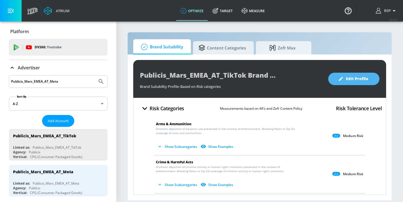
click at [349, 82] on span "Edit Profile" at bounding box center [353, 79] width 29 height 7
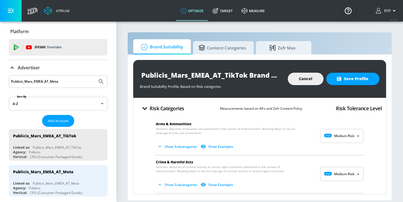
click at [342, 133] on body "Atrium optimize Target measure optimize Target measure v 4.32.0 BSP Platform DV…" at bounding box center [201, 101] width 403 height 202
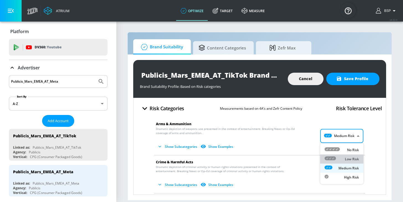
click at [342, 156] on li "Low Risk" at bounding box center [341, 159] width 43 height 9
type input "LOW"
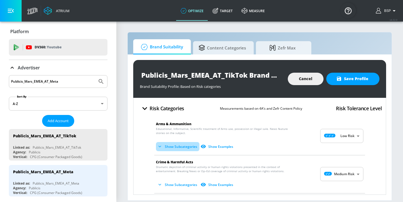
click at [189, 146] on button "Show Subcategories" at bounding box center [177, 146] width 43 height 9
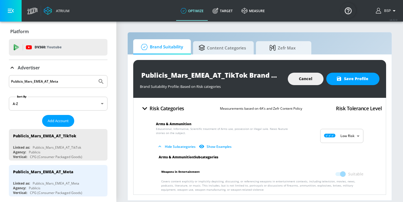
click at [344, 174] on span at bounding box center [339, 174] width 9 height 4
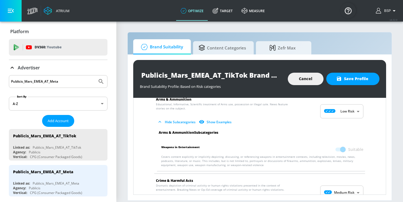
scroll to position [20, 0]
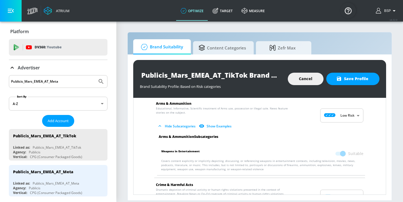
click at [340, 120] on body "Atrium optimize Target measure optimize Target measure v 4.32.0 BSP Platform DV…" at bounding box center [201, 101] width 403 height 202
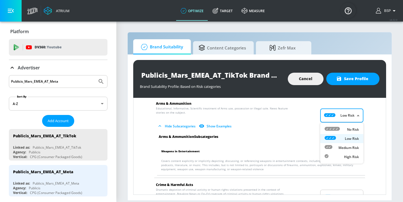
click at [341, 140] on div "Low Risk" at bounding box center [341, 139] width 34 height 6
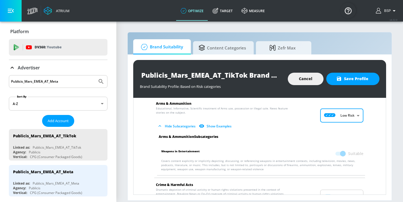
click at [346, 121] on body "Atrium optimize Target measure optimize Target measure v 4.32.0 BSP Platform DV…" at bounding box center [201, 101] width 403 height 202
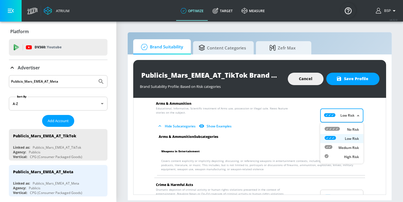
click at [328, 137] on icon at bounding box center [329, 138] width 11 height 4
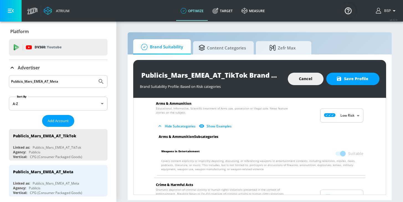
click at [344, 154] on span at bounding box center [339, 154] width 9 height 4
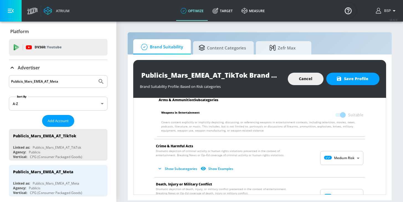
scroll to position [61, 0]
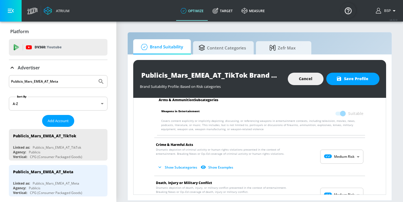
click at [176, 169] on button "Show Subcategories" at bounding box center [177, 167] width 43 height 9
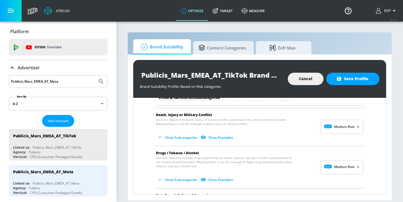
scroll to position [178, 0]
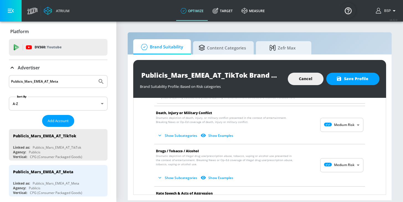
click at [171, 136] on button "Show Subcategories" at bounding box center [177, 135] width 43 height 9
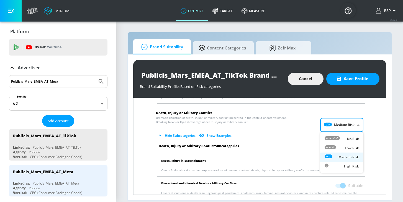
click at [334, 125] on body "Atrium optimize Target measure optimize Target measure v 4.32.0 BSP Platform DV…" at bounding box center [201, 101] width 403 height 202
click at [337, 146] on div "Low Risk" at bounding box center [341, 148] width 34 height 6
type input "LOW"
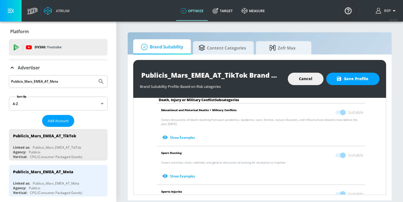
scroll to position [260, 0]
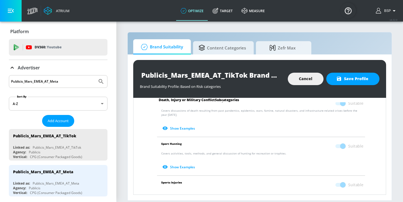
click at [345, 146] on span at bounding box center [339, 146] width 9 height 4
click at [343, 147] on span at bounding box center [339, 146] width 9 height 4
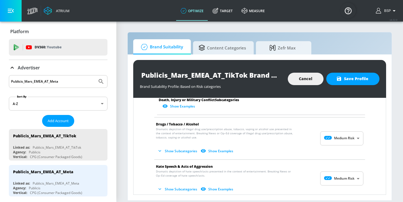
scroll to position [357, 0]
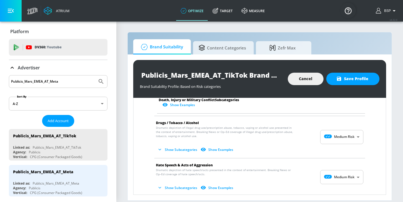
click at [183, 151] on button "Show Subcategories" at bounding box center [177, 149] width 43 height 9
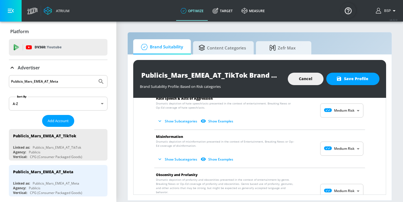
scroll to position [557, 0]
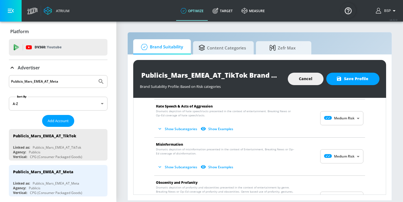
click at [325, 122] on body "Atrium optimize Target measure optimize Target measure v 4.32.0 BSP Platform DV…" at bounding box center [201, 101] width 403 height 202
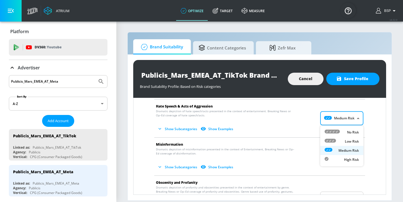
click at [330, 133] on icon at bounding box center [331, 132] width 15 height 4
type input "MINIMAL"
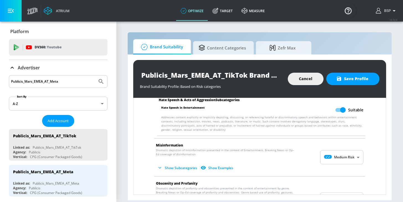
scroll to position [600, 0]
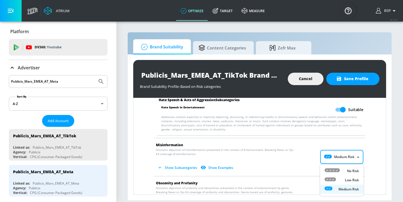
click at [330, 157] on body "Atrium optimize Target measure optimize Target measure v 4.32.0 BSP Platform DV…" at bounding box center [201, 101] width 403 height 202
click at [334, 169] on icon at bounding box center [331, 171] width 15 height 4
type input "MINIMAL"
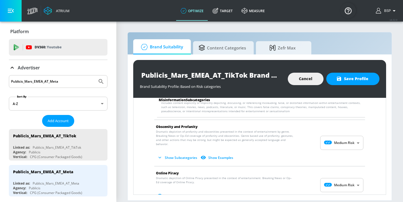
scroll to position [696, 0]
click at [171, 154] on button "Show Subcategories" at bounding box center [177, 157] width 43 height 9
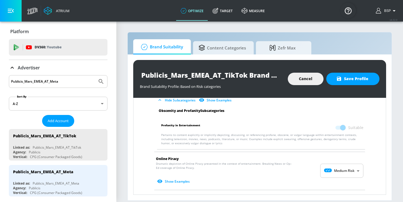
scroll to position [762, 0]
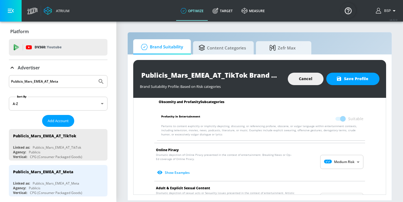
click at [335, 154] on body "Atrium optimize Target measure optimize Target measure v 4.32.0 BSP Platform DV…" at bounding box center [201, 101] width 403 height 202
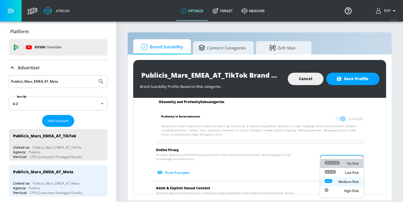
click at [337, 164] on icon at bounding box center [331, 163] width 15 height 4
type input "MINIMAL"
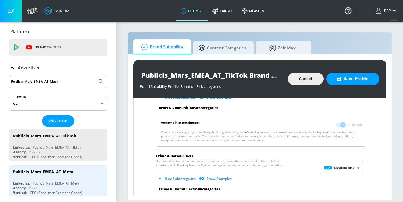
scroll to position [0, 0]
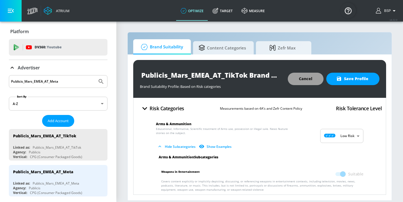
click at [301, 82] on button "Cancel" at bounding box center [306, 79] width 36 height 12
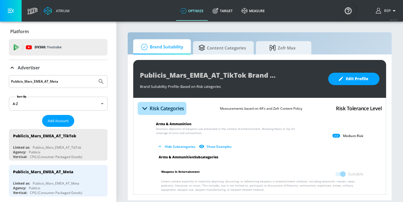
click at [142, 109] on icon "button" at bounding box center [145, 109] width 10 height 10
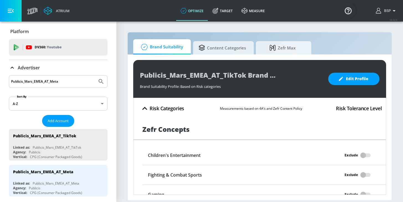
scroll to position [1, 0]
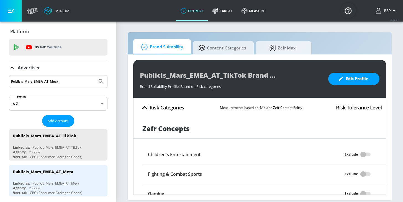
click at [145, 108] on icon "button" at bounding box center [145, 108] width 10 height 10
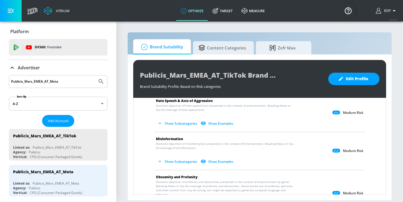
scroll to position [0, 0]
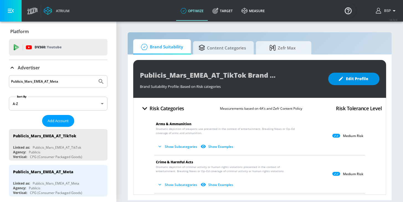
click at [357, 80] on span "Edit Profile" at bounding box center [353, 79] width 29 height 7
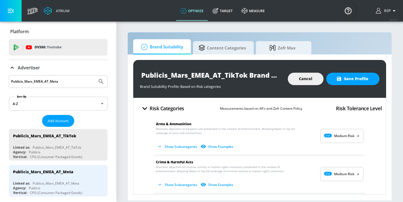
click at [344, 138] on body "Atrium optimize Target measure optimize Target measure v 4.32.0 BSP Platform DV…" at bounding box center [201, 101] width 403 height 202
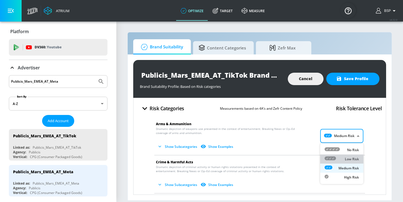
click at [341, 157] on div "Low Risk" at bounding box center [341, 159] width 34 height 6
type input "LOW"
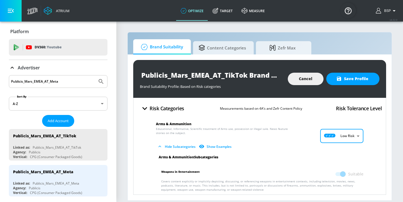
click at [345, 175] on span at bounding box center [340, 174] width 16 height 11
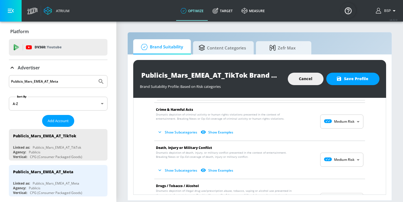
scroll to position [96, 0]
click at [329, 159] on body "Atrium optimize Target measure optimize Target measure v 4.32.0 BSP Platform DV…" at bounding box center [201, 101] width 403 height 202
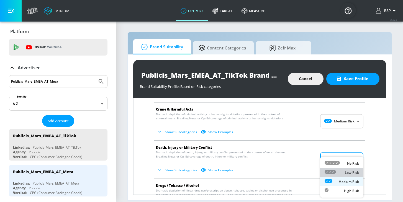
click at [335, 170] on icon at bounding box center [329, 172] width 11 height 4
type input "LOW"
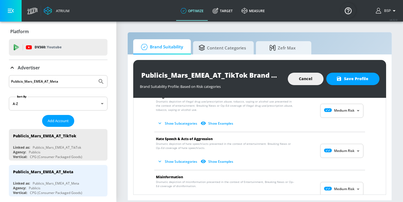
scroll to position [367, 0]
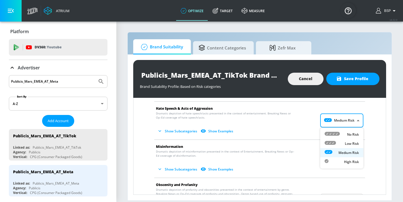
click at [335, 124] on body "Atrium optimize Target measure optimize Target measure v 4.32.0 BSP Platform DV…" at bounding box center [201, 101] width 403 height 202
click at [336, 135] on icon at bounding box center [331, 134] width 15 height 4
type input "MINIMAL"
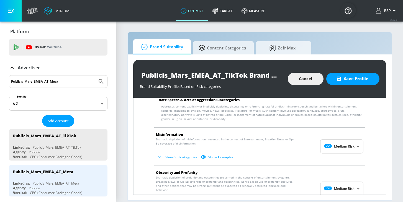
scroll to position [454, 0]
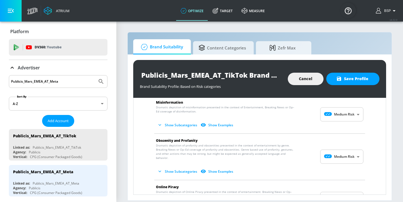
click at [334, 119] on body "Atrium optimize Target measure optimize Target measure v 4.32.0 BSP Platform DV…" at bounding box center [201, 101] width 403 height 202
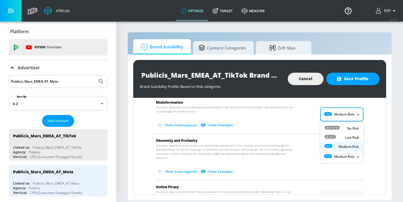
click at [335, 131] on div at bounding box center [331, 129] width 15 height 6
type input "MINIMAL"
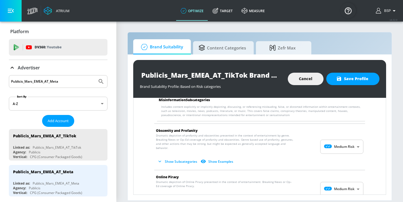
scroll to position [531, 0]
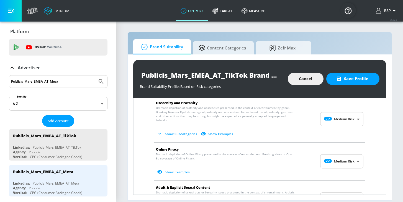
click at [172, 132] on button "Show Subcategories" at bounding box center [177, 134] width 43 height 9
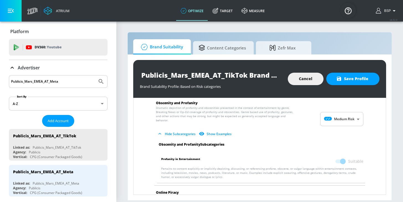
scroll to position [586, 0]
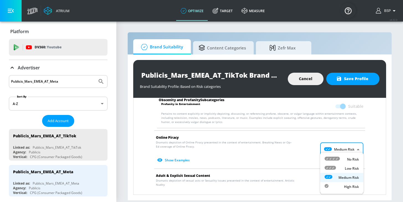
click at [344, 143] on body "Atrium optimize Target measure optimize Target measure v 4.32.0 BSP Platform DV…" at bounding box center [201, 101] width 403 height 202
click at [343, 157] on div "No Risk" at bounding box center [341, 160] width 34 height 6
type input "MINIMAL"
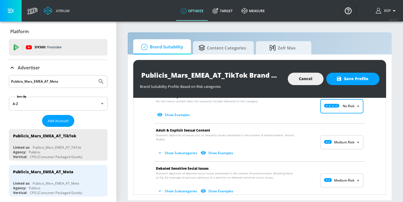
scroll to position [627, 0]
click at [330, 142] on body "Atrium optimize Target measure optimize Target measure v 4.32.0 BSP Platform DV…" at bounding box center [201, 101] width 403 height 202
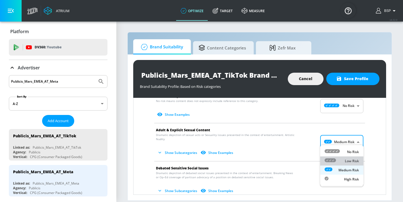
click at [332, 159] on icon at bounding box center [329, 161] width 11 height 4
type input "LOW"
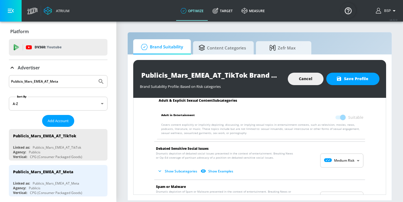
scroll to position [689, 0]
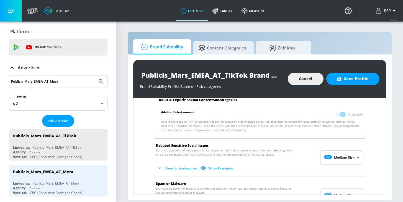
click at [327, 158] on body "Atrium optimize Target measure optimize Target measure v 4.32.0 BSP Platform DV…" at bounding box center [201, 101] width 403 height 202
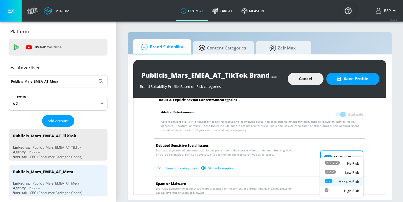
click at [329, 167] on li "No Risk" at bounding box center [341, 163] width 43 height 9
type input "MINIMAL"
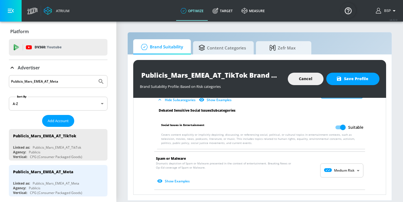
scroll to position [759, 0]
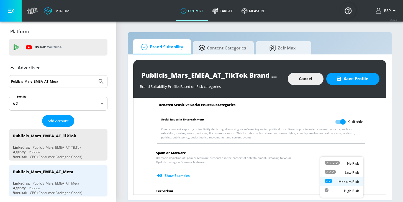
click at [331, 161] on body "Atrium optimize Target measure optimize Target measure v 4.32.0 BSP Platform DV…" at bounding box center [201, 101] width 403 height 202
click at [332, 164] on icon at bounding box center [331, 163] width 15 height 4
type input "MINIMAL"
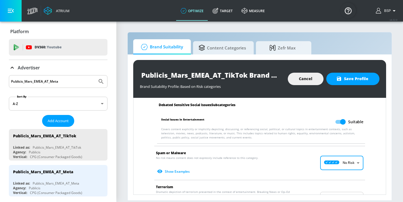
scroll to position [798, 0]
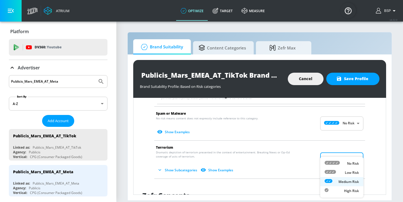
click at [333, 161] on body "Atrium optimize Target measure optimize Target measure v 4.32.0 BSP Platform DV…" at bounding box center [201, 101] width 403 height 202
click at [335, 163] on icon at bounding box center [331, 163] width 15 height 4
type input "MINIMAL"
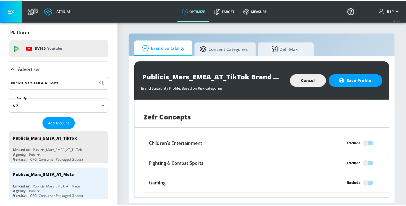
scroll to position [968, 0]
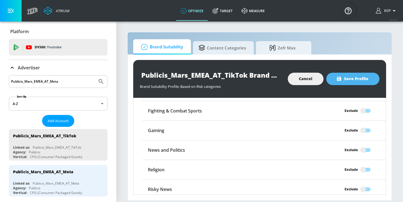
click at [351, 77] on span "Save Profile" at bounding box center [352, 79] width 31 height 7
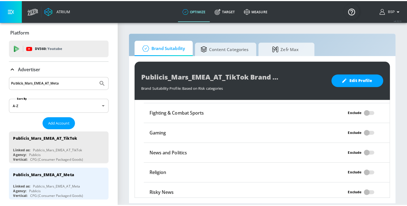
scroll to position [959, 0]
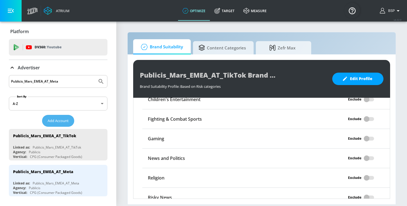
click at [64, 119] on span "Add Account" at bounding box center [58, 121] width 21 height 6
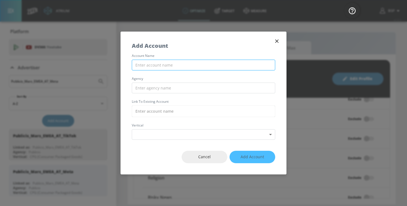
click at [160, 68] on input "text" at bounding box center [203, 65] width 143 height 11
paste input "Publicis_Mars_EMEA_BE_TikTok"
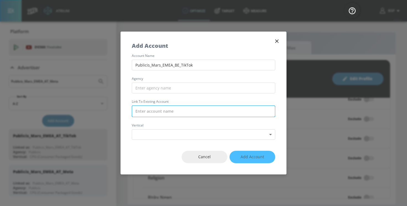
type input "Publicis_Mars_EMEA_BE_TikTok"
click at [157, 115] on input "text" at bounding box center [203, 112] width 143 height 12
paste input "Publicis_Mars_EMEA_BE_TikTok"
drag, startPoint x: 149, startPoint y: 111, endPoint x: 132, endPoint y: 110, distance: 17.2
click at [132, 111] on input "Publicis_Mars_EMEA_BE_TikTok" at bounding box center [203, 112] width 143 height 12
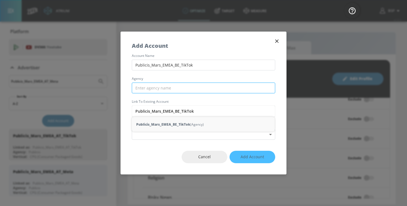
type input "Publicis_Mars_EMEA_BE_TikTok"
click at [146, 92] on input "text" at bounding box center [203, 88] width 143 height 11
paste input "Publicis"
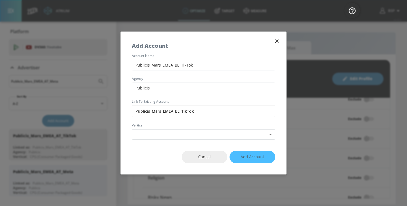
type input "Publicis"
click at [156, 79] on label "agency" at bounding box center [203, 78] width 143 height 3
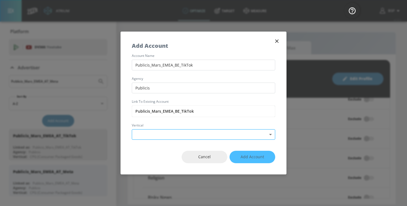
click at [153, 136] on body "Atrium optimize Target measure optimize Target measure v 4.32.0 BSP Platform DV…" at bounding box center [203, 103] width 407 height 206
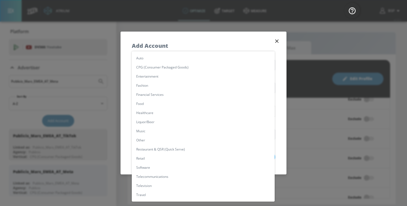
click at [164, 68] on li "CPG (Consumer Packaged Goods)" at bounding box center [203, 67] width 143 height 9
type input "[object Object]"
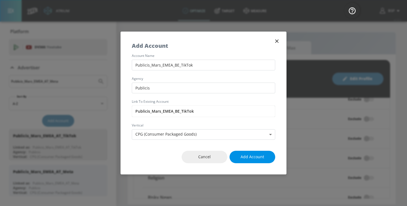
click at [240, 157] on button "Add Account" at bounding box center [252, 157] width 46 height 12
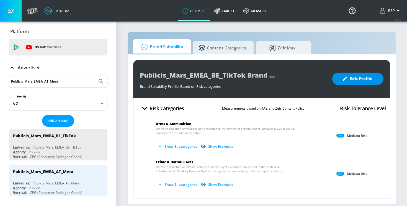
click at [348, 80] on span "Edit Profile" at bounding box center [357, 79] width 29 height 7
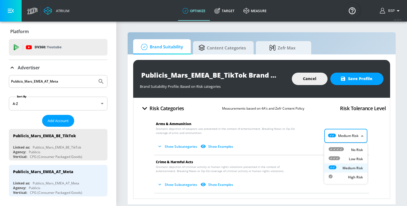
click at [347, 139] on body "Atrium optimize Target measure optimize Target measure v 4.32.0 BSP Platform DV…" at bounding box center [203, 103] width 407 height 206
click at [348, 157] on div "Low Risk" at bounding box center [345, 159] width 34 height 6
type input "LOW"
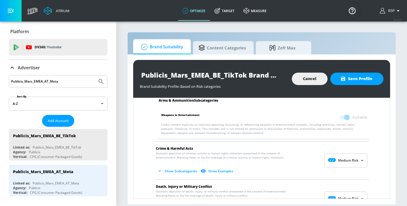
scroll to position [110, 0]
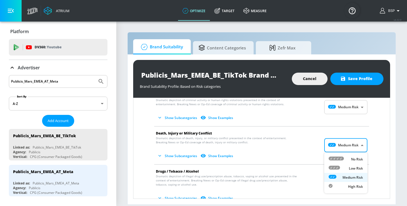
click at [335, 146] on body "Atrium optimize Target measure optimize Target measure v 4.32.0 BSP Platform DV…" at bounding box center [203, 103] width 407 height 206
click at [335, 167] on icon at bounding box center [333, 168] width 11 height 4
type input "LOW"
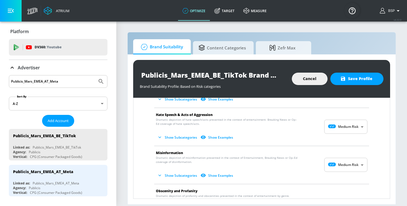
scroll to position [364, 0]
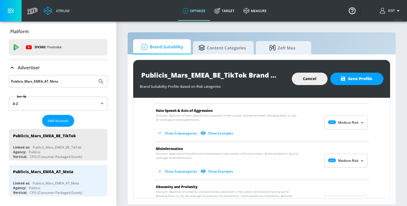
click at [346, 116] on body "Atrium optimize Target measure optimize Target measure v 4.32.0 BSP Platform DV…" at bounding box center [203, 103] width 407 height 206
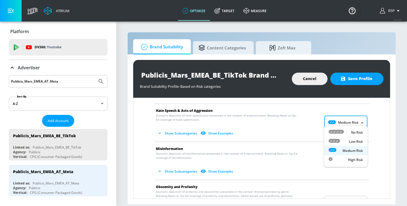
click at [344, 133] on div "No Risk" at bounding box center [345, 133] width 34 height 6
type input "MINIMAL"
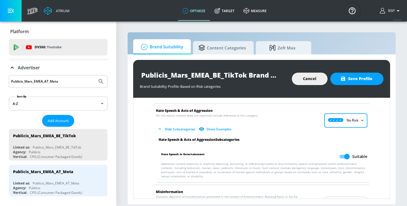
scroll to position [384, 0]
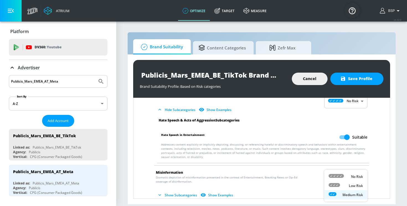
click at [332, 186] on body "Atrium optimize Target measure optimize Target measure v 4.32.0 BSP Platform DV…" at bounding box center [203, 103] width 407 height 206
click at [333, 177] on icon at bounding box center [335, 176] width 15 height 4
type input "MINIMAL"
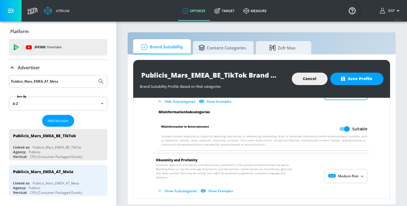
scroll to position [490, 0]
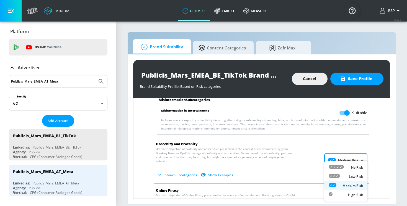
click at [343, 150] on body "Atrium optimize Target measure optimize Target measure v 4.32.0 BSP Platform DV…" at bounding box center [203, 103] width 407 height 206
click at [315, 135] on div at bounding box center [203, 103] width 407 height 206
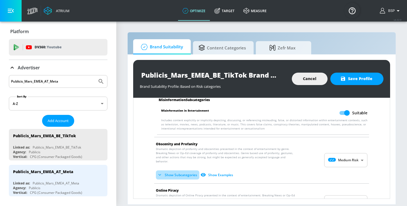
click at [190, 171] on button "Show Subcategories" at bounding box center [177, 175] width 43 height 9
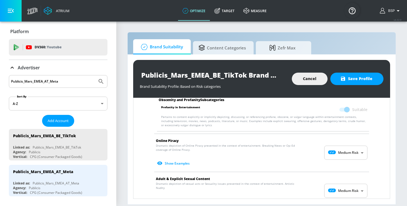
scroll to position [589, 0]
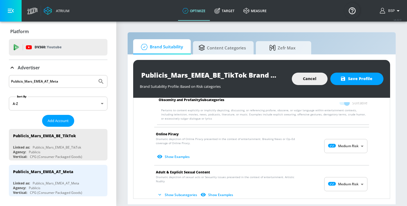
click at [345, 138] on body "Atrium optimize Target measure optimize Target measure v 4.32.0 BSP Platform DV…" at bounding box center [203, 103] width 407 height 206
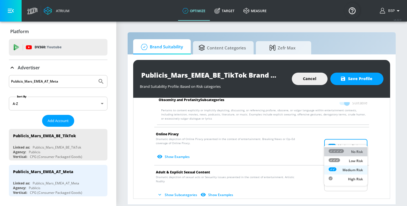
click at [348, 152] on div "No Risk" at bounding box center [345, 152] width 34 height 6
type input "MINIMAL"
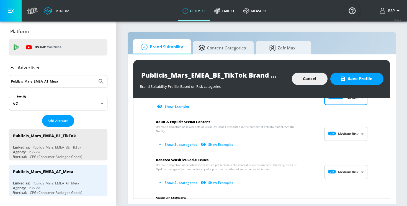
scroll to position [636, 0]
click at [332, 122] on body "Atrium optimize Target measure optimize Target measure v 4.32.0 BSP Platform DV…" at bounding box center [203, 103] width 407 height 206
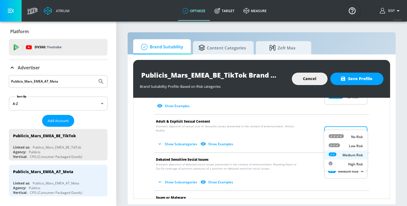
click at [337, 143] on li "Low Risk" at bounding box center [345, 146] width 43 height 9
type input "LOW"
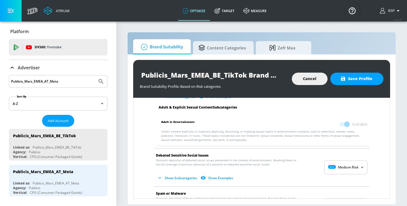
scroll to position [687, 0]
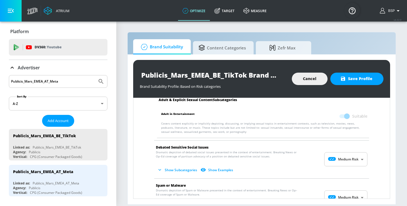
click at [339, 149] on body "Atrium optimize Target measure optimize Target measure v 4.32.0 BSP Platform DV…" at bounding box center [203, 103] width 407 height 206
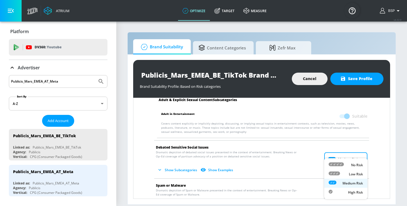
click at [341, 167] on div at bounding box center [335, 165] width 15 height 6
type input "MINIMAL"
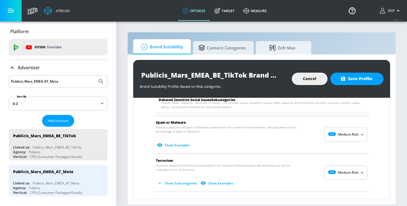
scroll to position [791, 0]
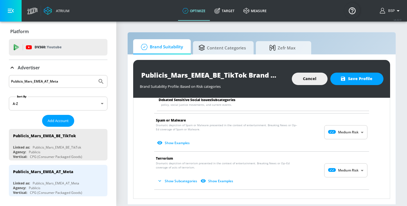
click at [336, 126] on body "Atrium optimize Target measure optimize Target measure v 4.32.0 BSP Platform DV…" at bounding box center [203, 103] width 407 height 206
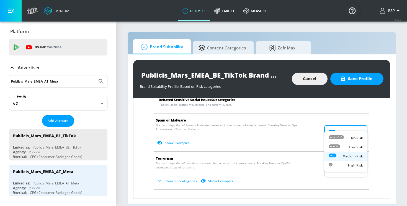
click at [340, 139] on icon at bounding box center [335, 138] width 15 height 4
type input "MINIMAL"
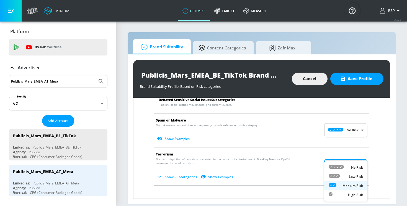
click at [343, 155] on body "Atrium optimize Target measure optimize Target measure v 4.32.0 BSP Platform DV…" at bounding box center [203, 103] width 407 height 206
click at [343, 164] on li "No Risk" at bounding box center [345, 167] width 43 height 9
type input "MINIMAL"
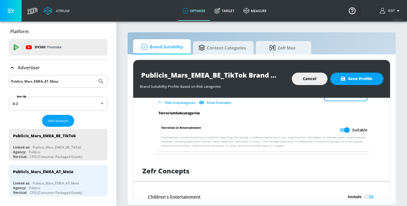
scroll to position [866, 0]
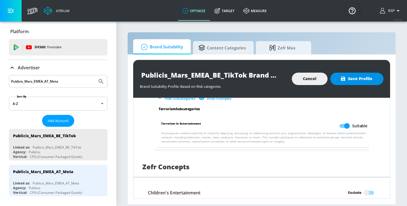
click at [348, 80] on span "Save Profile" at bounding box center [356, 79] width 31 height 7
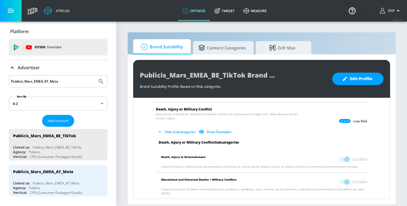
scroll to position [0, 0]
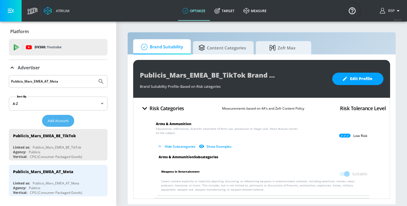
click at [59, 123] on span "Add Account" at bounding box center [58, 121] width 21 height 6
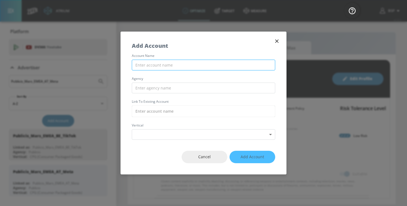
click at [165, 66] on input "text" at bounding box center [203, 65] width 143 height 11
paste input "Publicis_Mars_EMEA_CZ_TikTok"
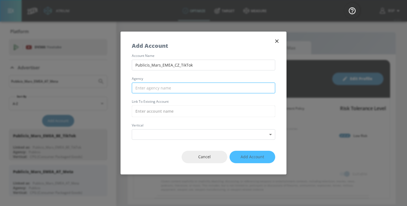
type input "Publicis_Mars_EMEA_CZ_TikTok"
click at [175, 85] on input "text" at bounding box center [203, 88] width 143 height 11
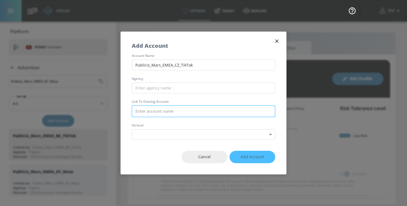
click at [178, 109] on input "text" at bounding box center [203, 112] width 143 height 12
paste input "Publicis_Mars_EMEA_CZ_TikTok"
drag, startPoint x: 150, startPoint y: 111, endPoint x: 131, endPoint y: 110, distance: 19.4
click at [131, 110] on div "account name Publicis_Mars_EMEA_CZ_TikTok agency Link to Existing Account Publi…" at bounding box center [203, 97] width 165 height 86
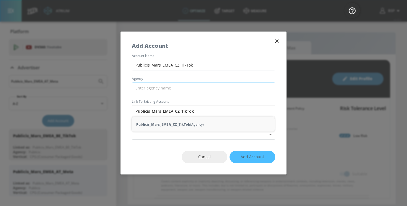
type input "Publicis_Mars_EMEA_CZ_TikTok"
click at [144, 87] on input "text" at bounding box center [203, 88] width 143 height 11
paste input "Publicis"
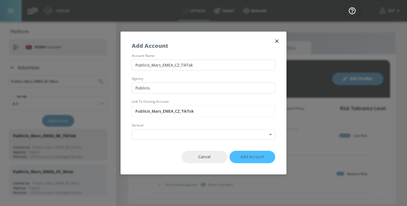
type input "Publicis"
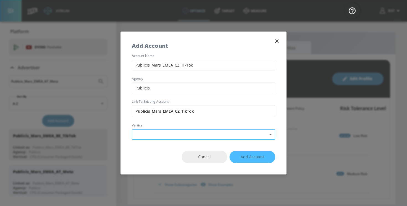
click at [193, 137] on body "Atrium optimize Target measure optimize Target measure v 4.32.0 BSP Platform DV…" at bounding box center [203, 103] width 407 height 206
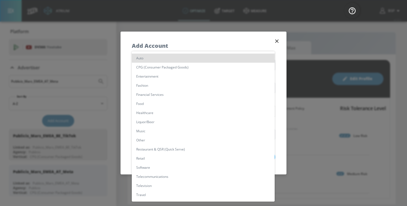
click at [181, 70] on li "CPG (Consumer Packaged Goods)" at bounding box center [203, 67] width 143 height 9
type input "[object Object]"
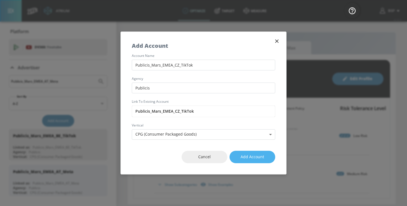
click at [245, 159] on span "Add Account" at bounding box center [252, 157] width 24 height 7
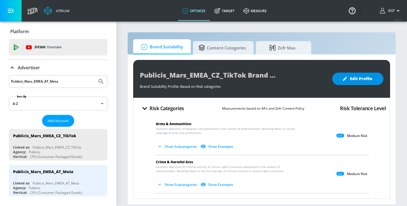
click at [337, 77] on button "Edit Profile" at bounding box center [357, 79] width 51 height 12
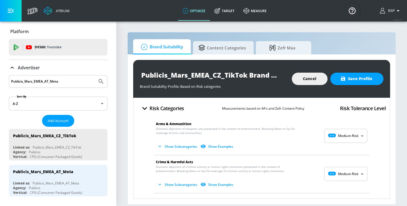
click at [348, 132] on body "Atrium optimize Target measure optimize Target measure v 4.32.0 BSP Platform DV…" at bounding box center [203, 103] width 407 height 206
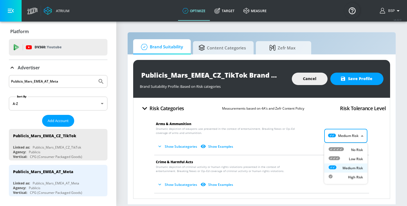
click at [346, 155] on li "Low Risk" at bounding box center [345, 159] width 43 height 9
type input "LOW"
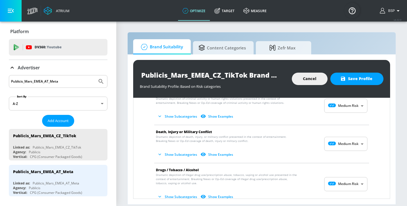
scroll to position [116, 0]
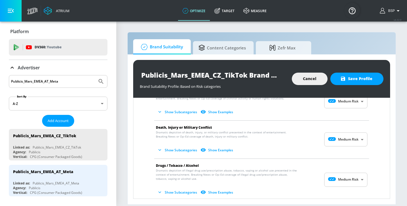
click at [343, 137] on body "Atrium optimize Target measure optimize Target measure v 4.32.0 BSP Platform DV…" at bounding box center [203, 103] width 407 height 206
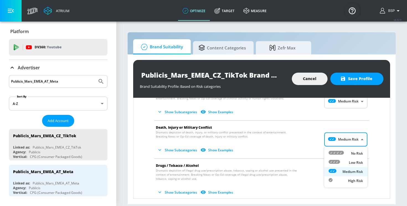
click at [341, 159] on li "Low Risk" at bounding box center [345, 162] width 43 height 9
type input "LOW"
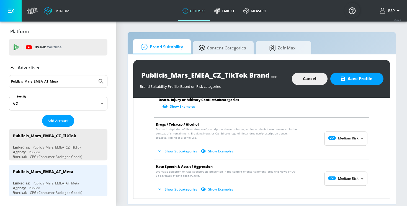
scroll to position [315, 0]
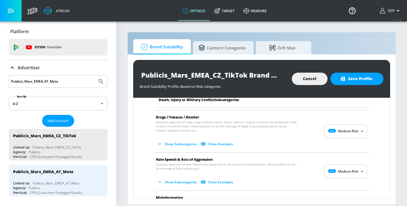
click at [342, 170] on body "Atrium optimize Target measure optimize Target measure v 4.32.0 BSP Platform DV…" at bounding box center [203, 103] width 407 height 206
click at [343, 169] on icon at bounding box center [335, 167] width 15 height 4
type input "MINIMAL"
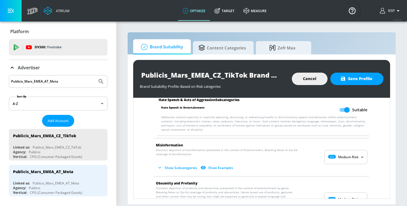
scroll to position [440, 0]
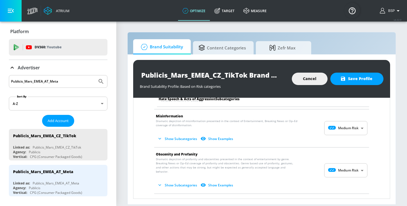
click at [348, 127] on body "Atrium optimize Target measure optimize Target measure v 4.32.0 BSP Platform DV…" at bounding box center [203, 103] width 407 height 206
click at [348, 139] on div "No Risk" at bounding box center [345, 138] width 34 height 6
type input "MINIMAL"
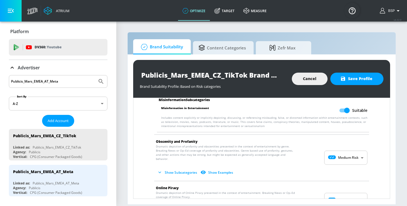
scroll to position [493, 0]
click at [334, 188] on body "Atrium optimize Target measure optimize Target measure v 4.32.0 BSP Platform DV…" at bounding box center [203, 103] width 407 height 206
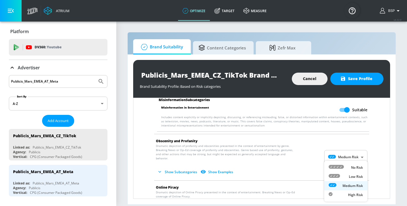
click at [332, 166] on icon at bounding box center [335, 167] width 15 height 4
type input "MINIMAL"
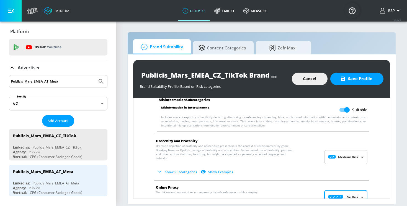
click at [167, 168] on button "Show Subcategories" at bounding box center [177, 172] width 43 height 9
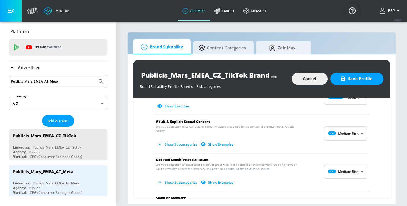
scroll to position [642, 0]
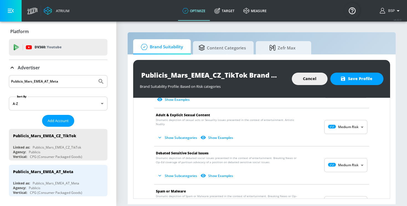
click at [331, 118] on body "Atrium optimize Target measure optimize Target measure v 4.32.0 BSP Platform DV…" at bounding box center [203, 103] width 407 height 206
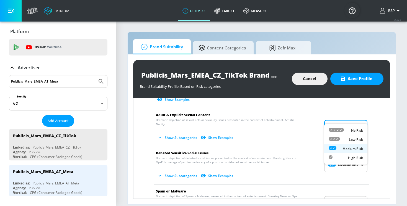
click at [335, 138] on icon at bounding box center [333, 139] width 11 height 4
type input "LOW"
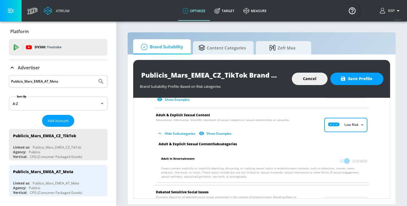
click at [343, 196] on body "Atrium optimize Target measure optimize Target measure v 4.32.0 BSP Platform DV…" at bounding box center [203, 103] width 407 height 206
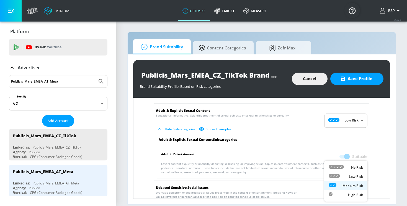
click at [341, 167] on icon at bounding box center [335, 167] width 15 height 4
type input "MINIMAL"
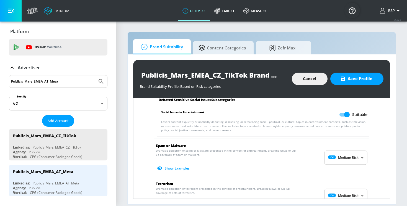
scroll to position [767, 0]
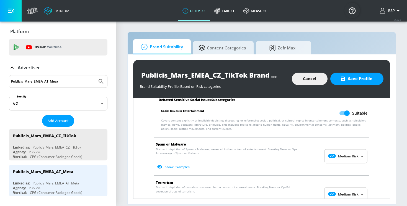
click at [333, 149] on body "Atrium optimize Target measure optimize Target measure v 4.32.0 BSP Platform DV…" at bounding box center [203, 103] width 407 height 206
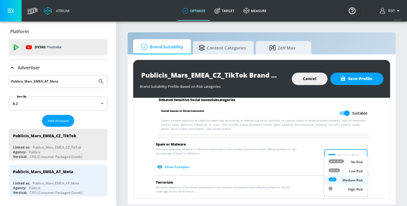
click at [333, 163] on icon at bounding box center [335, 162] width 15 height 4
type input "MINIMAL"
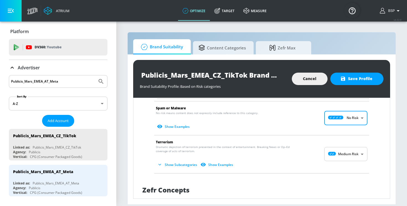
scroll to position [805, 0]
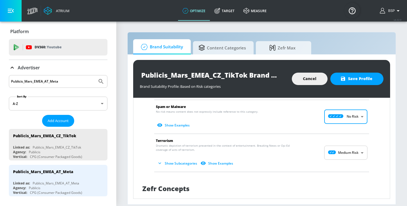
click at [353, 139] on body "Atrium optimize Target measure optimize Target measure v 4.32.0 BSP Platform DV…" at bounding box center [203, 103] width 407 height 206
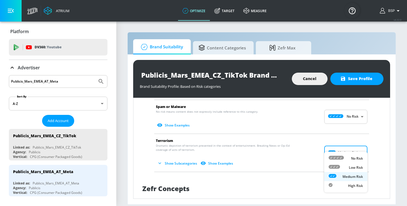
click at [350, 160] on div "No Risk" at bounding box center [345, 159] width 34 height 6
type input "MINIMAL"
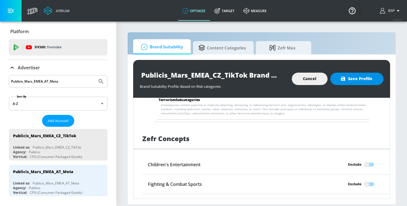
scroll to position [897, 0]
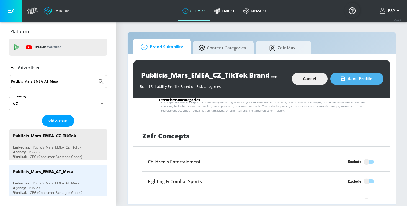
click at [363, 78] on span "Save Profile" at bounding box center [356, 79] width 31 height 7
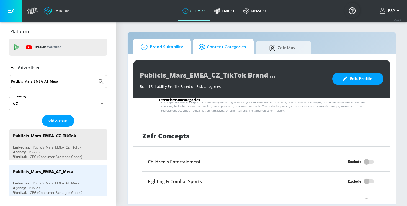
click at [247, 48] on link "Content Categories" at bounding box center [223, 46] width 61 height 15
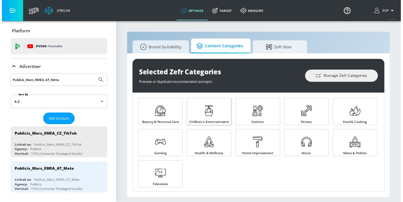
scroll to position [3, 0]
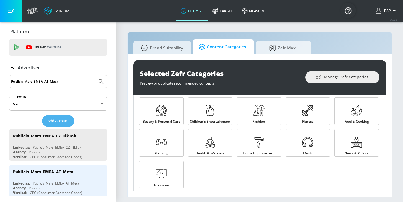
click at [64, 122] on span "Add Account" at bounding box center [58, 121] width 21 height 6
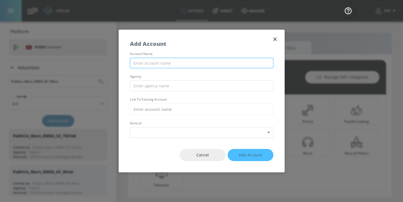
click at [164, 64] on input "text" at bounding box center [201, 63] width 143 height 11
paste input "Publicis_Mars_EMEA_NO_TikTok"
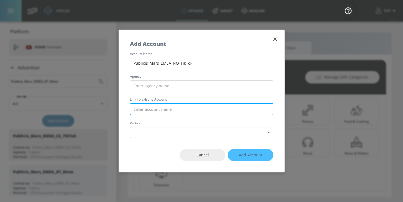
type input "Publicis_Mars_EMEA_NO_TikTok"
click at [156, 109] on input "text" at bounding box center [201, 109] width 143 height 12
paste input "Publicis_Mars_EMEA_NO_TikTok"
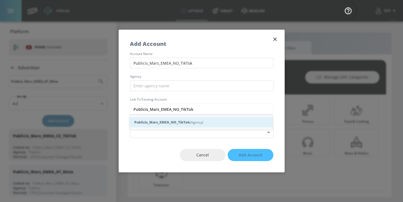
click at [169, 124] on strong "Publicis_Mars_EMEA_NO_TikTok" at bounding box center [161, 123] width 55 height 6
type input "Publicis_Mars_EMEA_NO_TikTok (Agency)"
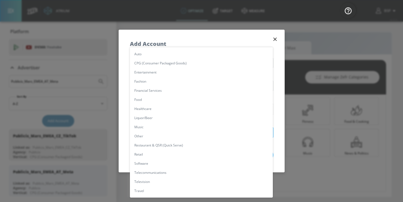
click at [144, 128] on body "Atrium optimize Target measure optimize Target measure v 4.32.0 BSP Platform DV…" at bounding box center [201, 101] width 403 height 202
click at [151, 63] on li "CPG (Consumer Packaged Goods)" at bounding box center [201, 63] width 143 height 9
type input "[object Object]"
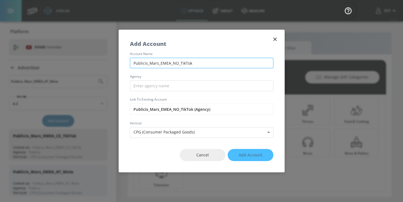
drag, startPoint x: 147, startPoint y: 63, endPoint x: 132, endPoint y: 63, distance: 14.9
click at [132, 63] on input "Publicis_Mars_EMEA_NO_TikTok" at bounding box center [201, 63] width 143 height 11
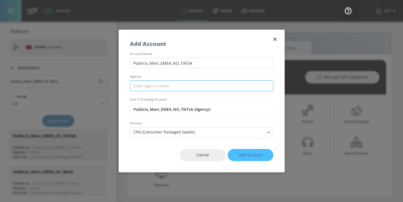
click at [144, 89] on input "text" at bounding box center [201, 86] width 143 height 11
paste input "Publicis"
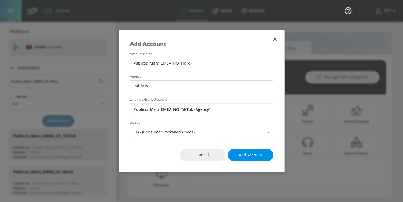
type input "Publicis"
click at [242, 154] on span "Add Account" at bounding box center [251, 155] width 24 height 7
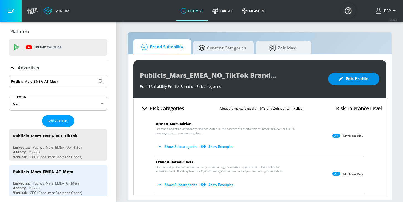
click at [350, 74] on button "Edit Profile" at bounding box center [353, 79] width 51 height 12
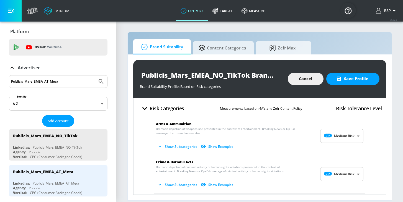
click at [340, 134] on body "Atrium optimize Target measure optimize Target measure v 4.32.0 BSP Platform DV…" at bounding box center [201, 101] width 403 height 202
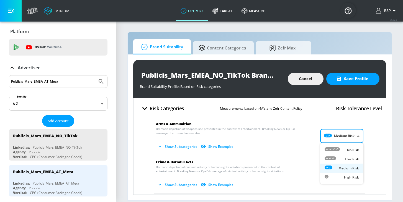
click at [339, 159] on div "Low Risk" at bounding box center [341, 159] width 34 height 6
type input "LOW"
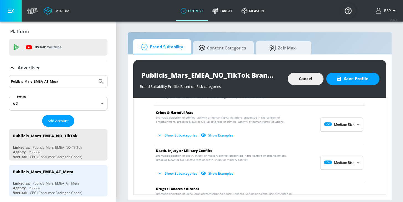
scroll to position [99, 0]
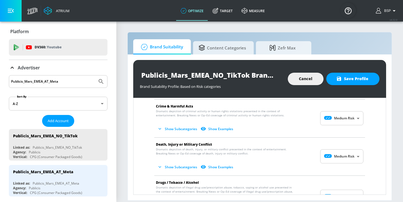
click at [329, 158] on body "Atrium optimize Target measure optimize Target measure v 4.32.0 BSP Platform DV…" at bounding box center [201, 101] width 403 height 202
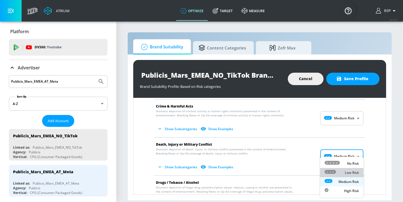
click at [330, 170] on icon at bounding box center [329, 172] width 11 height 4
type input "LOW"
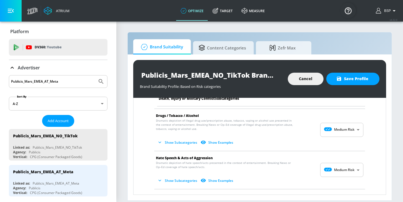
scroll to position [318, 0]
click at [328, 172] on body "Atrium optimize Target measure optimize Target measure v 4.32.0 BSP Platform DV…" at bounding box center [201, 101] width 403 height 202
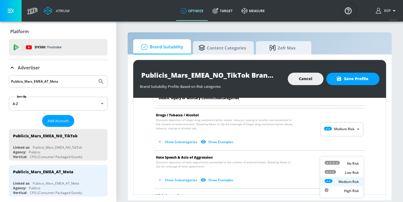
click at [330, 162] on icon at bounding box center [331, 163] width 15 height 4
type input "MINIMAL"
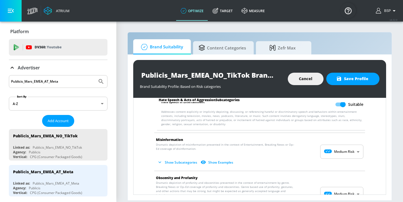
scroll to position [427, 0]
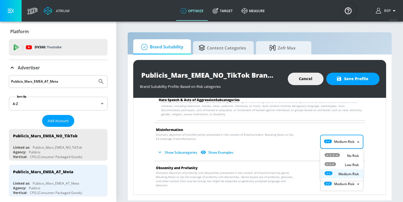
click at [330, 143] on body "Atrium optimize Target measure optimize Target measure v 4.32.0 BSP Platform DV…" at bounding box center [201, 101] width 403 height 202
click at [331, 153] on icon at bounding box center [331, 155] width 15 height 4
type input "MINIMAL"
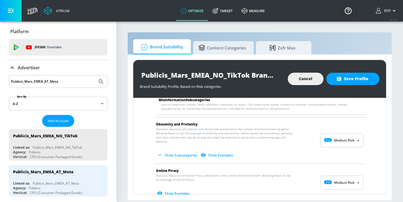
scroll to position [511, 0]
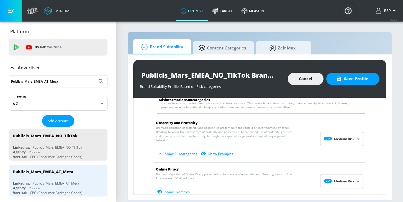
click at [329, 176] on body "Atrium optimize Target measure optimize Target measure v 4.32.0 BSP Platform DV…" at bounding box center [201, 101] width 403 height 202
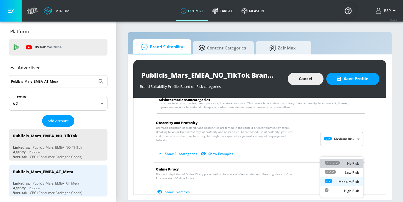
click at [332, 162] on icon at bounding box center [331, 163] width 15 height 4
type input "MINIMAL"
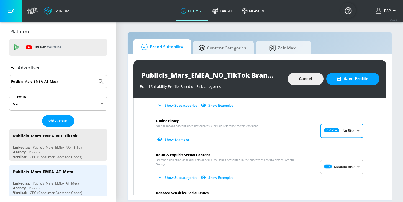
scroll to position [560, 0]
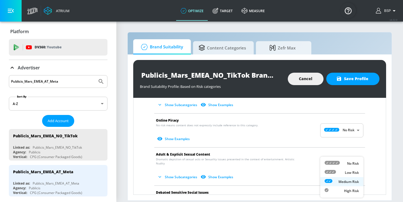
click at [324, 164] on body "Atrium optimize Target measure optimize Target measure v 4.32.0 BSP Platform DV…" at bounding box center [201, 101] width 403 height 202
click at [327, 166] on div at bounding box center [331, 164] width 15 height 6
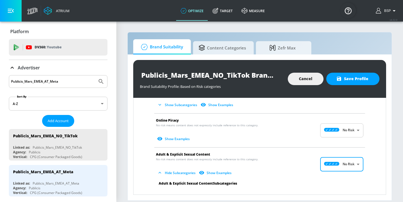
click at [335, 158] on body "Atrium optimize Target measure optimize Target measure v 4.32.0 BSP Platform DV…" at bounding box center [201, 101] width 403 height 202
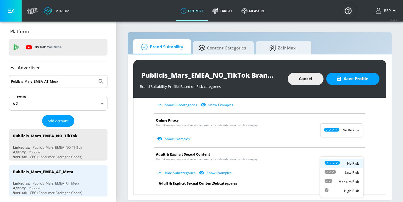
click at [339, 174] on div "Low Risk" at bounding box center [341, 173] width 34 height 6
type input "LOW"
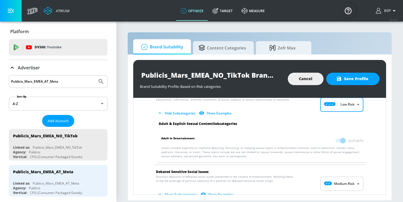
scroll to position [625, 0]
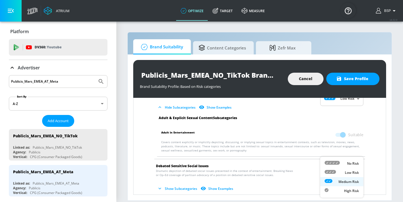
click at [338, 172] on body "Atrium optimize Target measure optimize Target measure v 4.32.0 BSP Platform DV…" at bounding box center [201, 101] width 403 height 202
click at [338, 159] on li "No Risk" at bounding box center [341, 163] width 43 height 9
type input "MINIMAL"
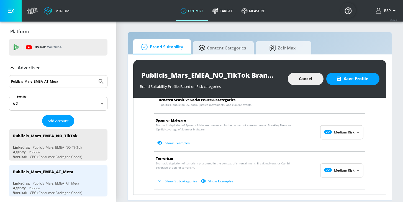
scroll to position [759, 0]
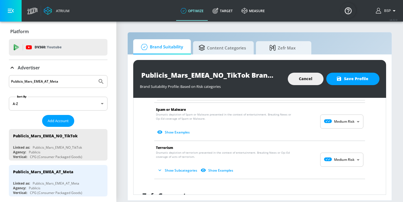
click at [333, 116] on body "Atrium optimize Target measure optimize Target measure v 4.32.0 BSP Platform DV…" at bounding box center [201, 101] width 403 height 202
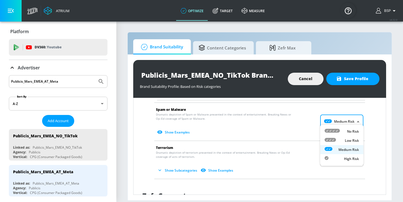
click at [335, 133] on div at bounding box center [331, 132] width 15 height 6
type input "MINIMAL"
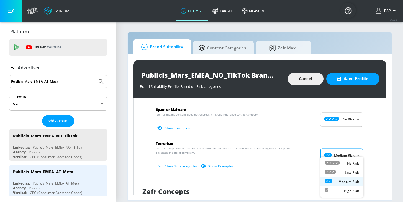
click at [341, 149] on body "Atrium optimize Target measure optimize Target measure v 4.32.0 BSP Platform DV…" at bounding box center [201, 101] width 403 height 202
click at [340, 162] on div "No Risk" at bounding box center [341, 164] width 34 height 6
type input "MINIMAL"
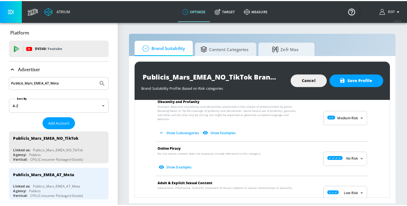
scroll to position [534, 0]
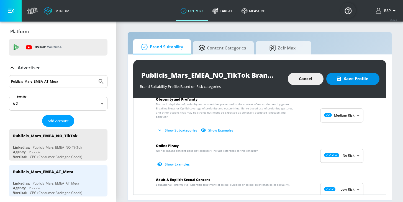
click at [348, 79] on span "Save Profile" at bounding box center [352, 79] width 31 height 7
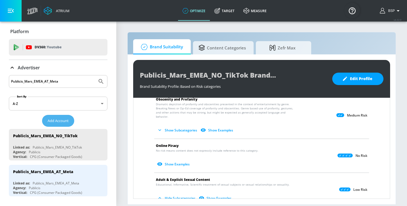
click at [66, 121] on span "Add Account" at bounding box center [58, 121] width 21 height 6
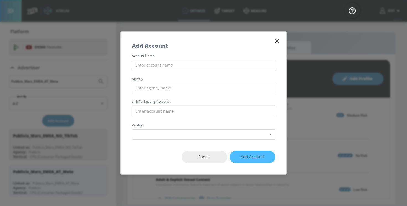
click at [147, 71] on div "account name agency Link to Existing Account vertical Select Vertical ​" at bounding box center [203, 97] width 165 height 86
click at [146, 68] on input "text" at bounding box center [203, 65] width 143 height 11
paste input "Publicis_Mars_EMEA_PT_TikTok"
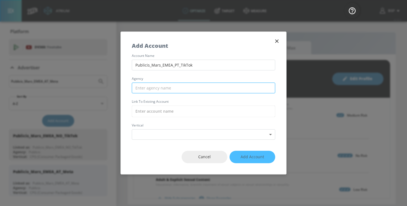
type input "Publicis_Mars_EMEA_PT_TikTok"
click at [151, 89] on input "text" at bounding box center [203, 88] width 143 height 11
paste input "Publicis_Mars_EMEA_PT_TikTok"
drag, startPoint x: 149, startPoint y: 88, endPoint x: 204, endPoint y: 88, distance: 54.5
click at [204, 88] on input "Publicis_Mars_EMEA_PT_TikTok" at bounding box center [203, 88] width 143 height 11
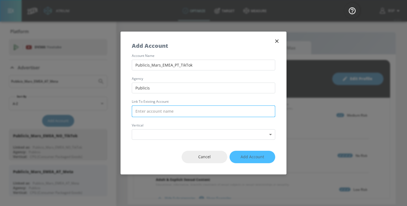
type input "Publicis"
click at [161, 113] on input "text" at bounding box center [203, 112] width 143 height 12
paste input "Publicis_Mars_EMEA_PT_TikTok"
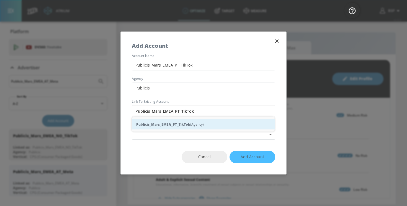
click at [172, 130] on div "Publicis_Mars_EMEA_PT_TikTok (Agency)" at bounding box center [203, 125] width 143 height 10
type input "Publicis_Mars_EMEA_PT_TikTok (Agency)"
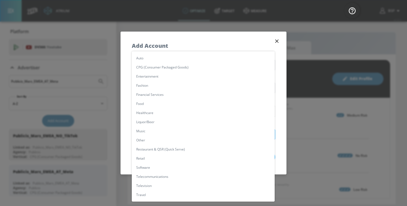
click at [171, 138] on body "Atrium optimize Target measure optimize Target measure v 4.32.0 BSP Platform DV…" at bounding box center [203, 103] width 407 height 206
click at [170, 70] on li "CPG (Consumer Packaged Goods)" at bounding box center [203, 67] width 143 height 9
type input "[object Object]"
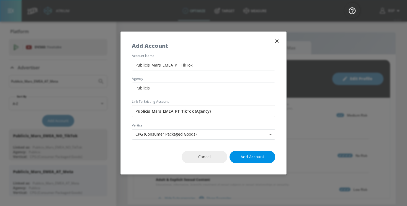
click at [250, 157] on span "Add Account" at bounding box center [252, 157] width 24 height 7
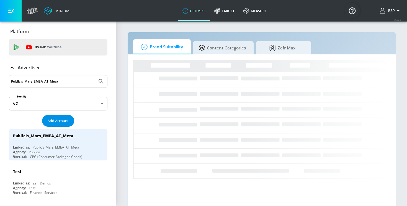
click at [68, 118] on span "Add Account" at bounding box center [58, 121] width 21 height 6
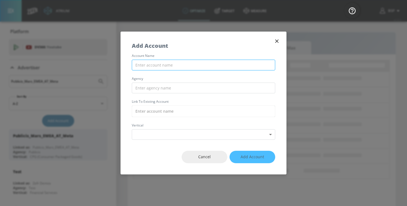
click at [159, 67] on input "text" at bounding box center [203, 65] width 143 height 11
paste input "Publicis_Mars_EMEA_PT_TikTok"
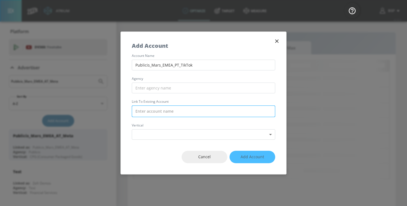
type input "Publicis_Mars_EMEA_PT_TikTok"
click at [162, 110] on input "text" at bounding box center [203, 112] width 143 height 12
paste input "Publicis_Mars_EMEA_PT_TikTok"
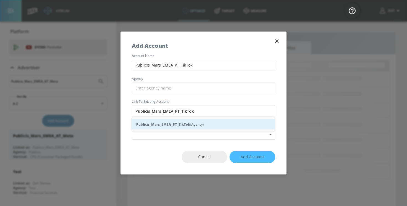
click at [185, 125] on strong "Publicis_Mars_EMEA_PT_TikTok" at bounding box center [163, 125] width 54 height 6
type input "Publicis_Mars_EMEA_PT_TikTok (Agency)"
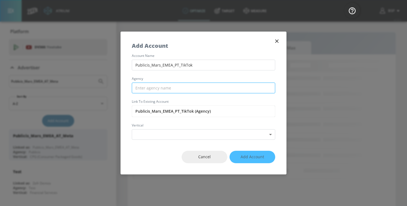
click at [171, 93] on input "text" at bounding box center [203, 88] width 143 height 11
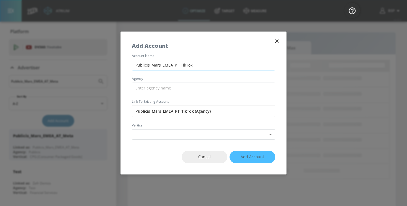
drag, startPoint x: 149, startPoint y: 65, endPoint x: 131, endPoint y: 65, distance: 17.7
click at [132, 65] on input "Publicis_Mars_EMEA_PT_TikTok" at bounding box center [203, 65] width 143 height 11
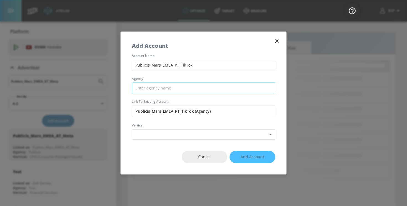
click at [153, 90] on input "text" at bounding box center [203, 88] width 143 height 11
paste input "Publicis"
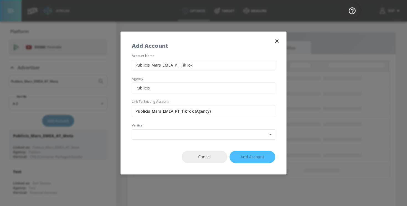
type input "Publicis"
click at [160, 77] on label "agency" at bounding box center [203, 78] width 143 height 3
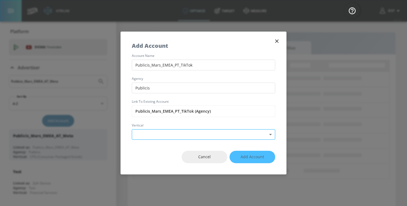
click at [167, 135] on body "Atrium optimize Target measure optimize Target measure v 4.32.0 BSP Platform DV…" at bounding box center [203, 104] width 407 height 208
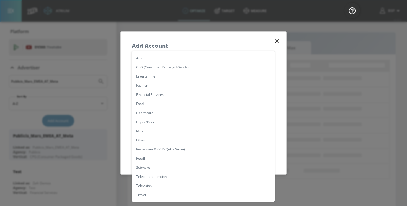
click at [171, 71] on li "CPG (Consumer Packaged Goods)" at bounding box center [203, 67] width 143 height 9
type input "[object Object]"
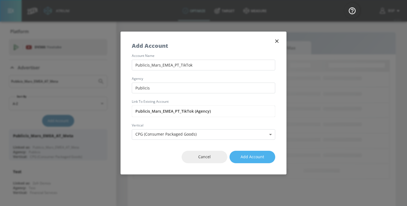
click at [242, 159] on span "Add Account" at bounding box center [252, 157] width 24 height 7
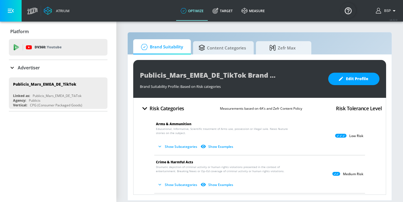
click at [14, 65] on icon at bounding box center [12, 67] width 7 height 7
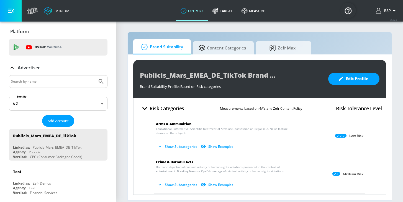
click at [43, 77] on div at bounding box center [58, 81] width 99 height 13
click at [44, 79] on input "Search by name" at bounding box center [53, 81] width 84 height 7
paste input "Publicis_Mars_EMEA_DE_TikTok"
type input "Publicis_Mars_EMEA_DE_TikTok"
click at [95, 76] on button "Submit Search" at bounding box center [101, 82] width 12 height 12
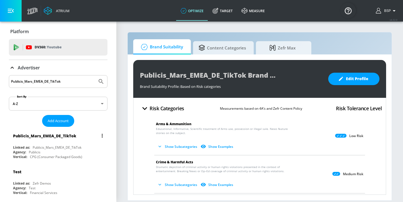
click at [77, 146] on div "Publicis_Mars_EMEA_DE_TikTok" at bounding box center [57, 147] width 49 height 5
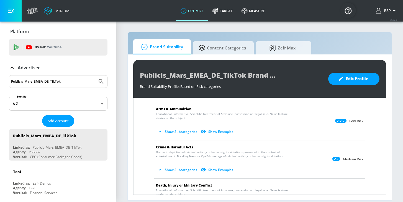
scroll to position [18, 0]
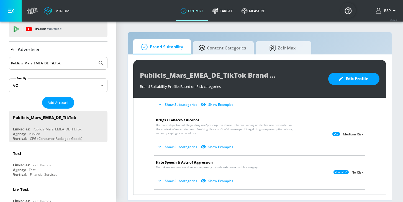
scroll to position [120, 0]
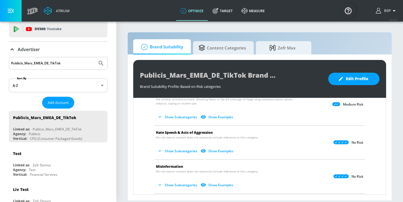
click at [177, 150] on button "Show Subcategories" at bounding box center [177, 151] width 43 height 9
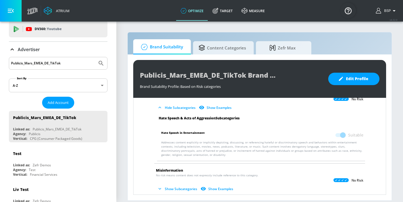
scroll to position [191, 0]
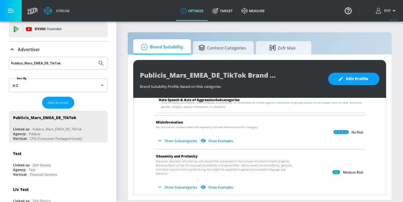
click at [166, 140] on button "Show Subcategories" at bounding box center [177, 140] width 43 height 9
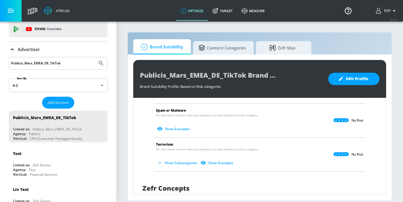
scroll to position [479, 0]
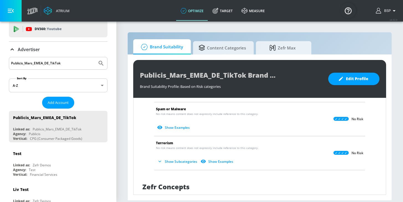
click at [175, 157] on button "Show Subcategories" at bounding box center [177, 161] width 43 height 9
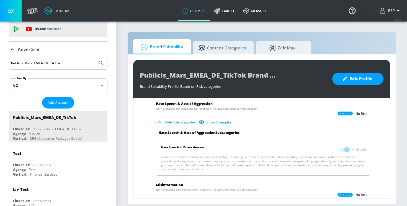
scroll to position [0, 0]
